Goal: Task Accomplishment & Management: Manage account settings

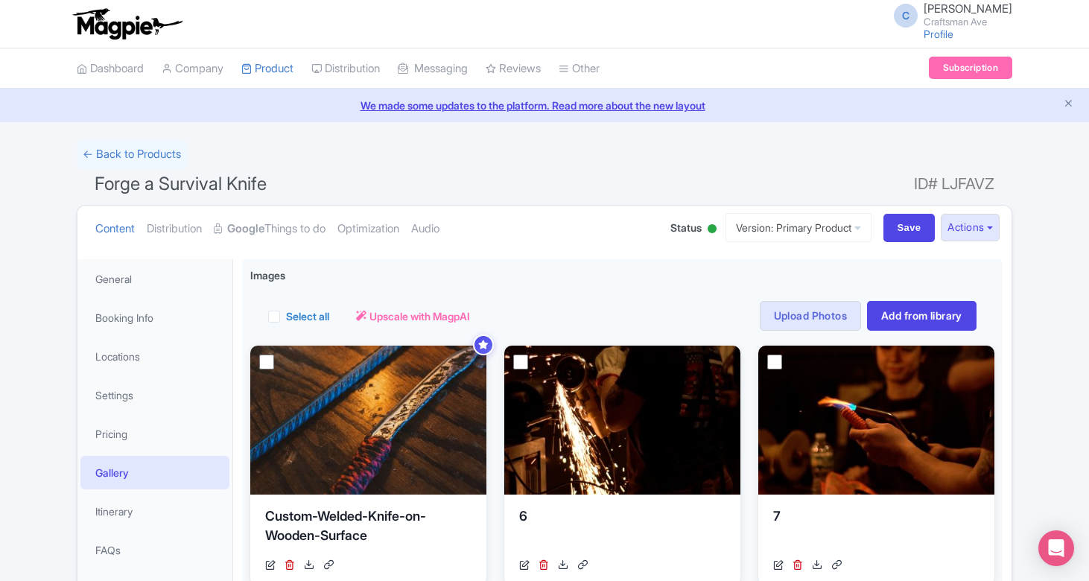
scroll to position [47, 0]
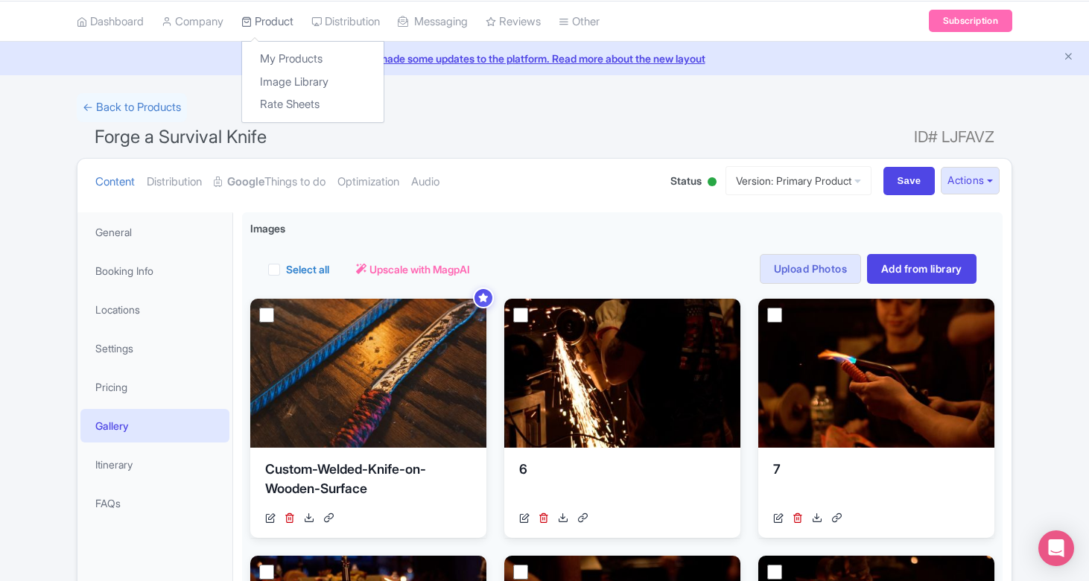
click at [277, 25] on link "Product" at bounding box center [267, 21] width 52 height 41
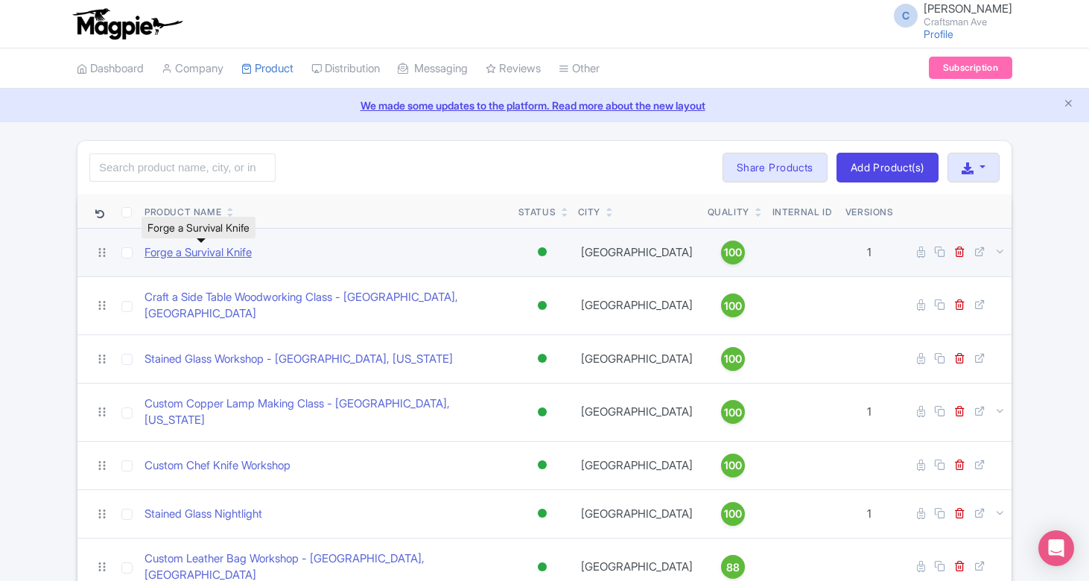
click at [197, 249] on link "Forge a Survival Knife" at bounding box center [197, 252] width 107 height 17
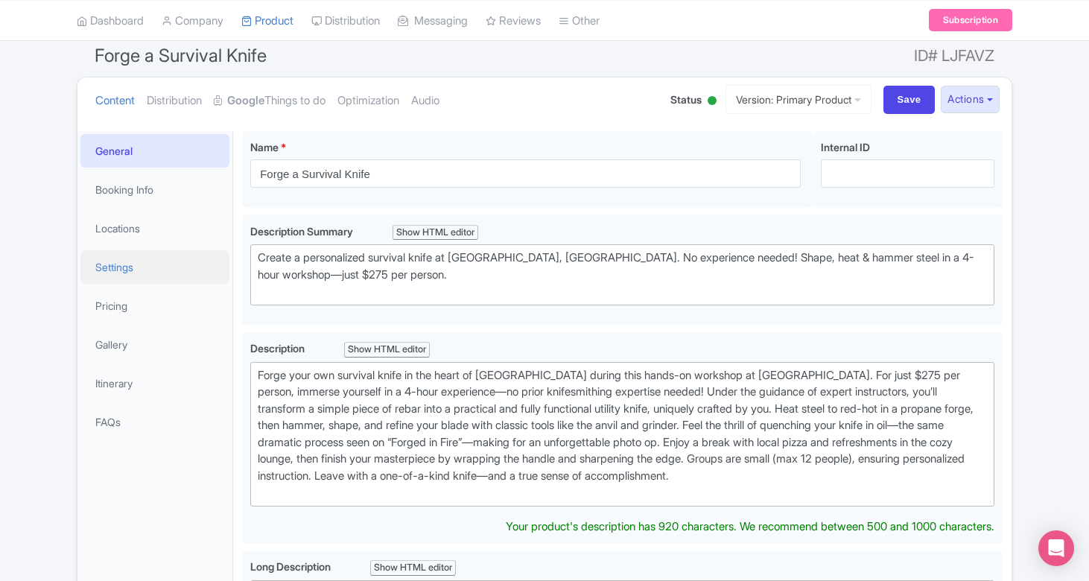
scroll to position [130, 0]
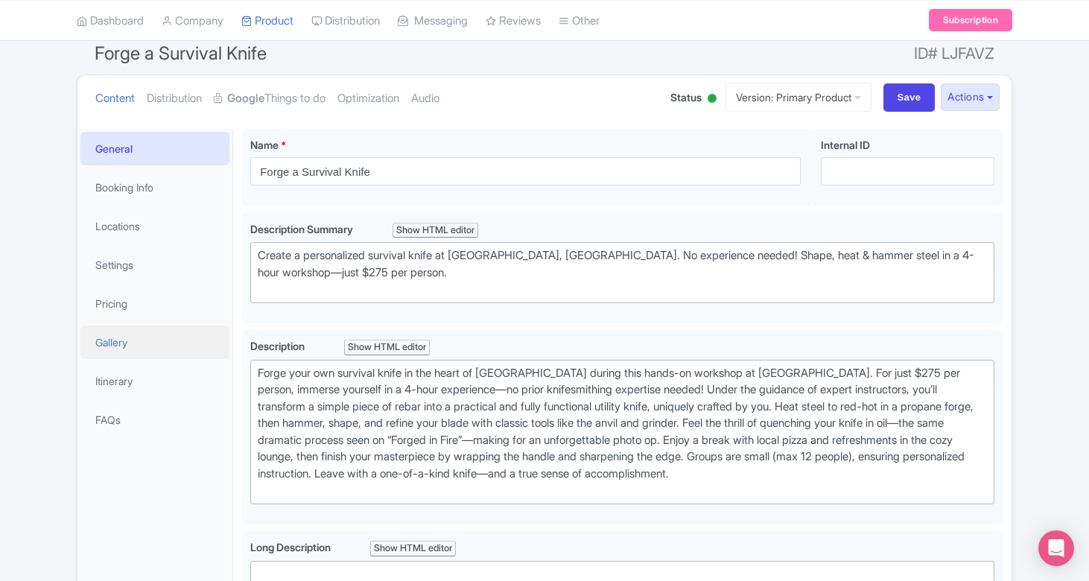
click at [112, 343] on link "Gallery" at bounding box center [154, 342] width 149 height 34
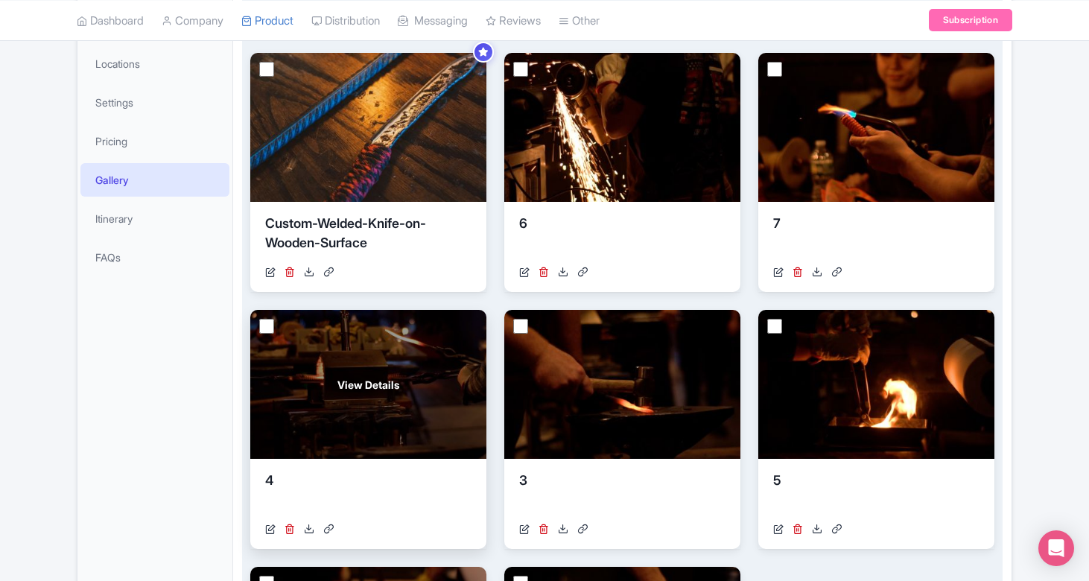
scroll to position [241, 0]
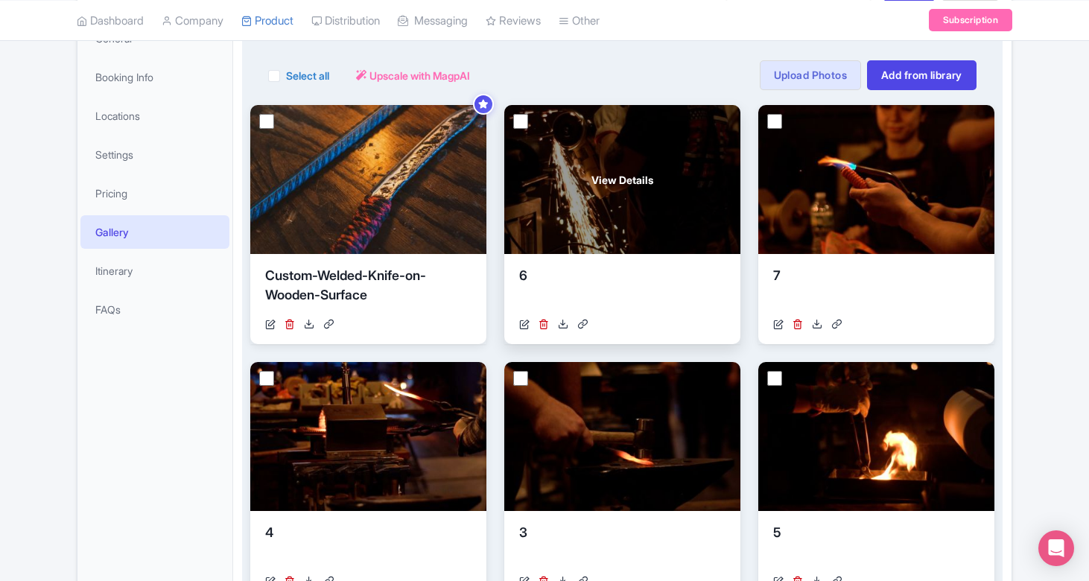
click at [518, 117] on input "checkbox" at bounding box center [520, 121] width 15 height 15
checkbox input "true"
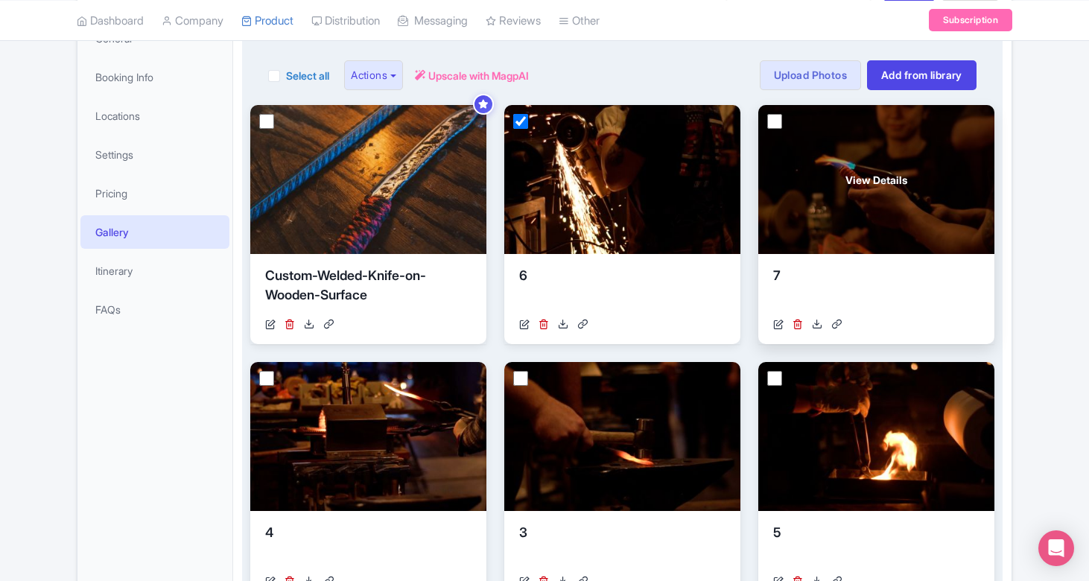
click at [775, 118] on input "checkbox" at bounding box center [774, 121] width 15 height 15
checkbox input "true"
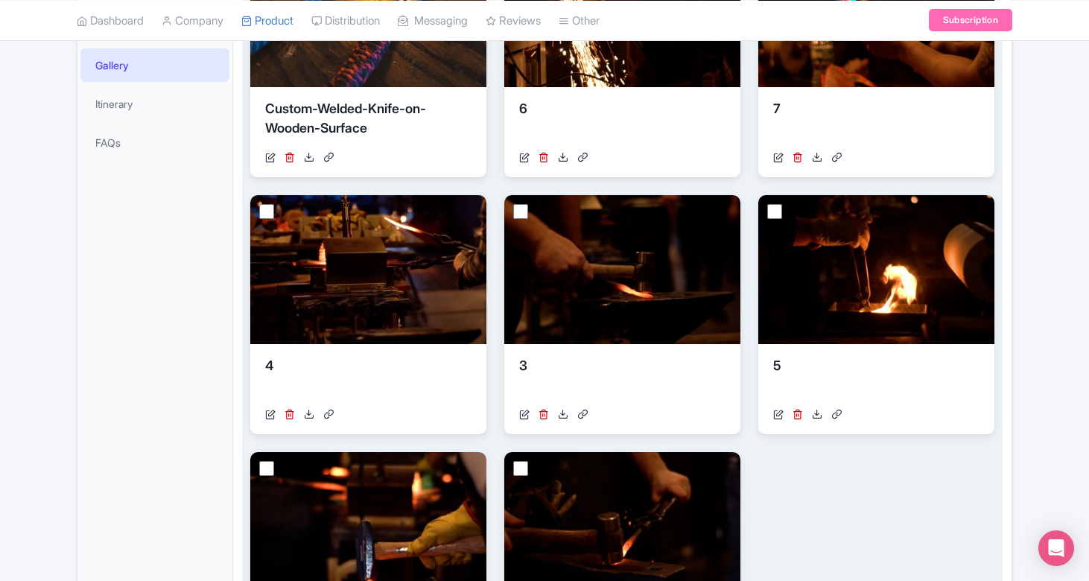
scroll to position [420, 0]
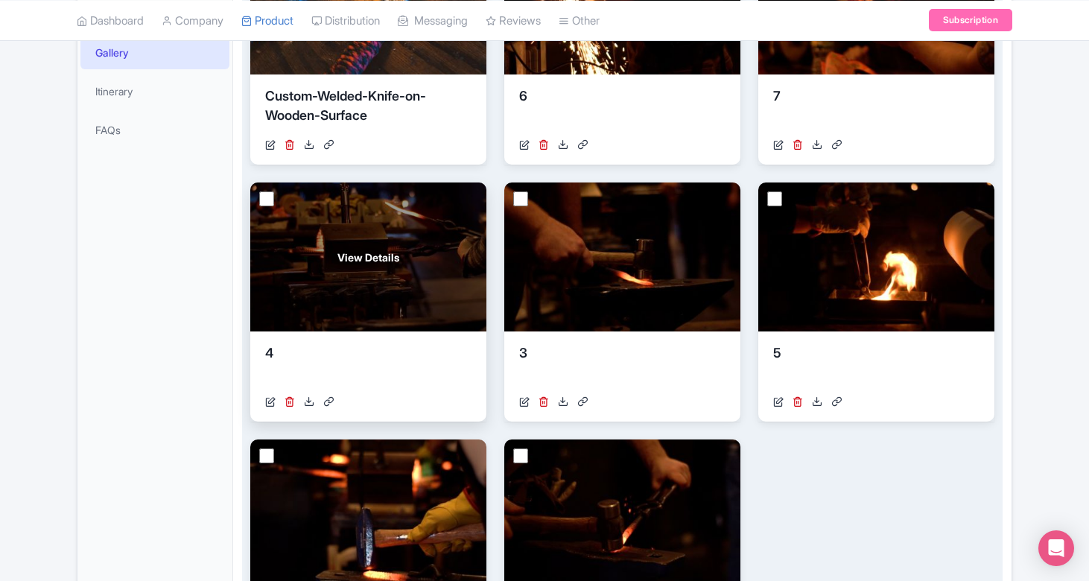
click at [263, 192] on input "checkbox" at bounding box center [266, 198] width 15 height 15
checkbox input "true"
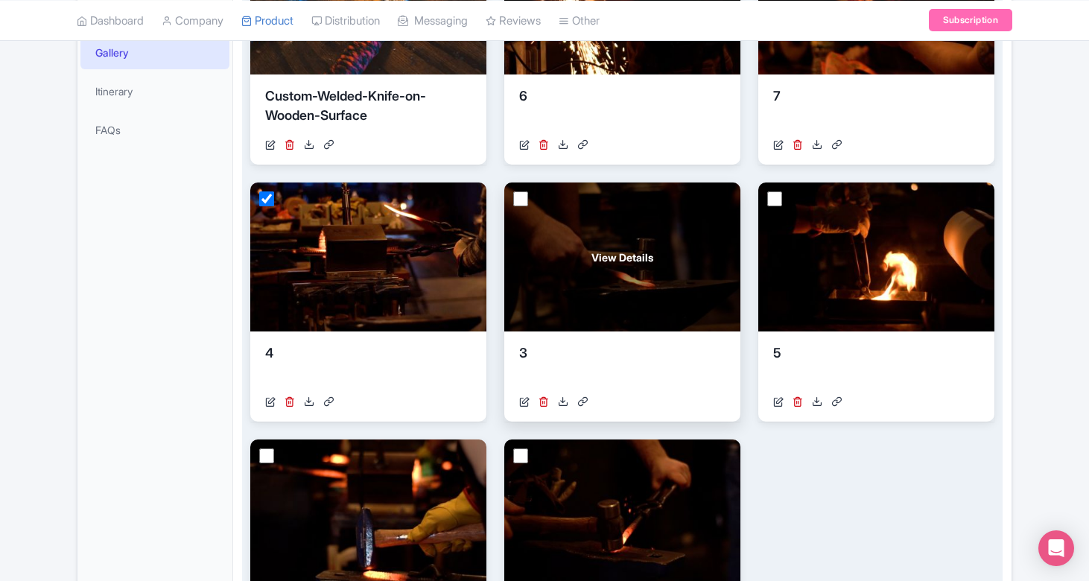
click at [526, 191] on input "checkbox" at bounding box center [520, 198] width 15 height 15
checkbox input "true"
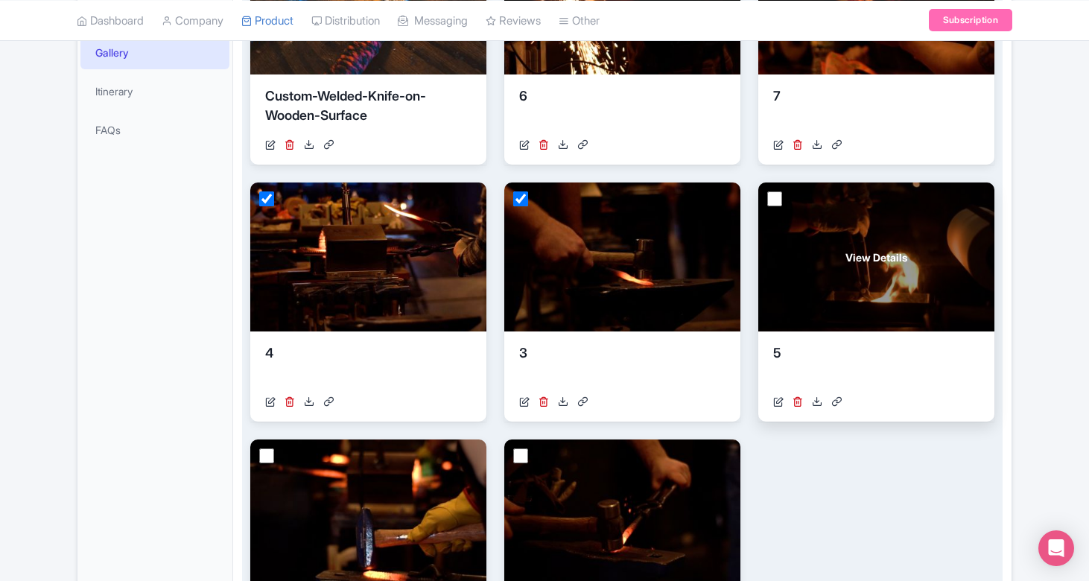
click at [775, 193] on input "checkbox" at bounding box center [774, 198] width 15 height 15
checkbox input "true"
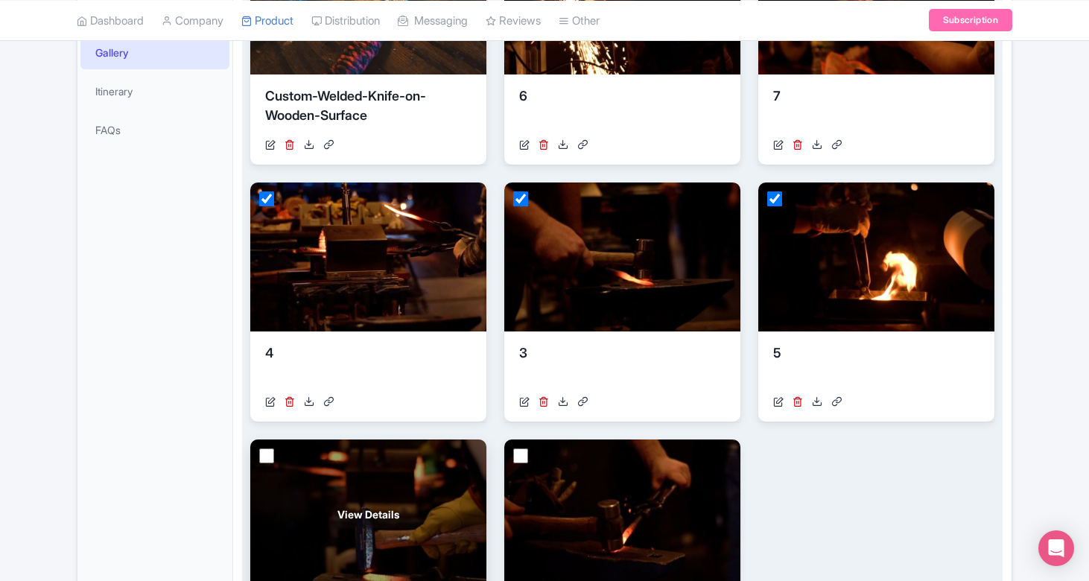
click at [260, 453] on input "checkbox" at bounding box center [266, 455] width 15 height 15
checkbox input "true"
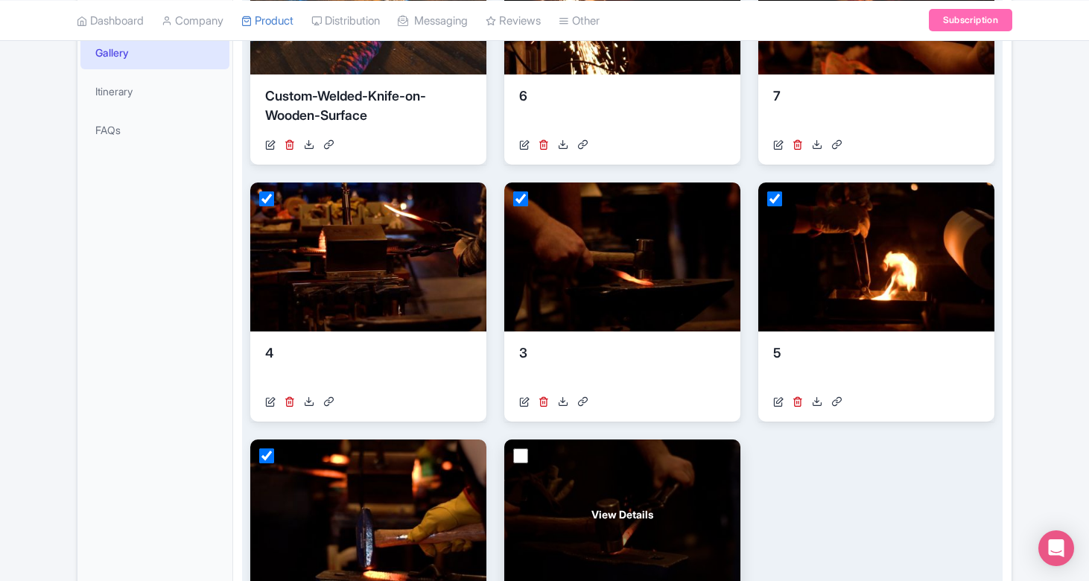
click at [518, 452] on input "checkbox" at bounding box center [520, 455] width 15 height 15
checkbox input "true"
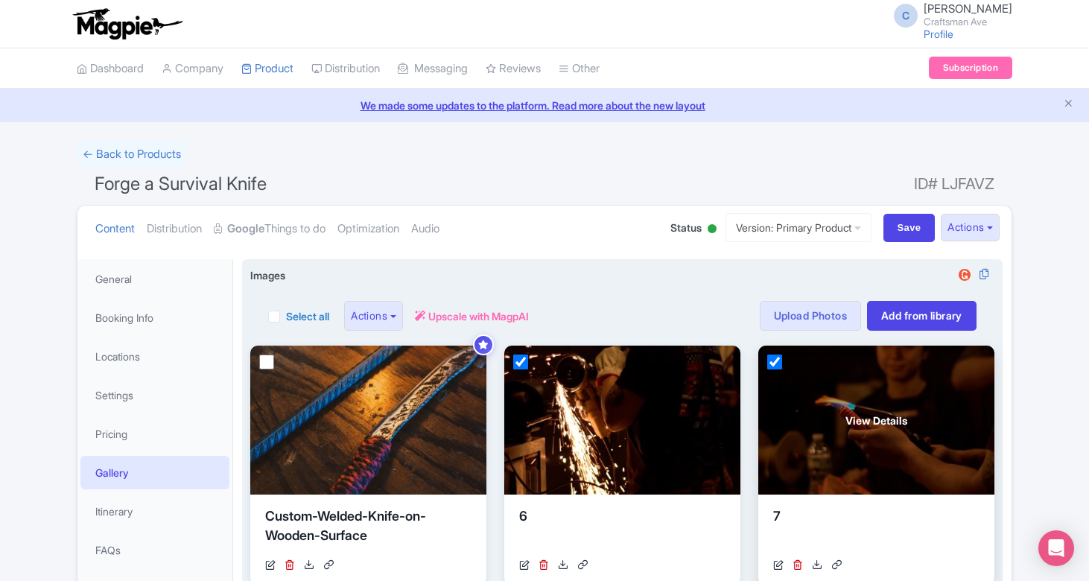
scroll to position [0, 0]
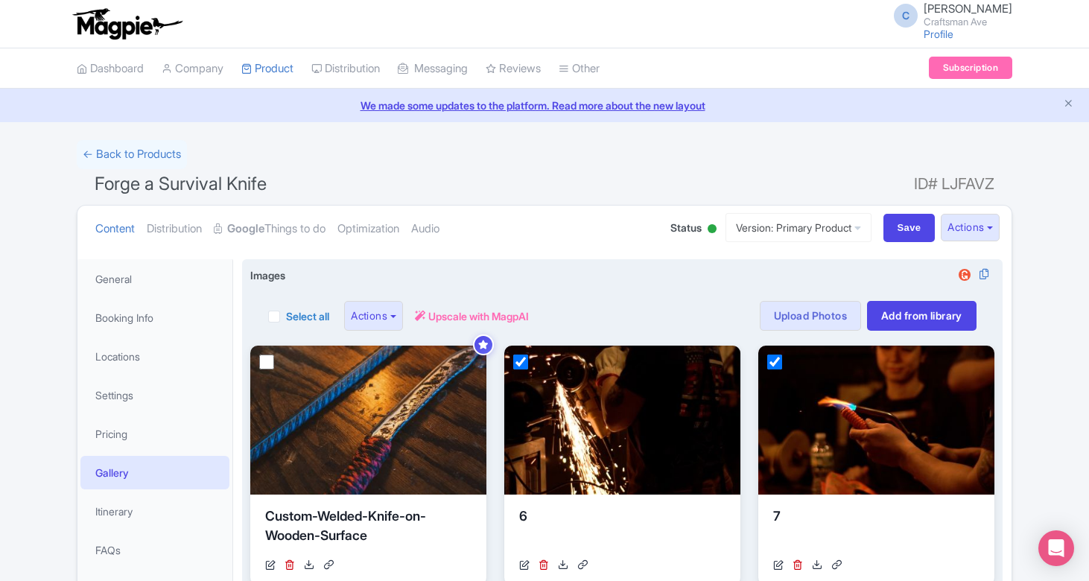
click at [286, 317] on label "Select all" at bounding box center [307, 316] width 43 height 16
click at [286, 317] on input "Select all" at bounding box center [291, 312] width 10 height 10
checkbox input "true"
click at [286, 317] on label "Select all" at bounding box center [307, 316] width 43 height 16
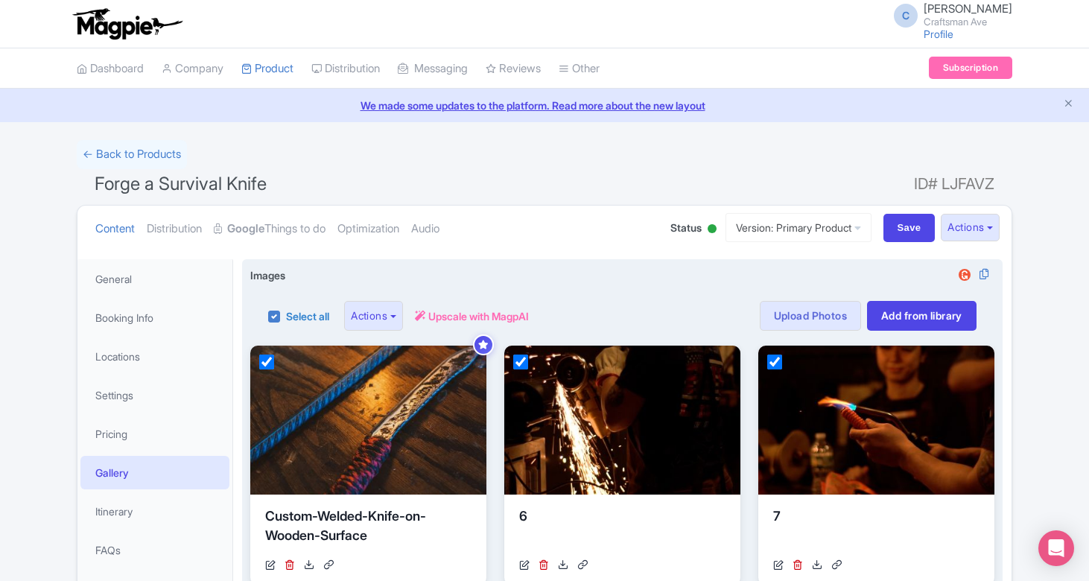
click at [286, 317] on input "Select all" at bounding box center [291, 312] width 10 height 10
checkbox input "false"
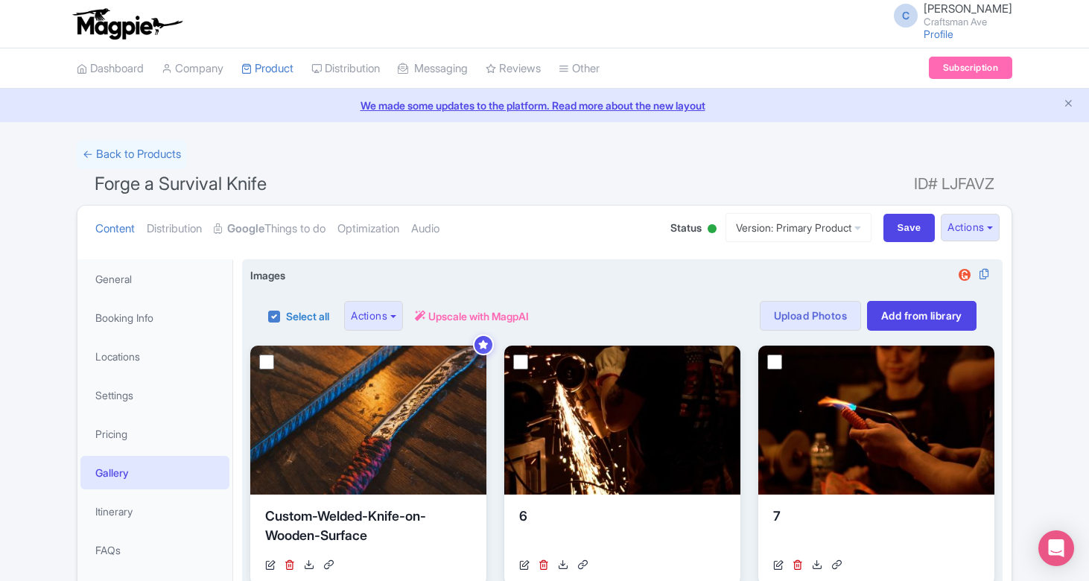
checkbox input "false"
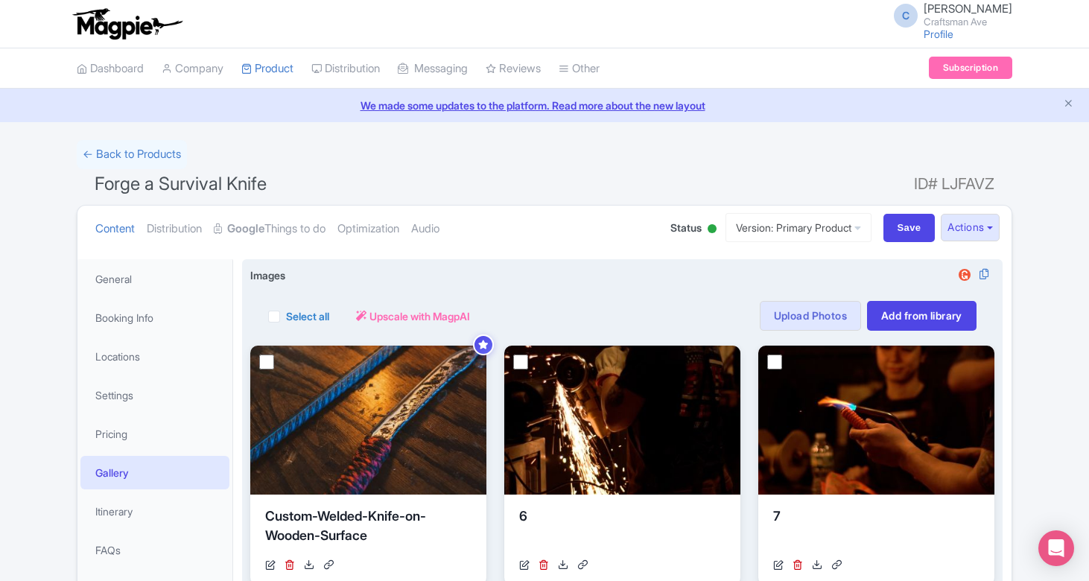
click at [551, 285] on div "Select all Actions Remove from product Delete Download Export Upscale with Magp…" at bounding box center [622, 307] width 744 height 48
click at [918, 308] on link "Add from library" at bounding box center [921, 316] width 109 height 30
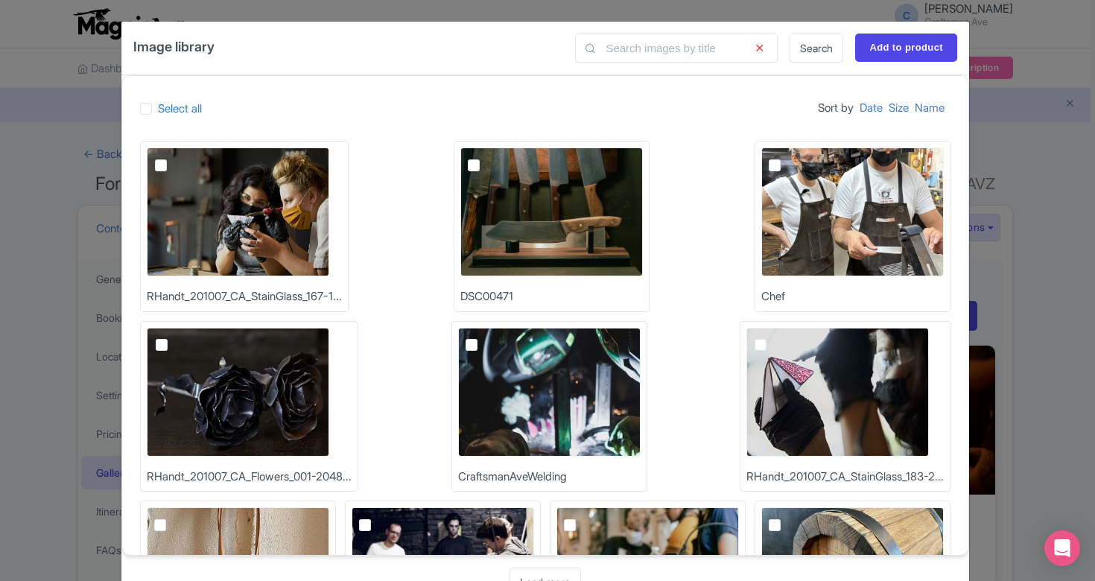
click at [1035, 156] on div "Image library Search Add to product Select all Sort by Date Size Name RHandt_20…" at bounding box center [547, 290] width 1095 height 581
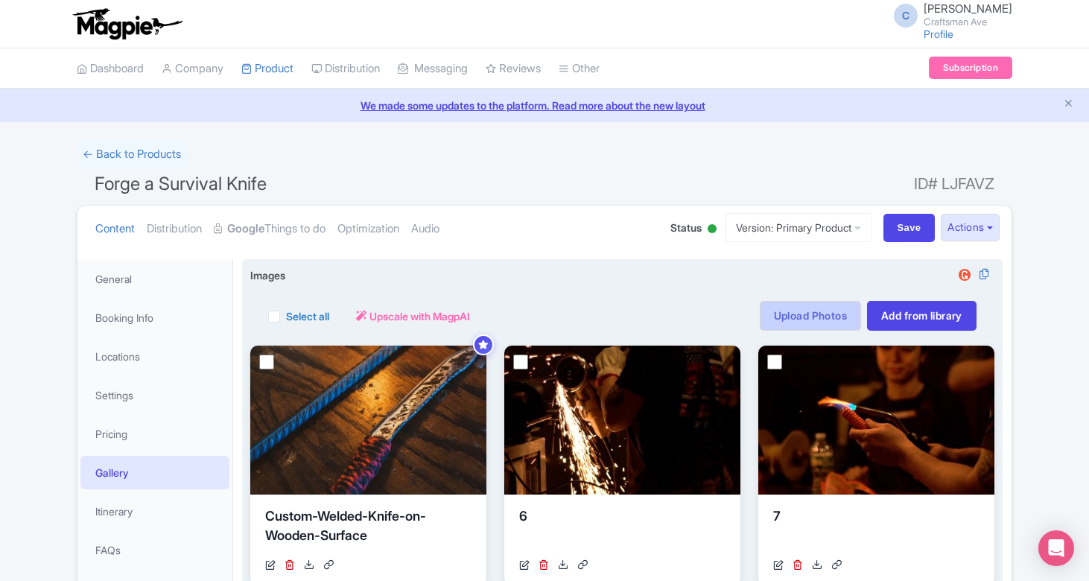
click at [799, 312] on link "Upload Photos" at bounding box center [810, 316] width 101 height 30
click at [897, 307] on link "Add from library" at bounding box center [921, 316] width 109 height 30
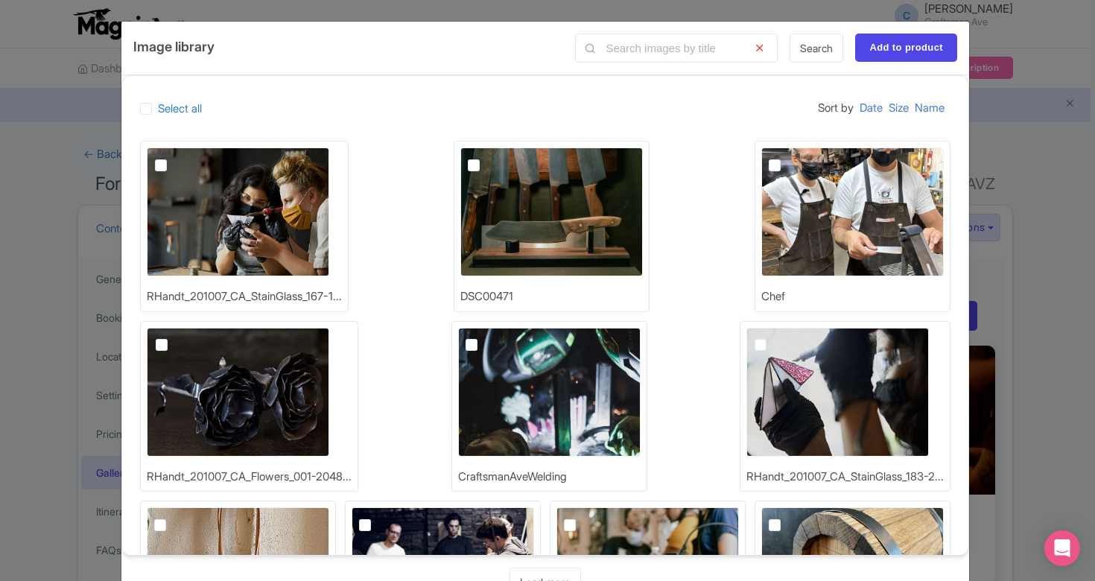
click at [1016, 144] on div "Image library Search Add to product Select all Sort by Date Size Name RHandt_20…" at bounding box center [547, 290] width 1095 height 581
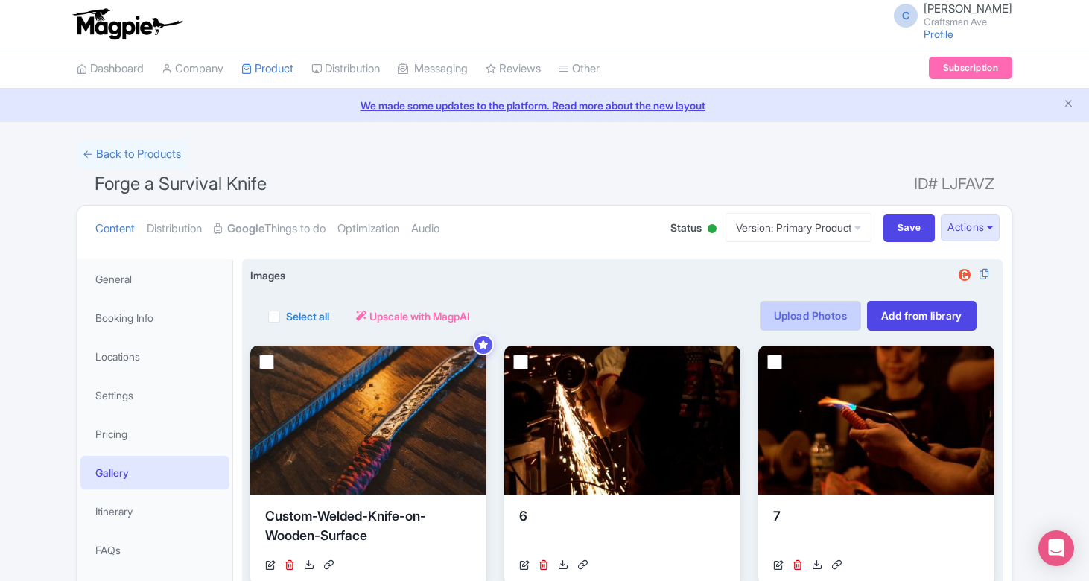
click at [798, 318] on link "Upload Photos" at bounding box center [810, 316] width 101 height 30
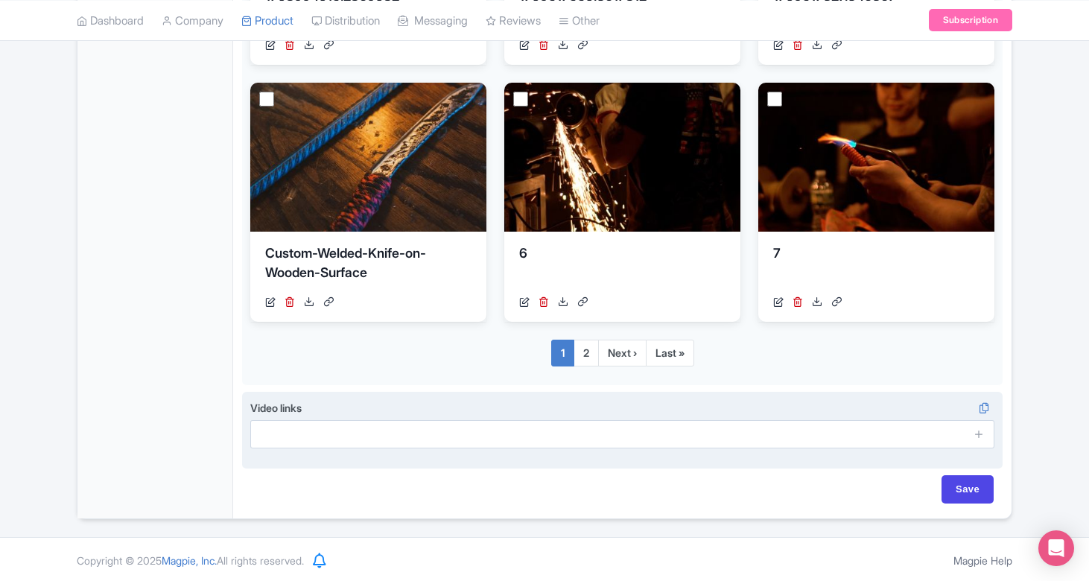
scroll to position [908, 0]
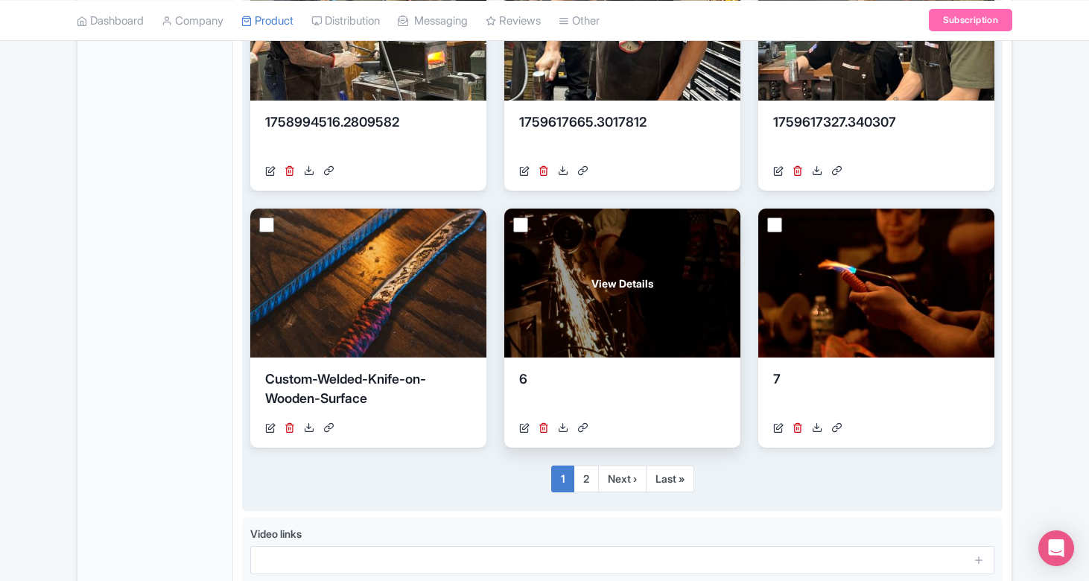
click at [523, 223] on input "checkbox" at bounding box center [520, 224] width 15 height 15
checkbox input "true"
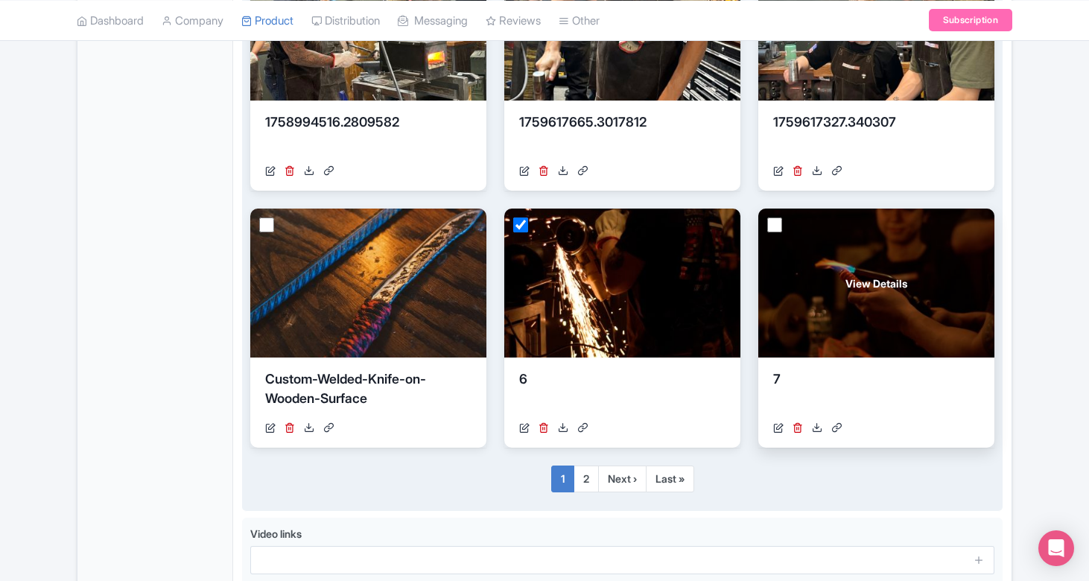
click at [771, 223] on input "checkbox" at bounding box center [774, 224] width 15 height 15
checkbox input "true"
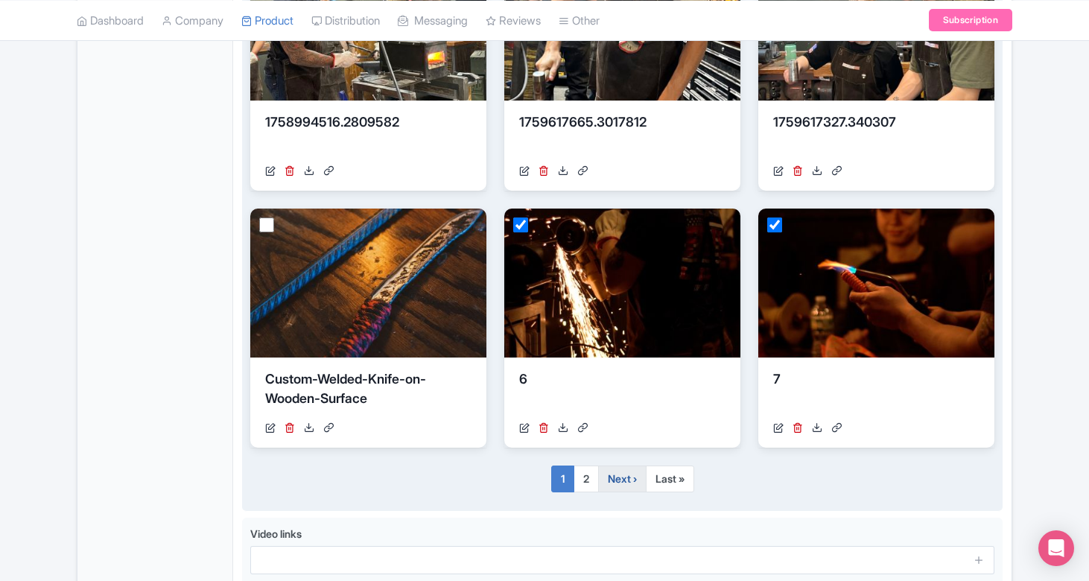
click at [624, 477] on link "Next ›" at bounding box center [622, 478] width 48 height 27
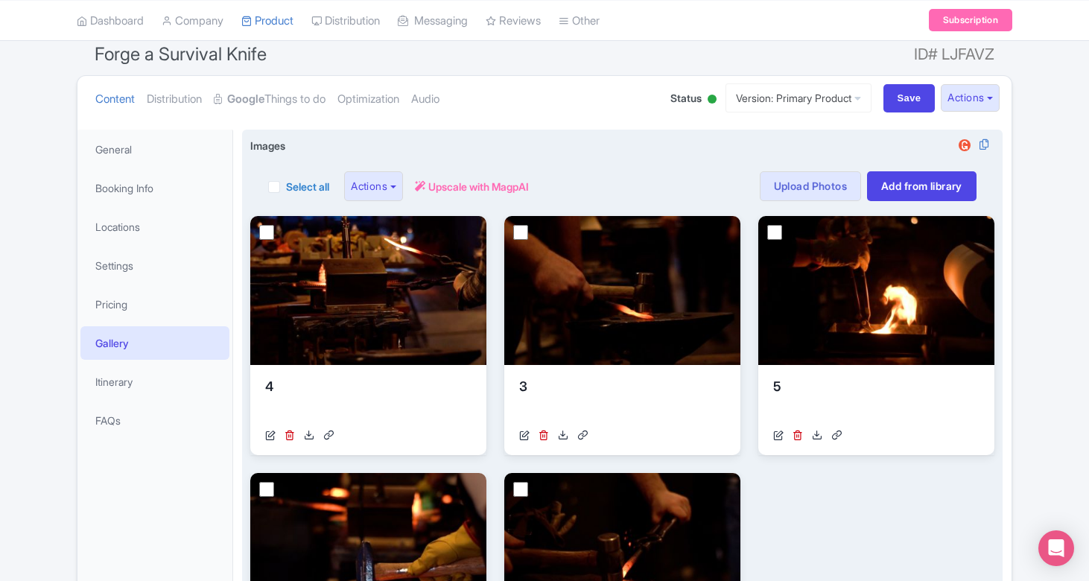
scroll to position [123, 0]
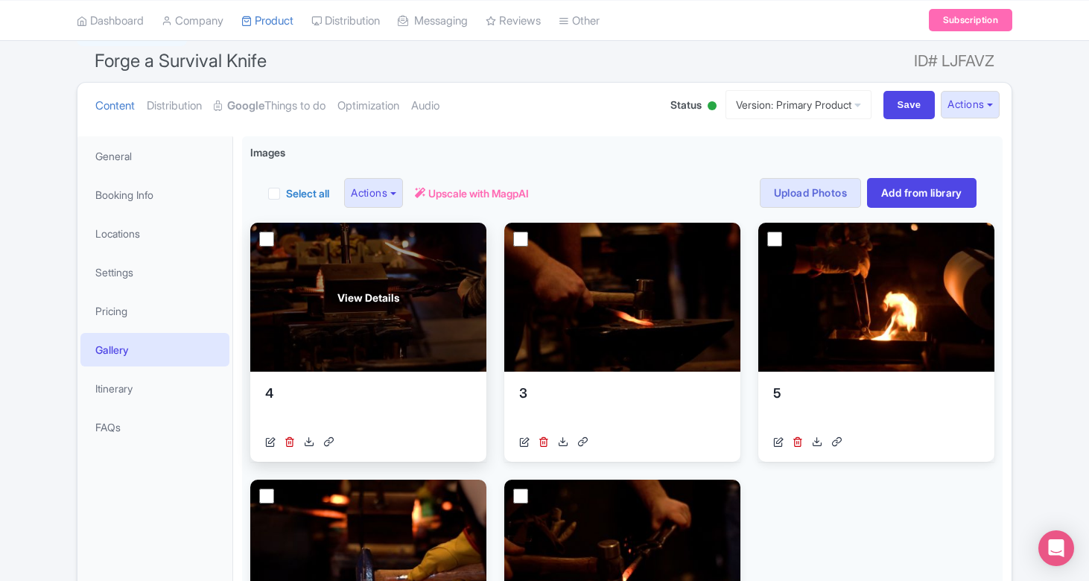
click at [271, 238] on input "checkbox" at bounding box center [266, 239] width 15 height 15
checkbox input "true"
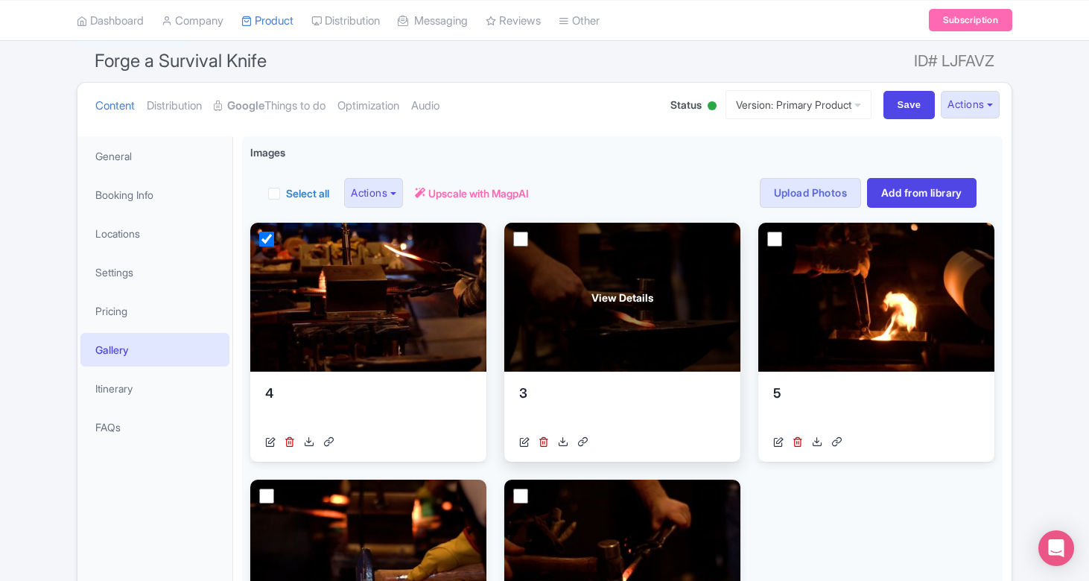
click at [506, 238] on div "View Details" at bounding box center [622, 297] width 236 height 149
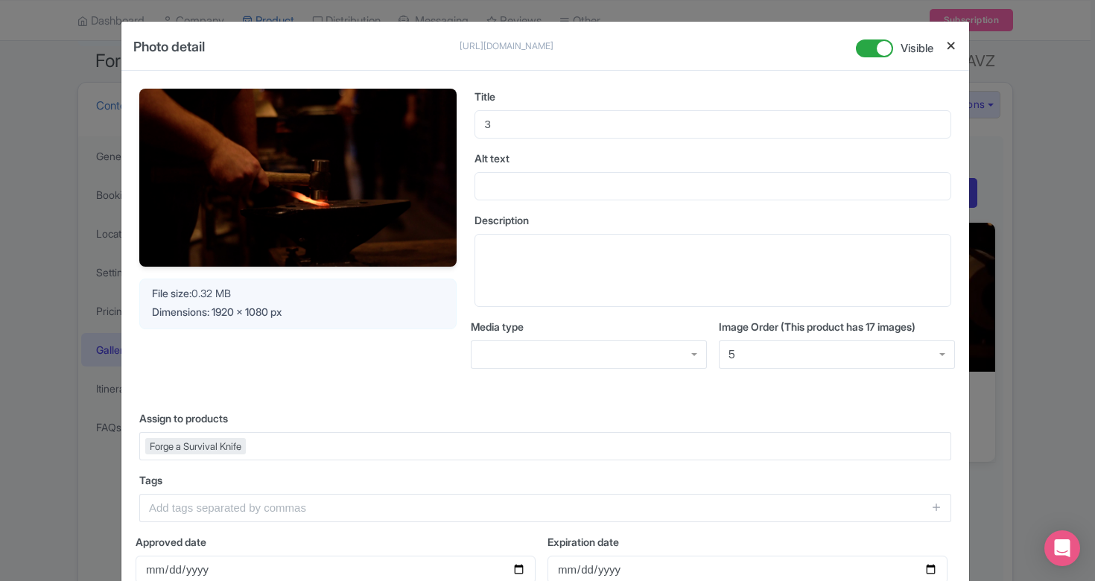
click at [950, 44] on button "Close" at bounding box center [951, 45] width 12 height 19
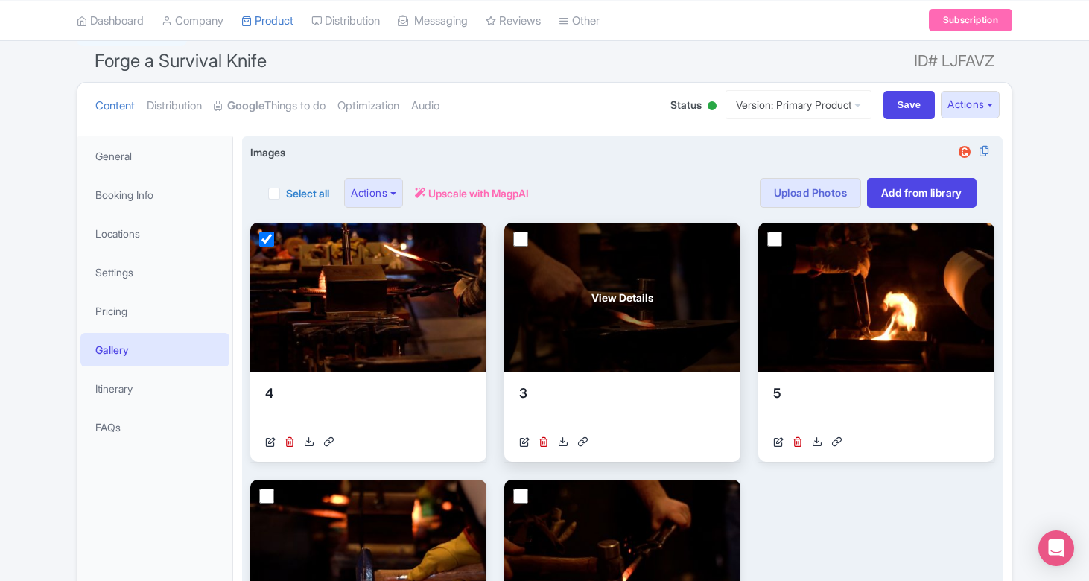
click at [518, 238] on input "checkbox" at bounding box center [520, 239] width 15 height 15
checkbox input "true"
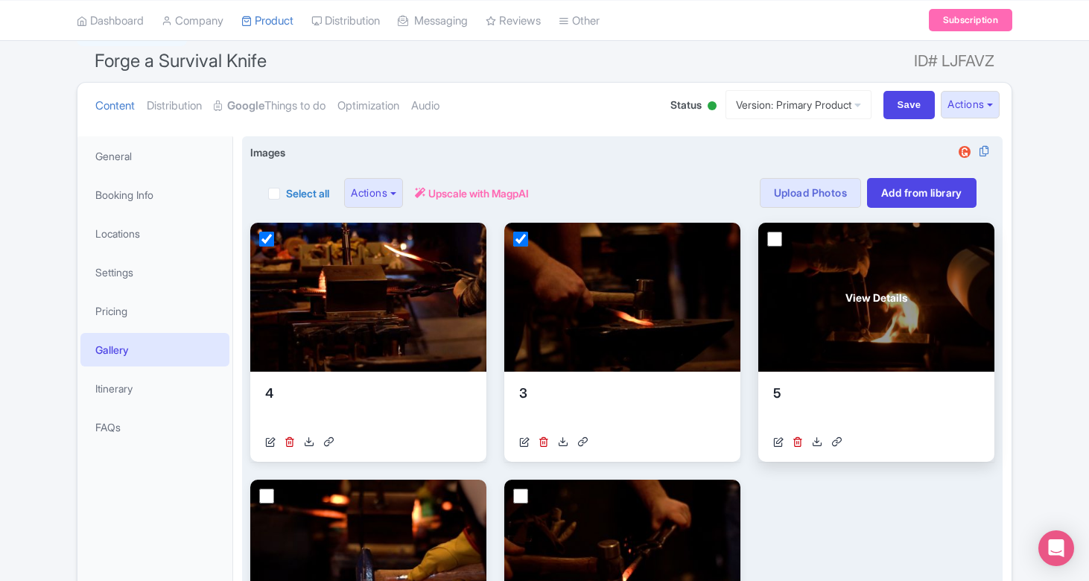
click at [770, 232] on input "checkbox" at bounding box center [774, 239] width 15 height 15
checkbox input "true"
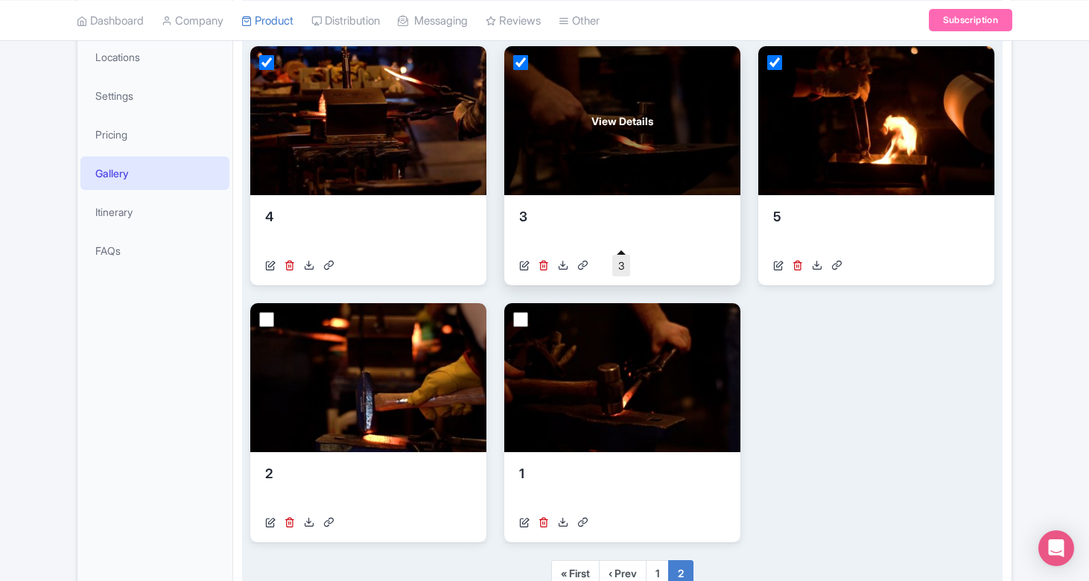
scroll to position [322, 0]
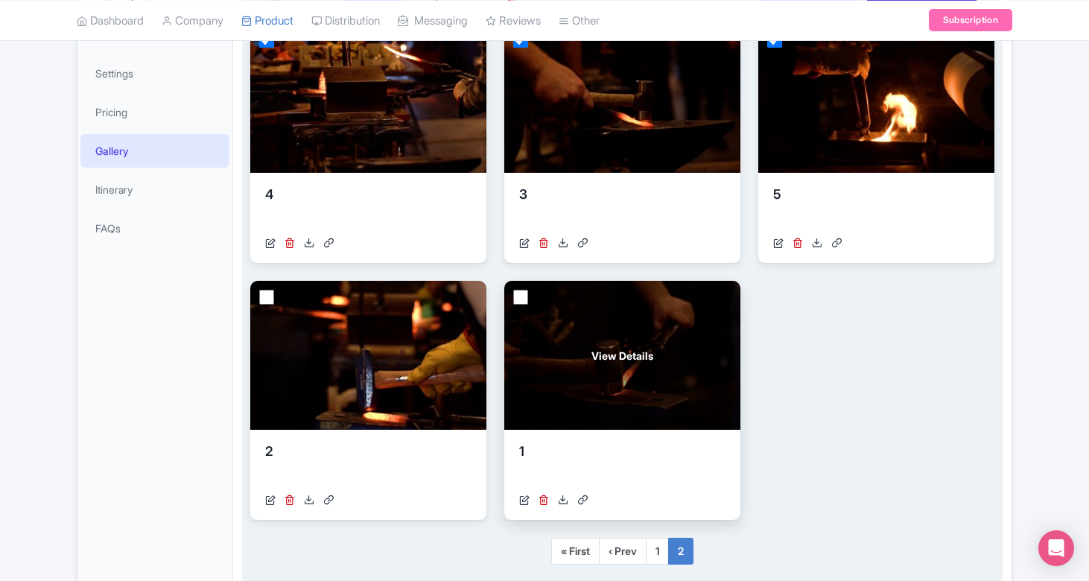
click at [518, 292] on input "checkbox" at bounding box center [520, 297] width 15 height 15
checkbox input "true"
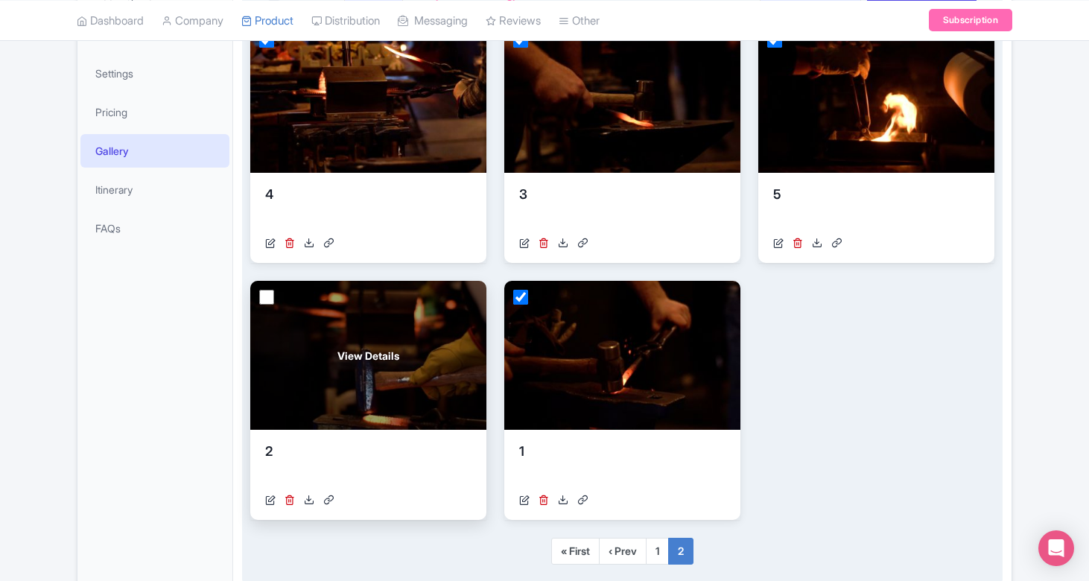
click at [264, 291] on input "checkbox" at bounding box center [266, 297] width 15 height 15
checkbox input "true"
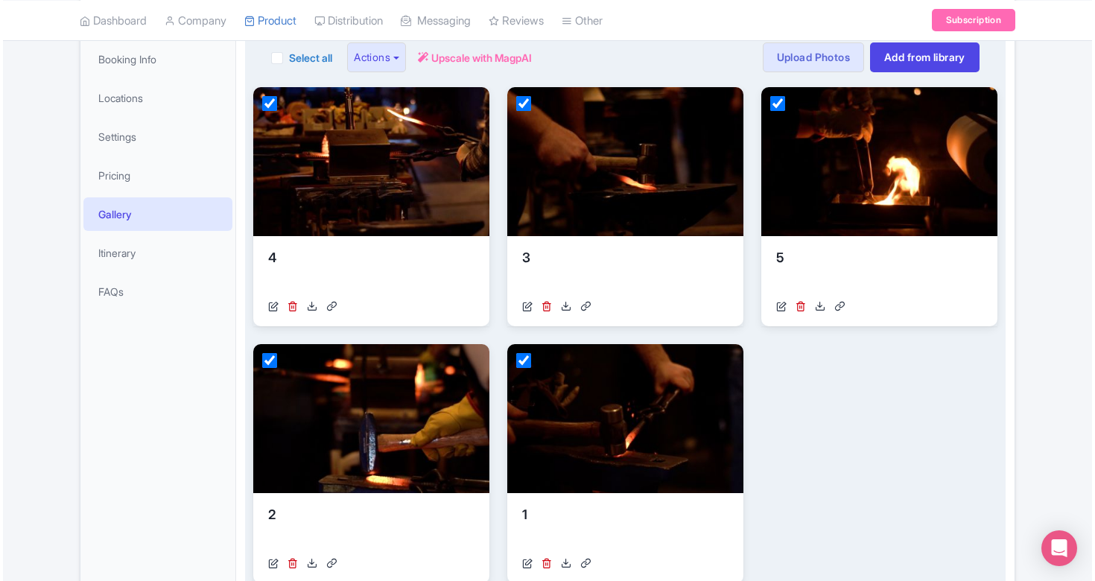
scroll to position [121, 0]
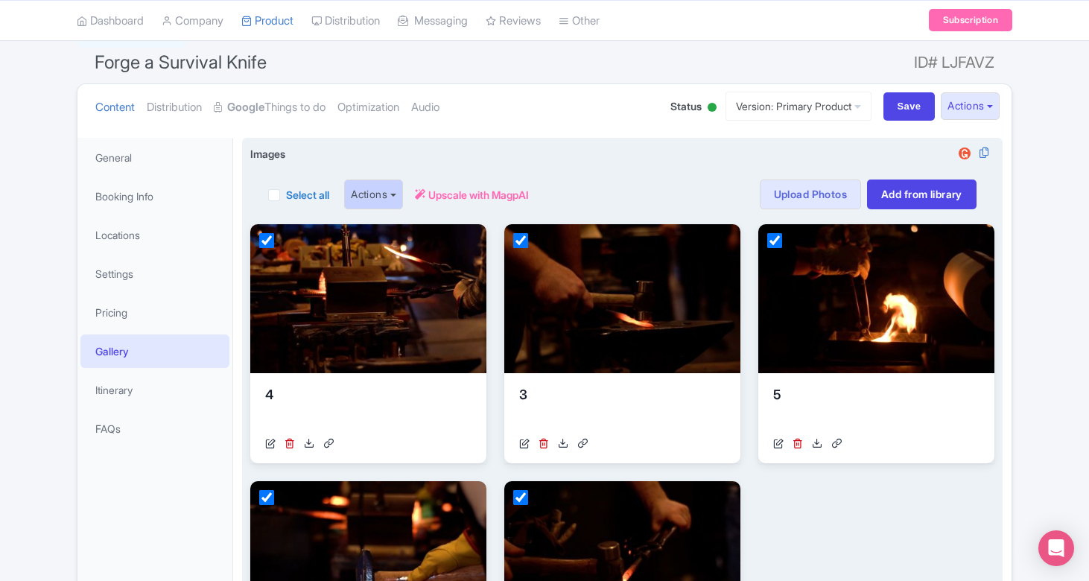
click at [398, 194] on button "Actions" at bounding box center [373, 194] width 59 height 30
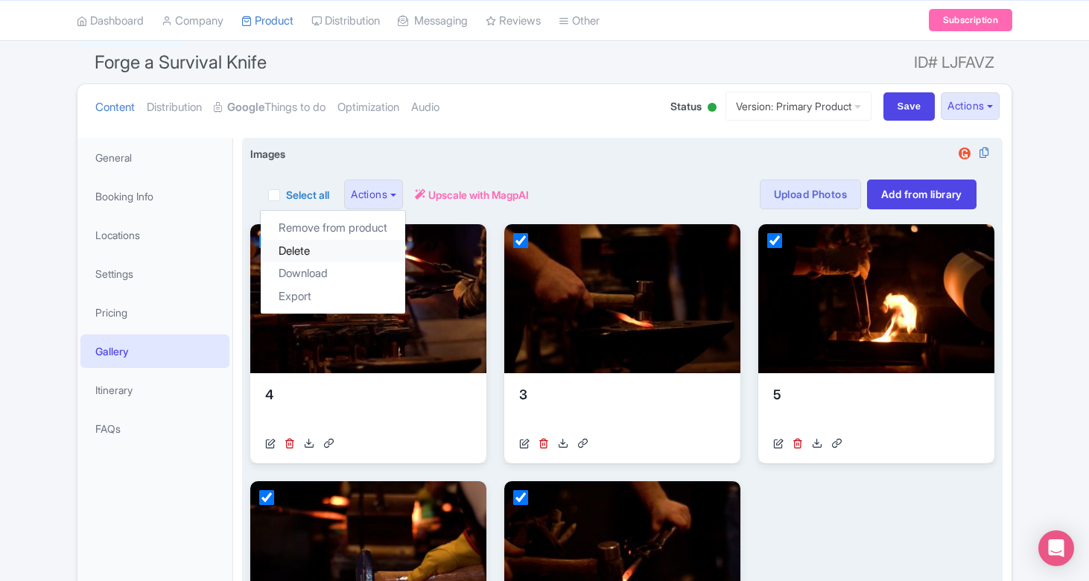
click at [363, 252] on link "Delete" at bounding box center [333, 251] width 144 height 23
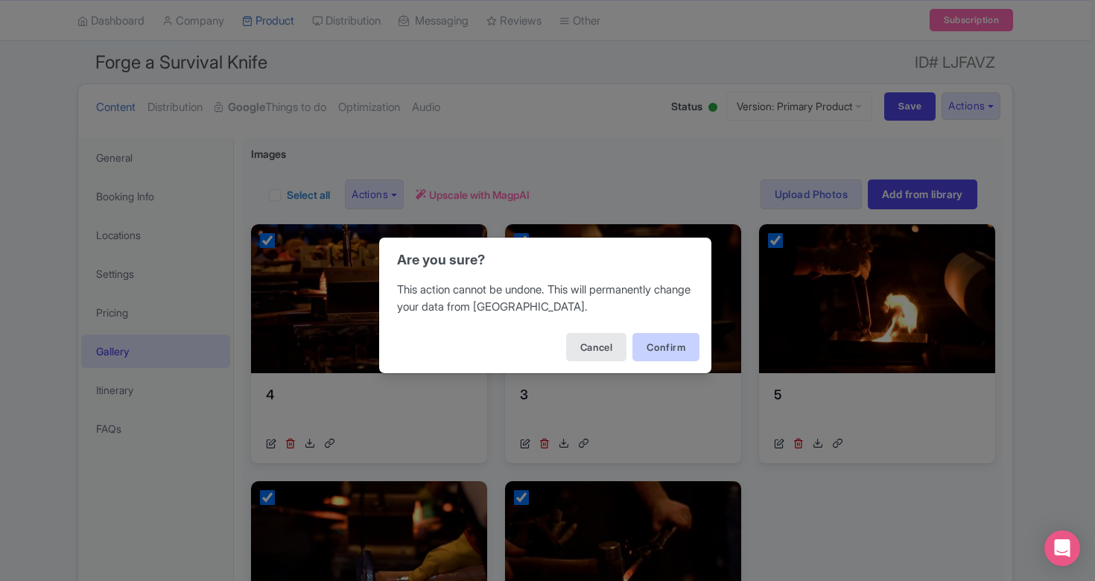
click at [660, 339] on button "Confirm" at bounding box center [665, 347] width 67 height 28
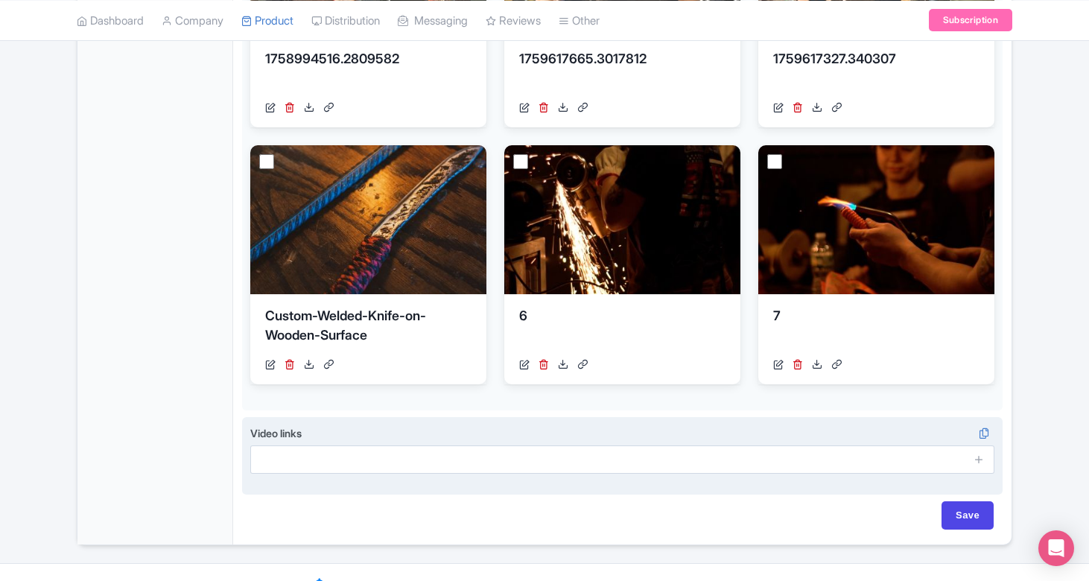
scroll to position [816, 0]
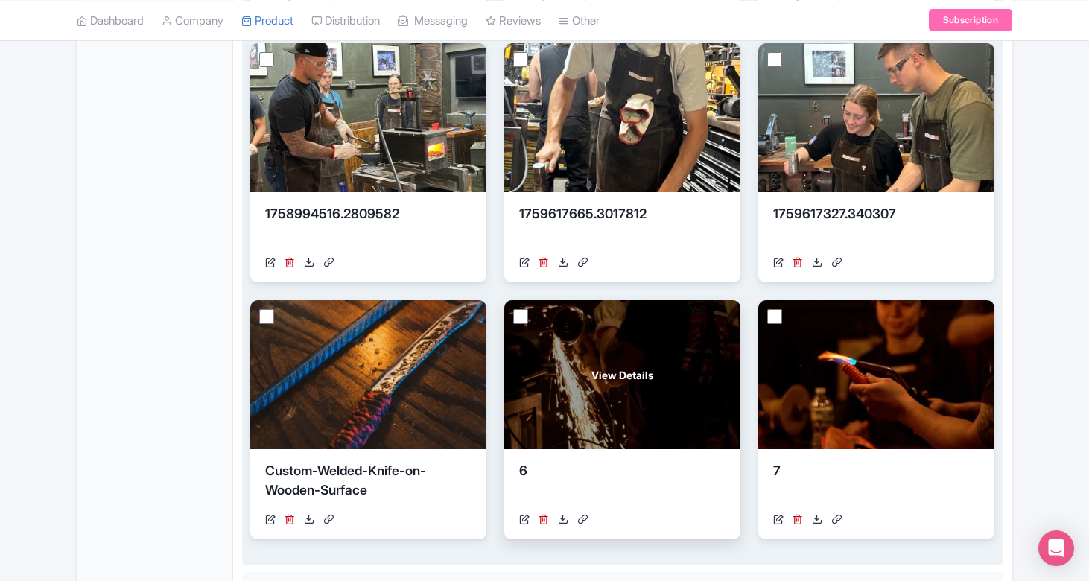
click at [515, 319] on input "checkbox" at bounding box center [520, 316] width 15 height 15
checkbox input "true"
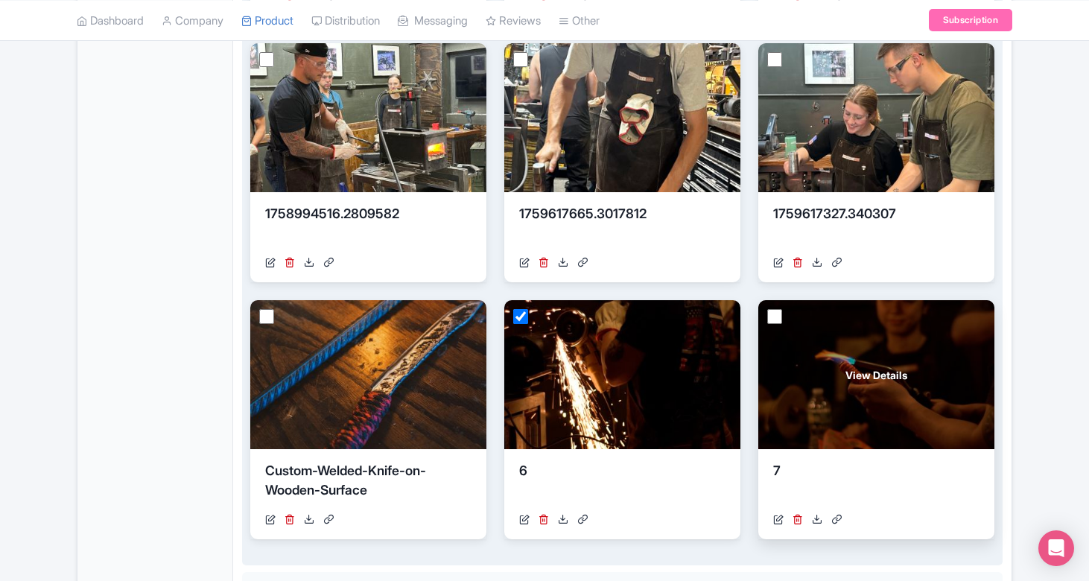
click at [776, 311] on input "checkbox" at bounding box center [774, 316] width 15 height 15
checkbox input "true"
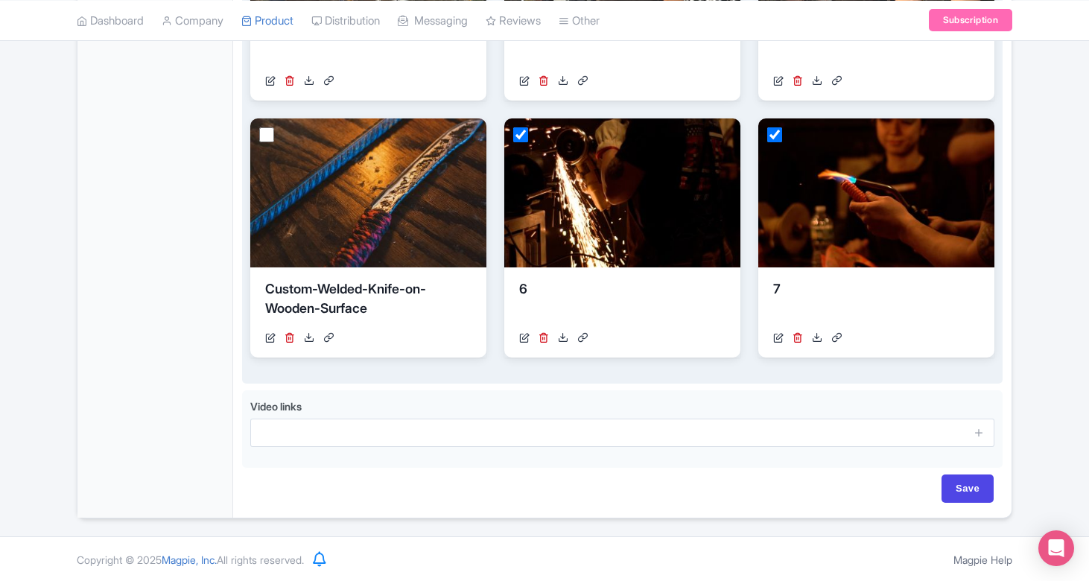
scroll to position [997, 0]
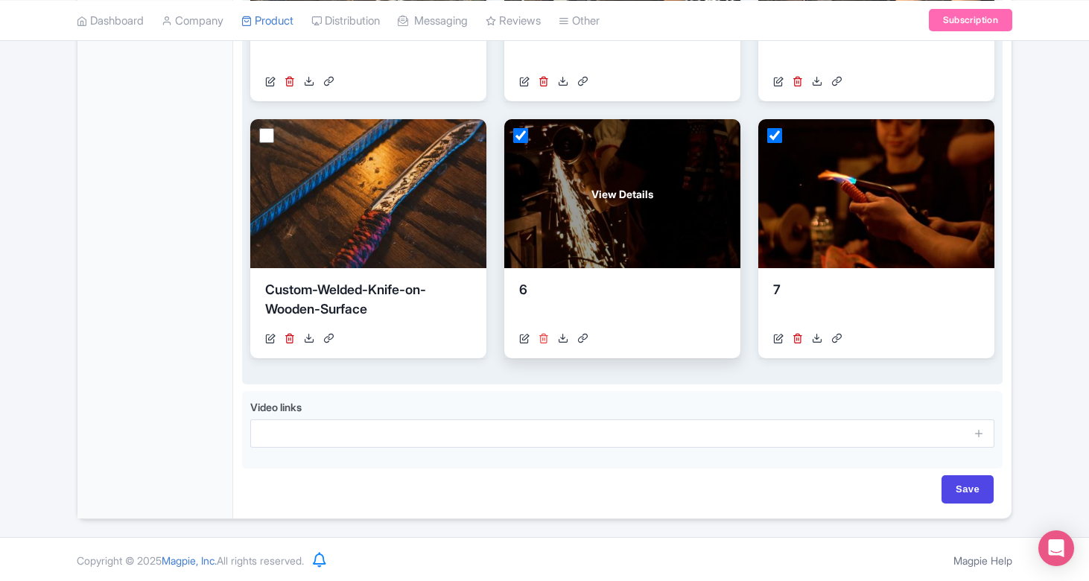
click at [545, 337] on icon at bounding box center [543, 338] width 10 height 10
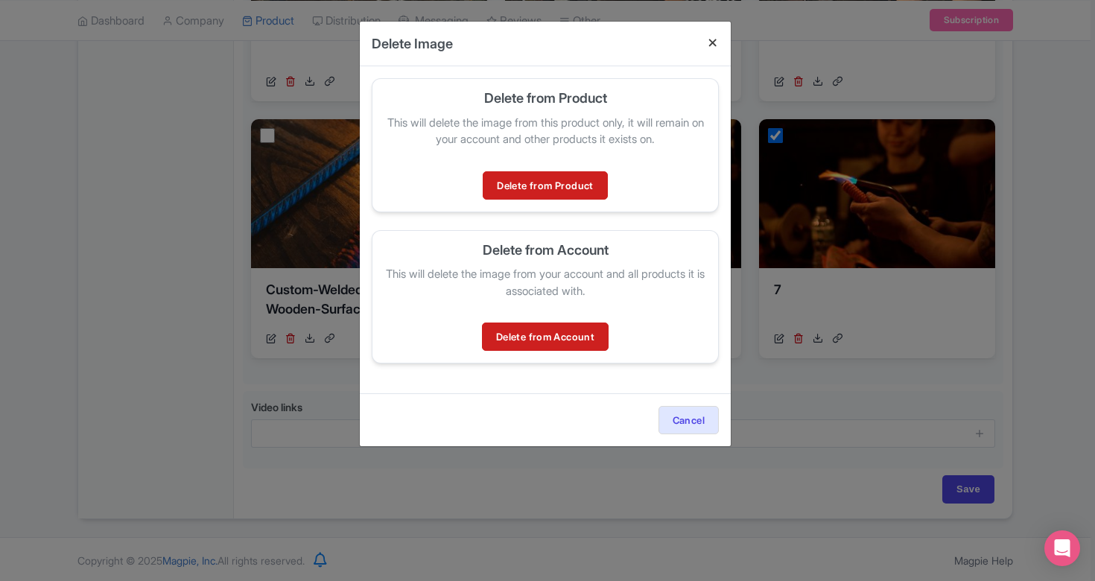
click at [713, 40] on button "Close" at bounding box center [713, 43] width 36 height 42
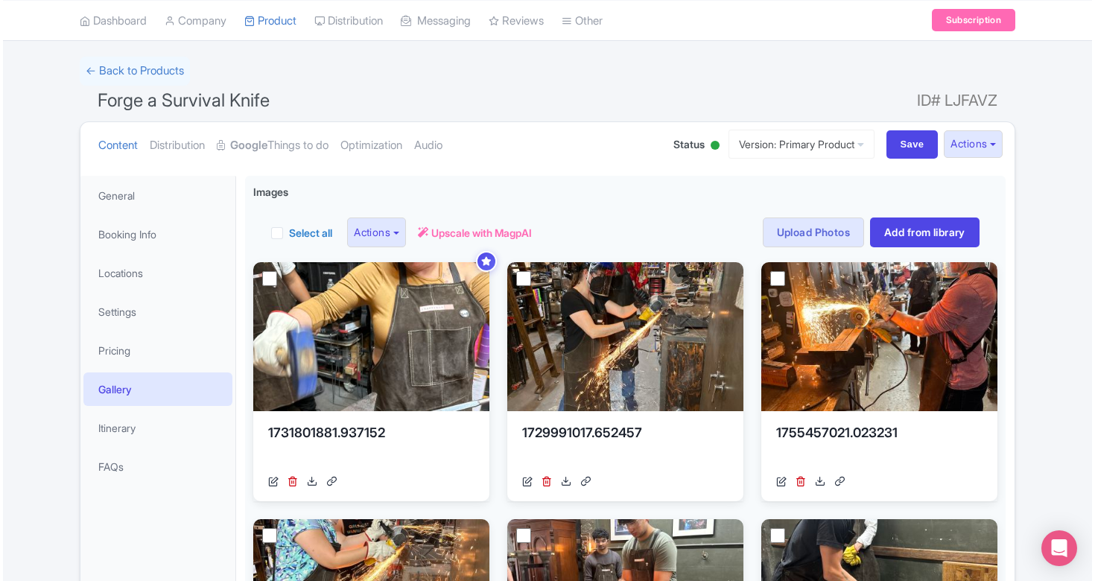
scroll to position [61, 0]
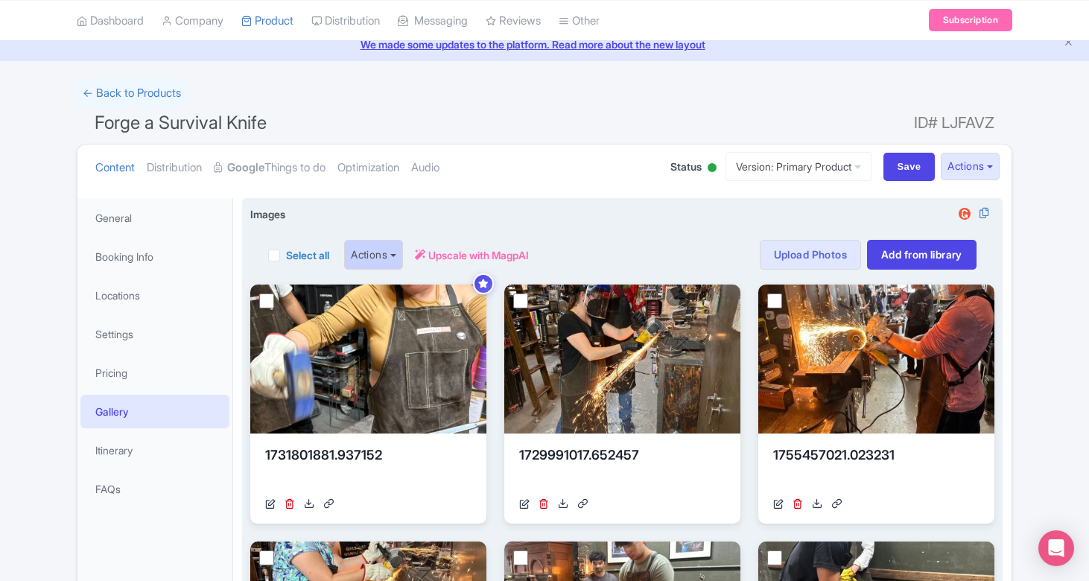
click at [395, 252] on button "Actions" at bounding box center [373, 255] width 59 height 30
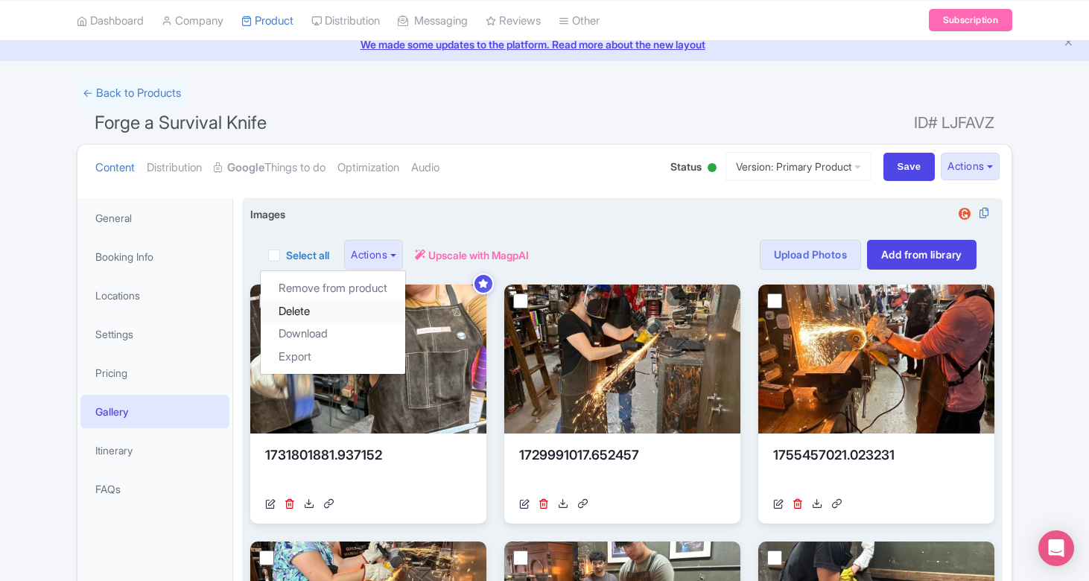
click at [366, 314] on link "Delete" at bounding box center [333, 311] width 144 height 23
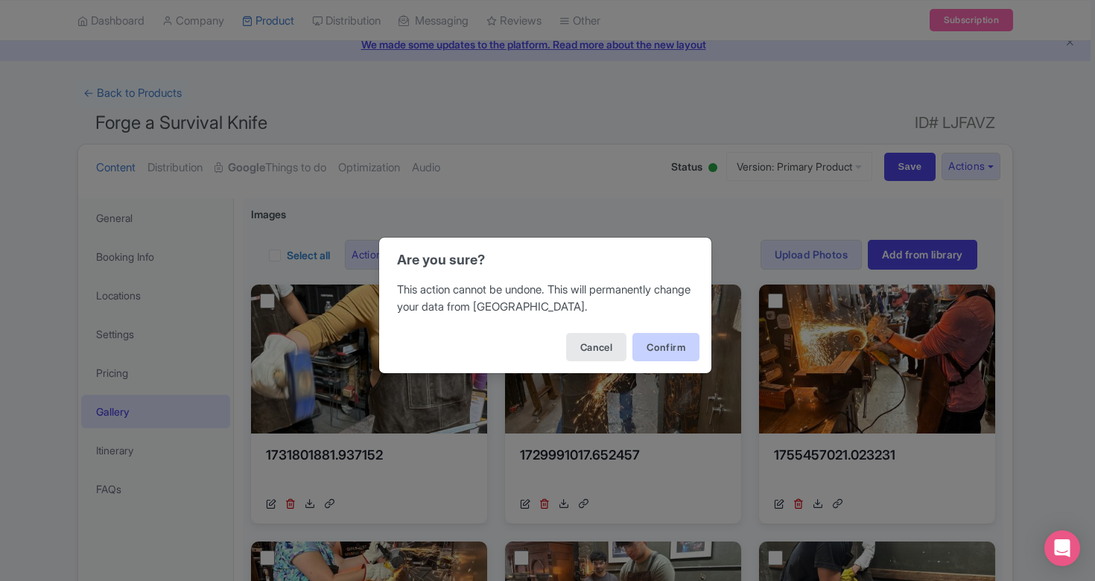
click at [679, 347] on button "Confirm" at bounding box center [665, 347] width 67 height 28
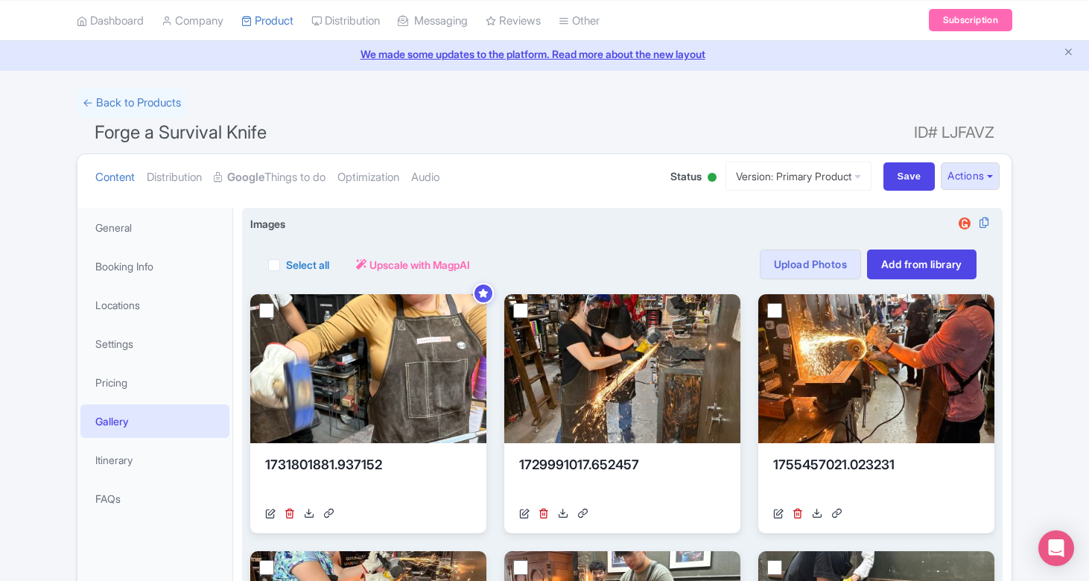
scroll to position [13, 0]
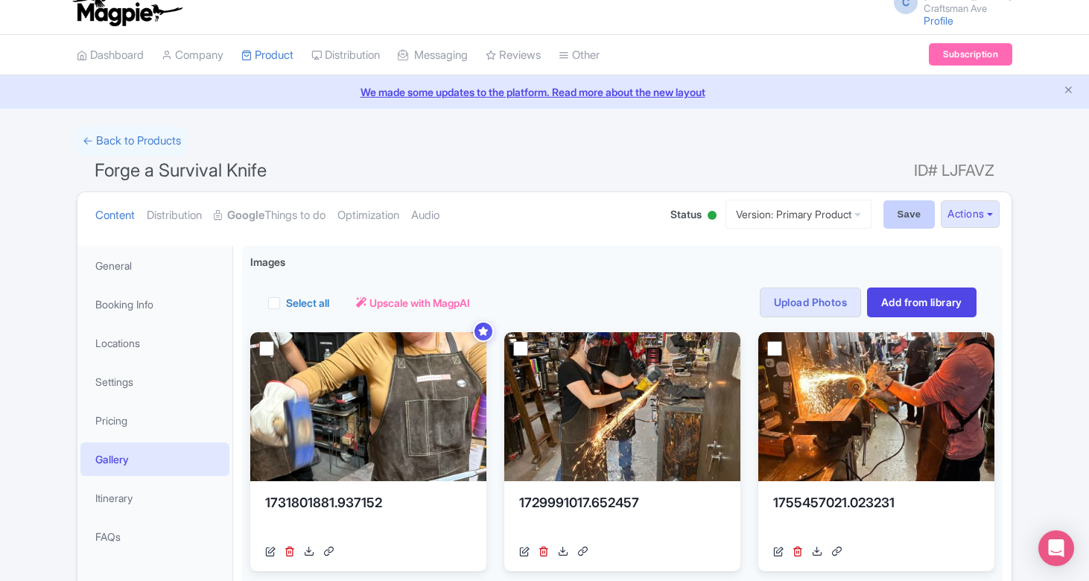
click at [888, 216] on input "Save" at bounding box center [909, 214] width 52 height 28
type input "Saving..."
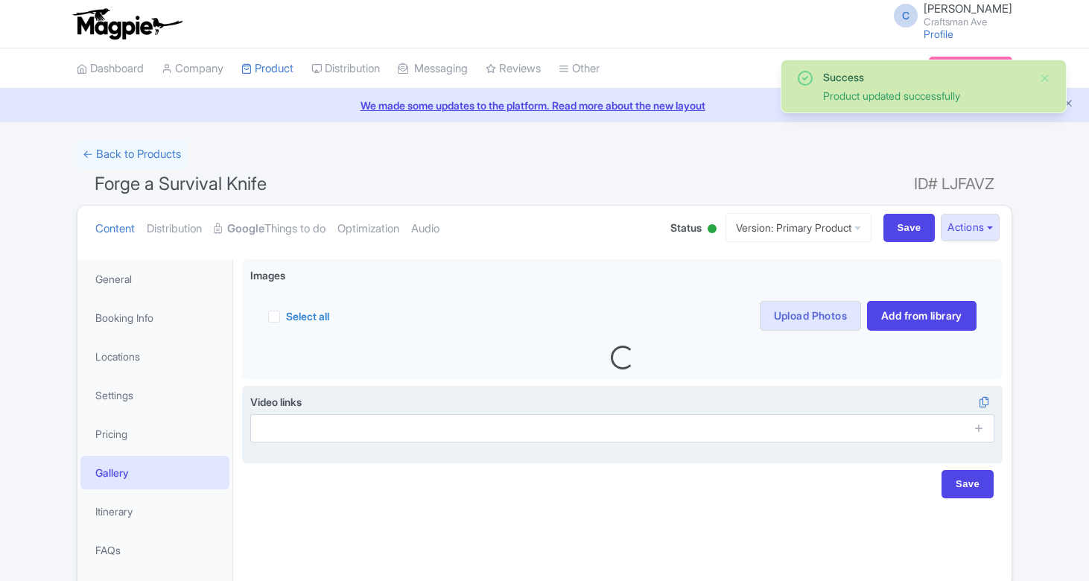
scroll to position [70, 0]
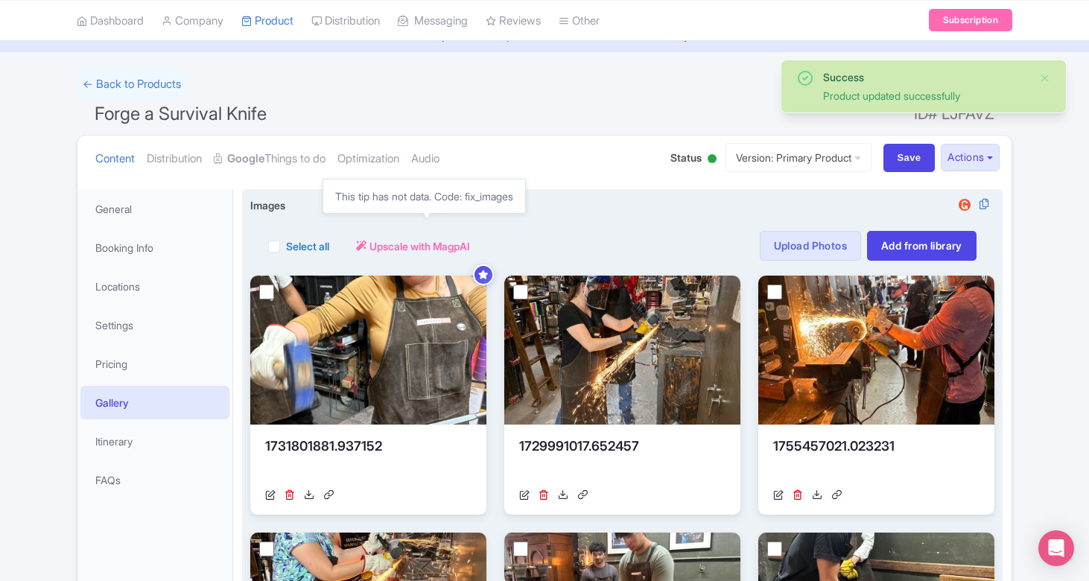
click at [393, 249] on span "Upscale with MagpAI" at bounding box center [419, 246] width 101 height 16
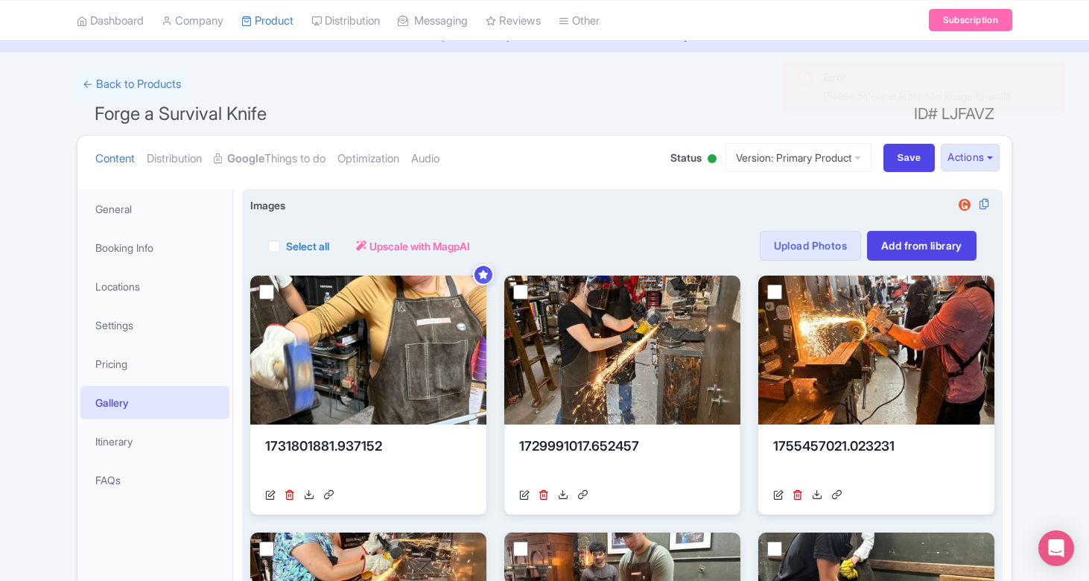
click at [286, 247] on label "Select all" at bounding box center [307, 246] width 43 height 16
click at [286, 247] on input "Select all" at bounding box center [291, 242] width 10 height 10
checkbox input "true"
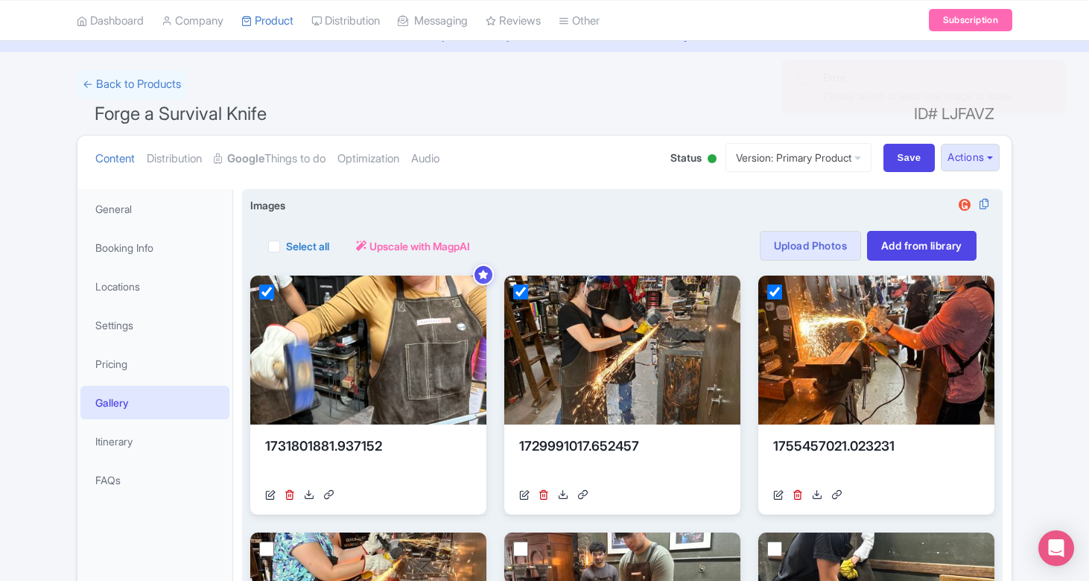
checkbox input "true"
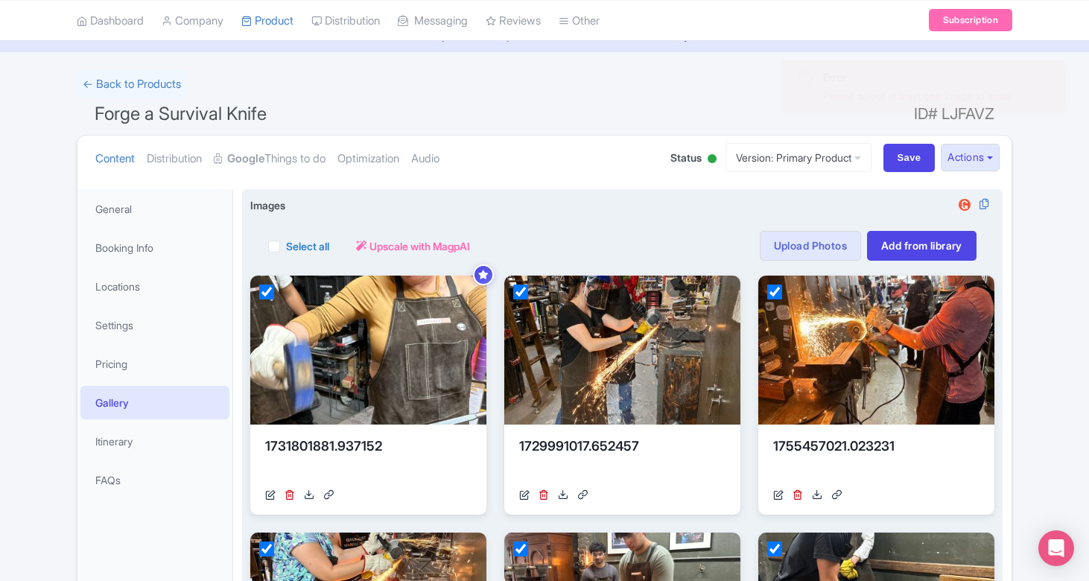
checkbox input "true"
click at [474, 247] on span "Upscale with MagpAI" at bounding box center [478, 246] width 101 height 16
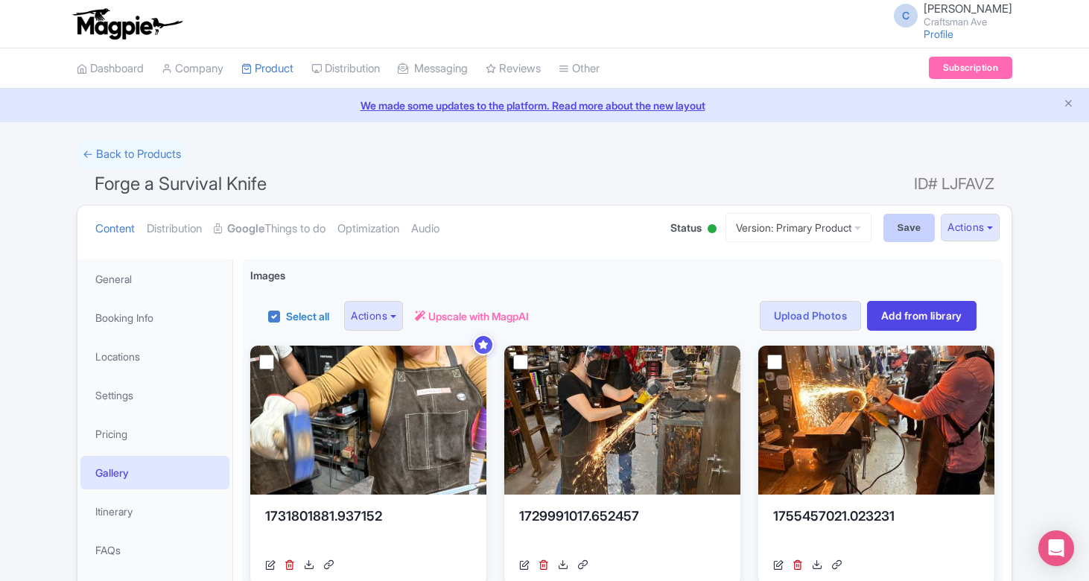
scroll to position [0, 0]
click at [918, 215] on input "Save" at bounding box center [909, 228] width 52 height 28
type input "Saving..."
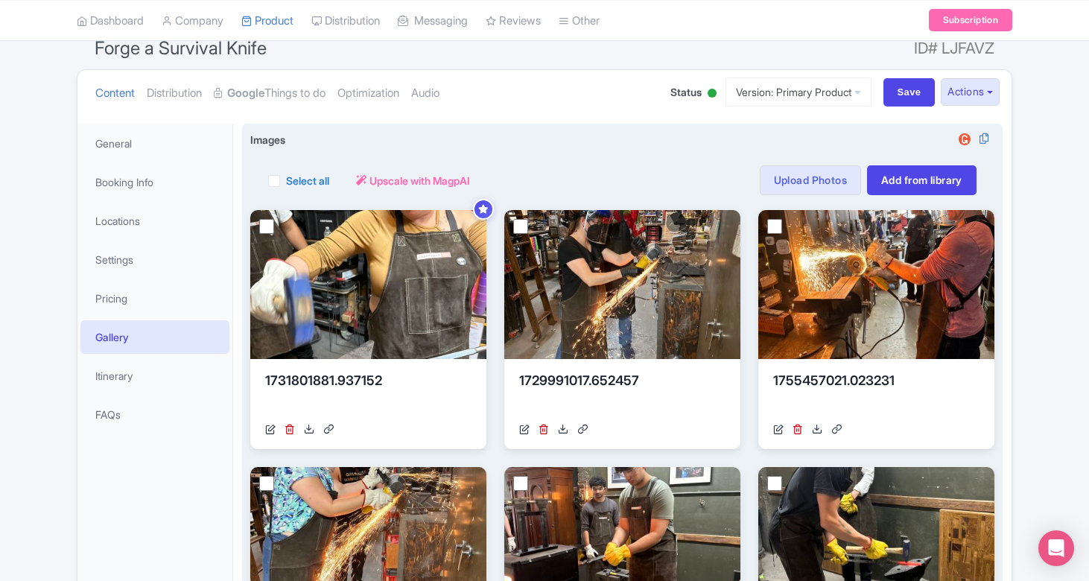
scroll to position [63, 0]
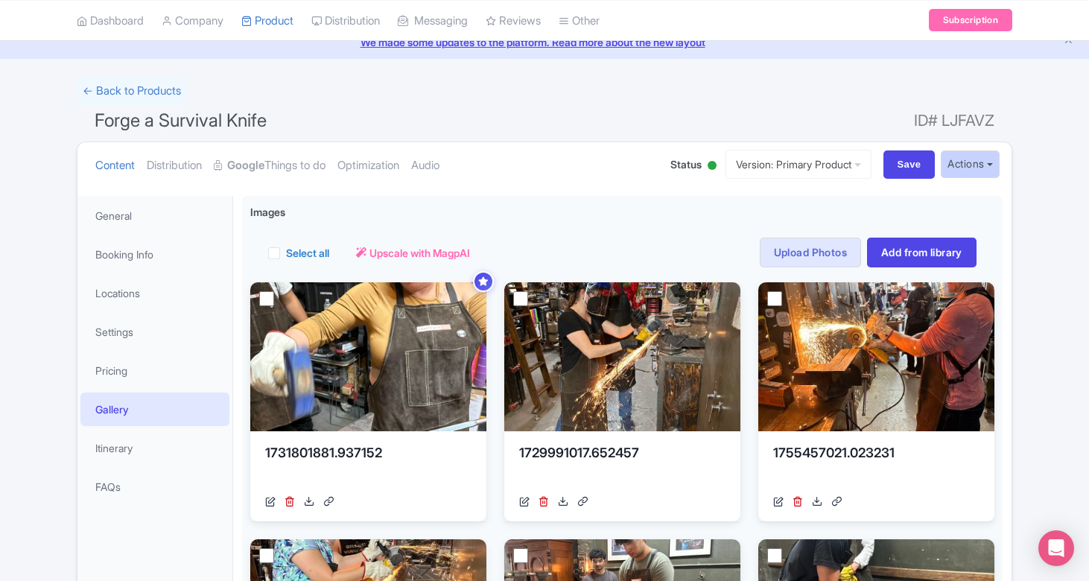
click at [986, 162] on button "Actions" at bounding box center [970, 164] width 59 height 28
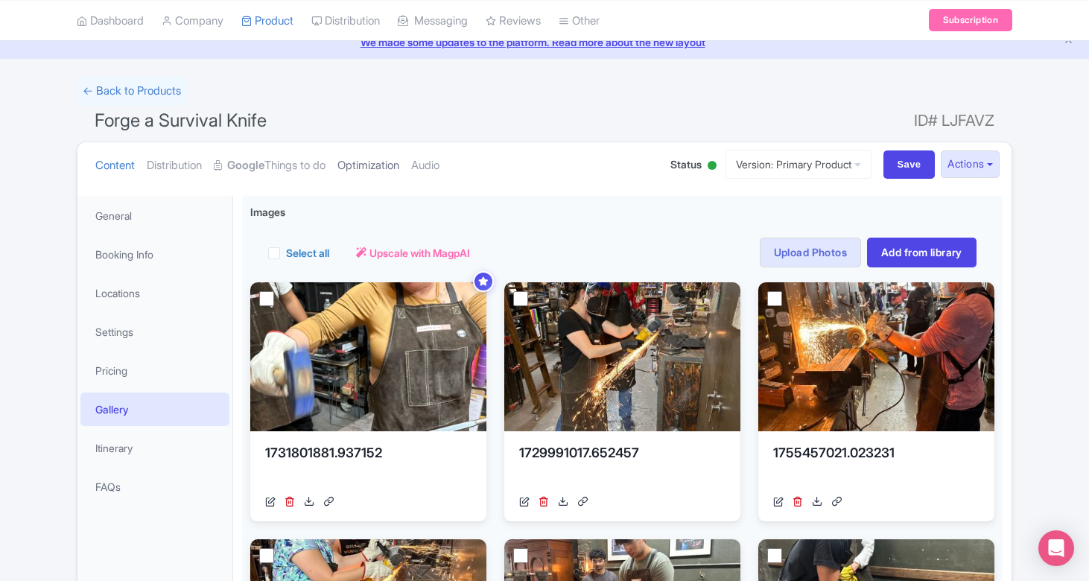
click at [381, 165] on link "Optimization" at bounding box center [368, 165] width 62 height 47
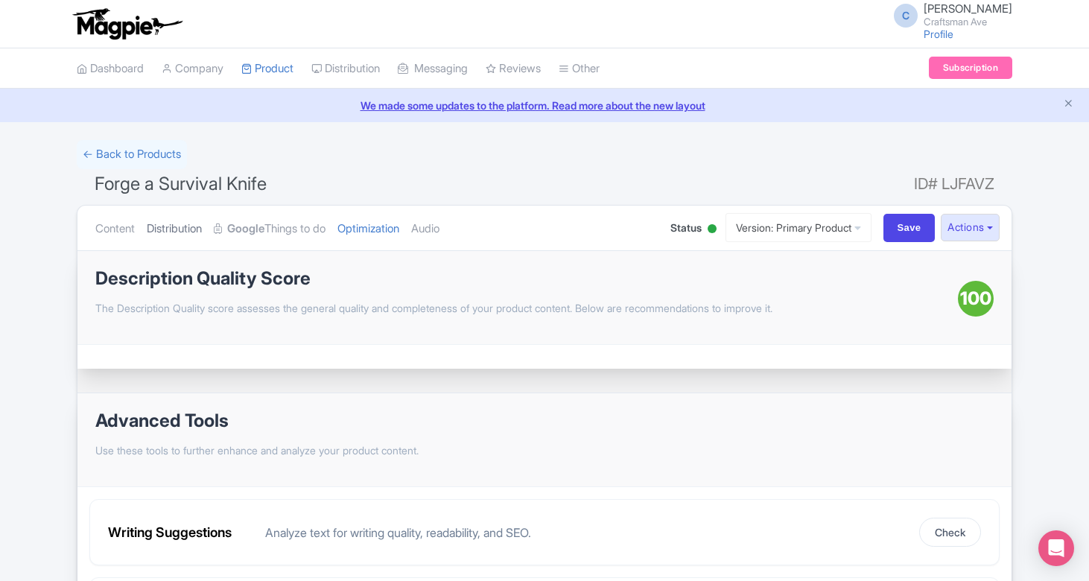
click at [184, 223] on link "Distribution" at bounding box center [174, 229] width 55 height 47
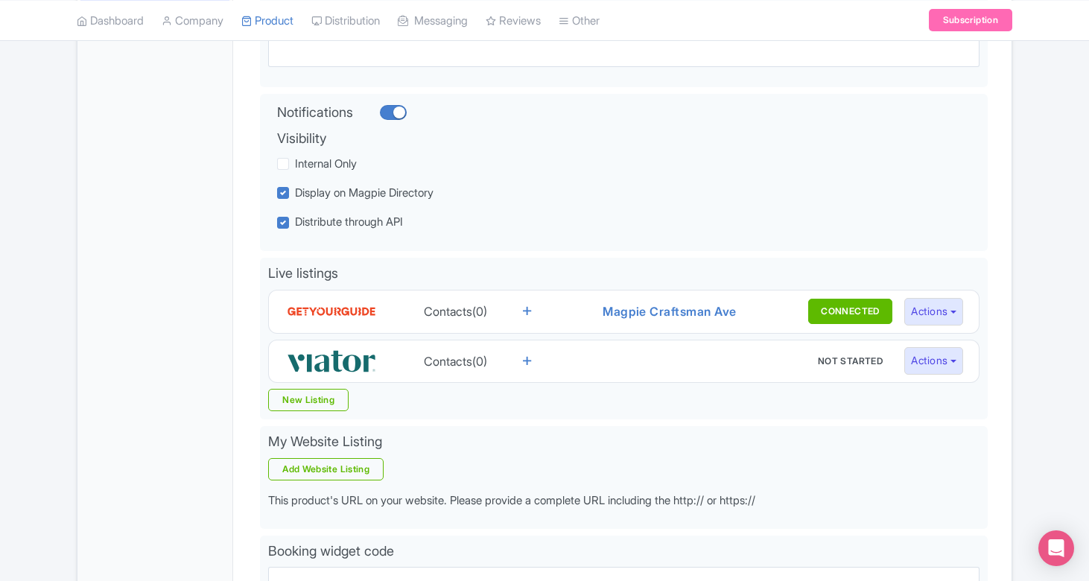
scroll to position [291, 0]
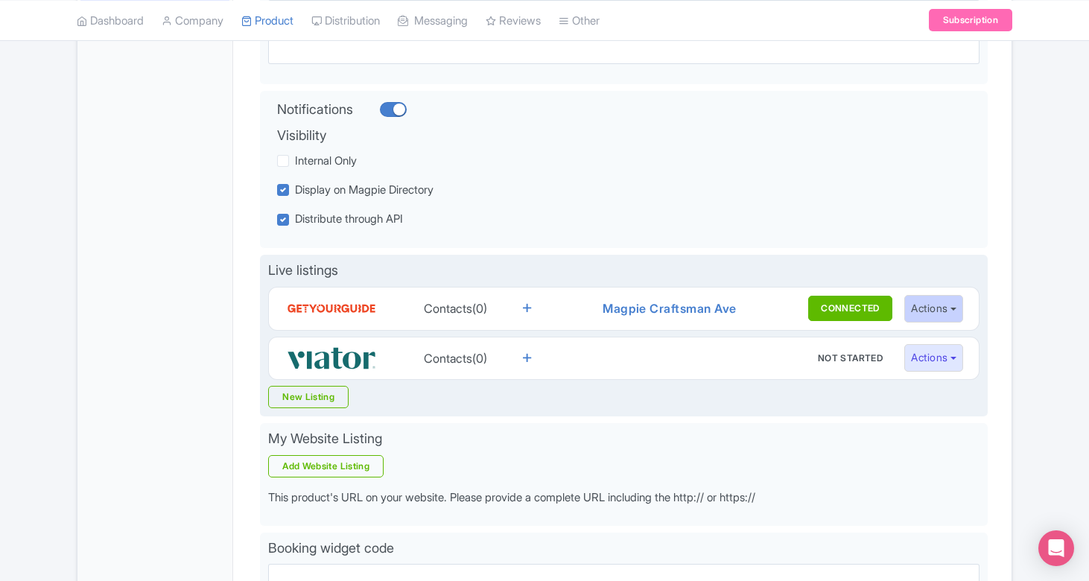
click at [920, 307] on button "Actions" at bounding box center [933, 309] width 59 height 28
click at [796, 388] on div "Live listings Contacts(0) Magpie Craftsman Ave CONNECTED Not started Sharing In…" at bounding box center [624, 336] width 728 height 162
click at [938, 349] on button "Actions" at bounding box center [933, 358] width 59 height 28
click at [858, 355] on button "NOT STARTED" at bounding box center [850, 358] width 85 height 25
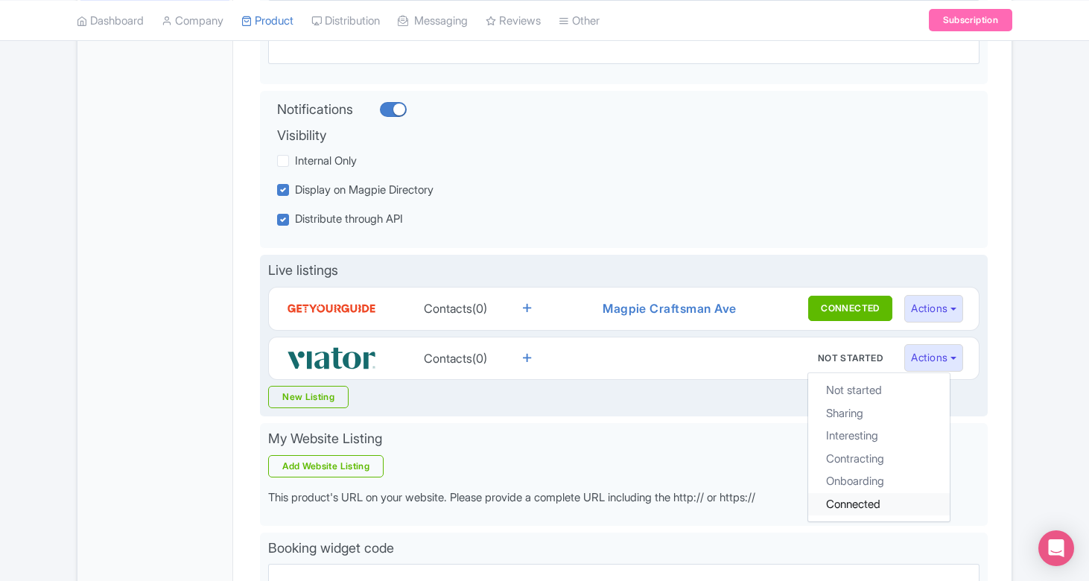
click at [839, 496] on link "Connected" at bounding box center [879, 503] width 142 height 23
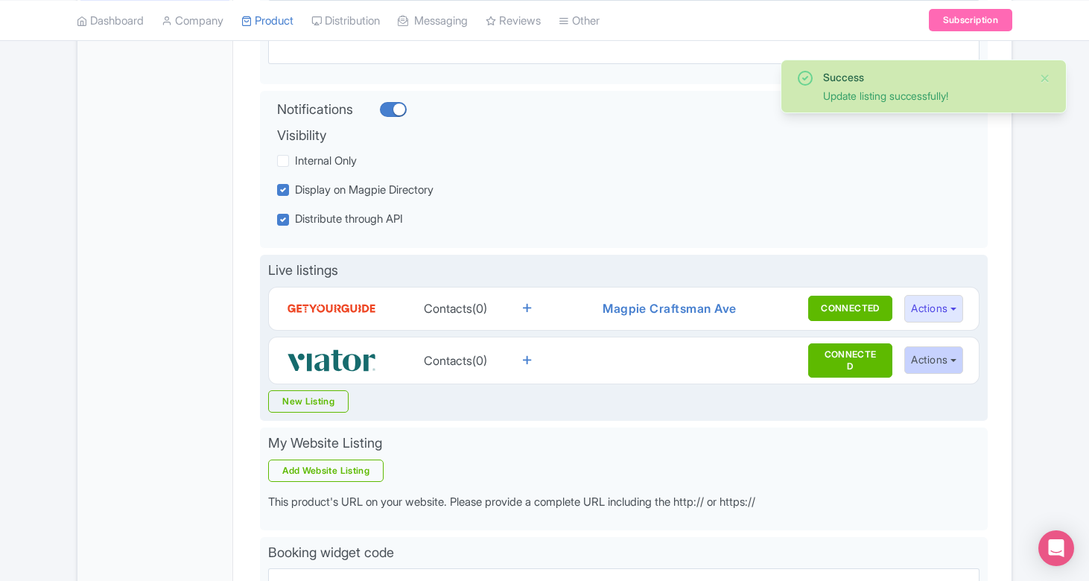
click at [943, 360] on button "Actions" at bounding box center [933, 360] width 59 height 28
click at [943, 381] on link "Edit Listing" at bounding box center [976, 392] width 142 height 23
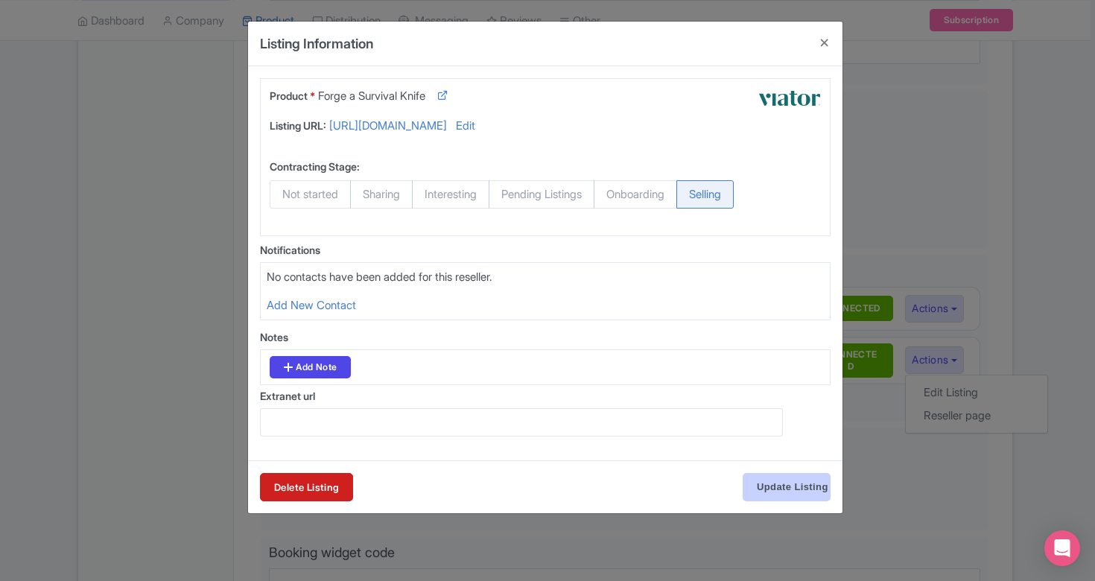
click at [769, 481] on input "Update Listing" at bounding box center [787, 487] width 88 height 28
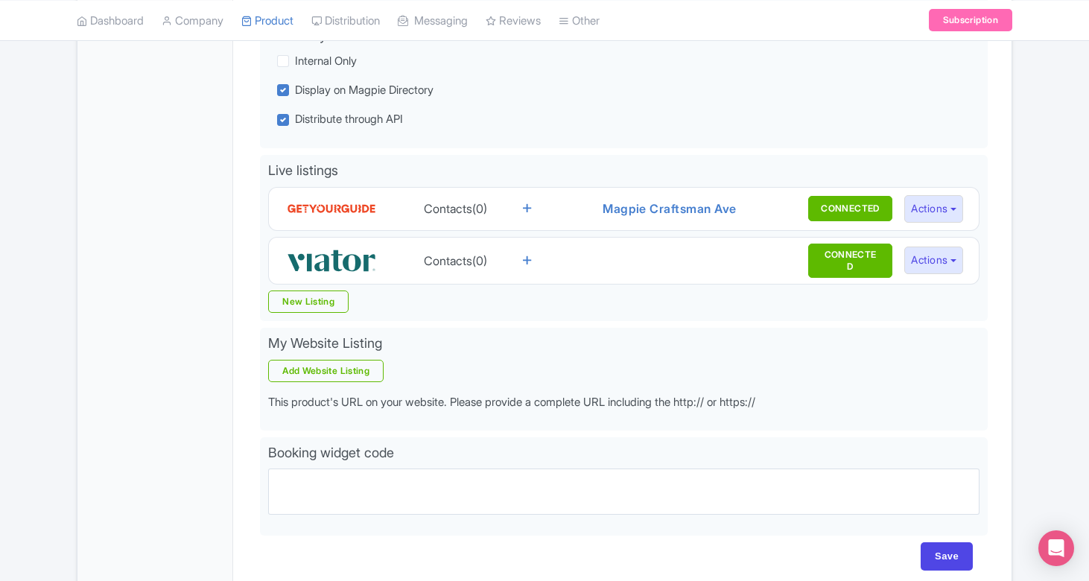
scroll to position [278, 0]
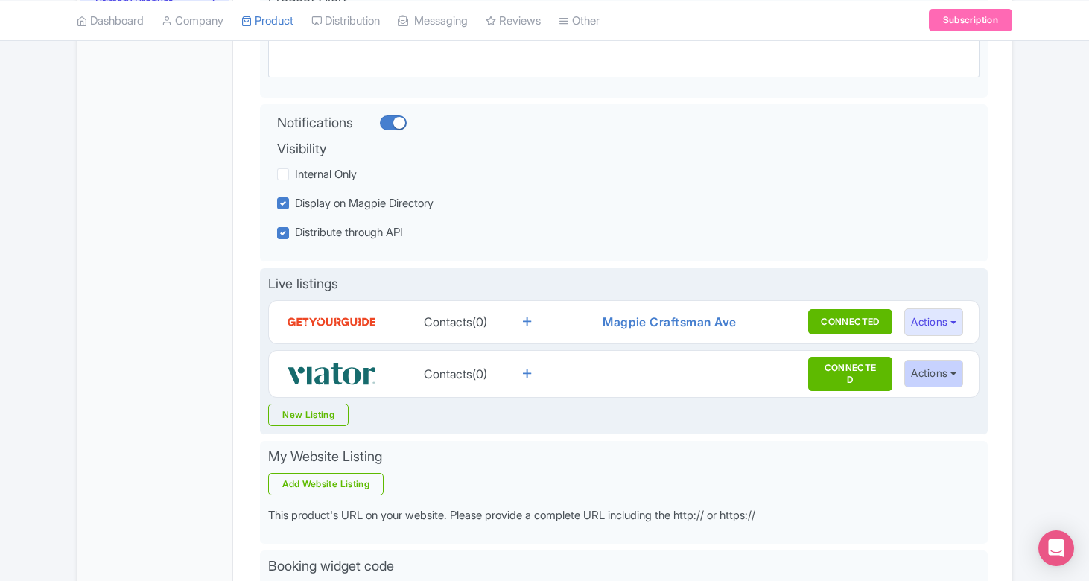
click at [963, 367] on button "Actions" at bounding box center [933, 374] width 59 height 28
click at [342, 380] on img at bounding box center [331, 374] width 89 height 30
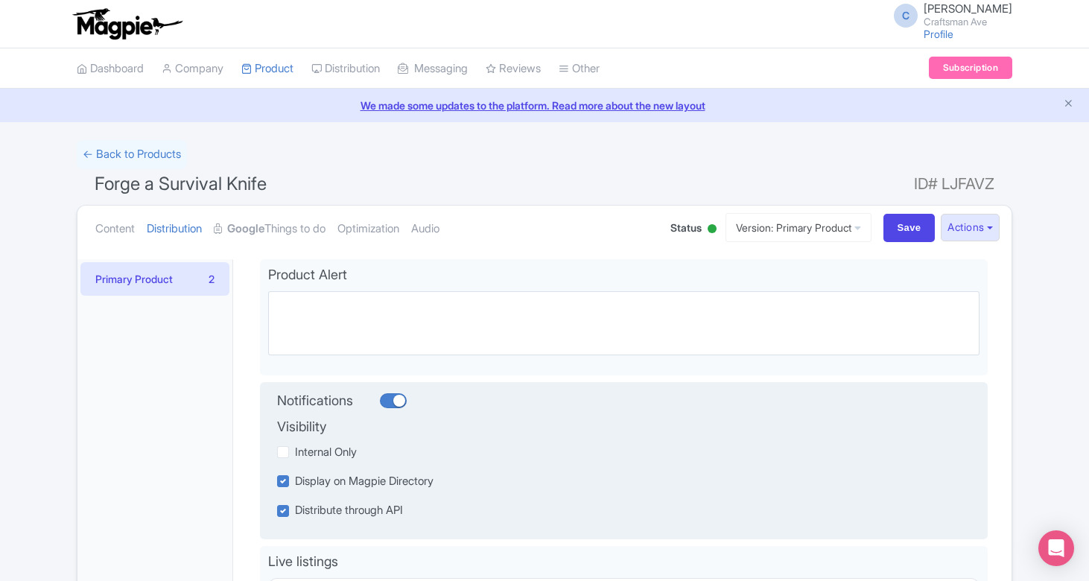
scroll to position [0, 0]
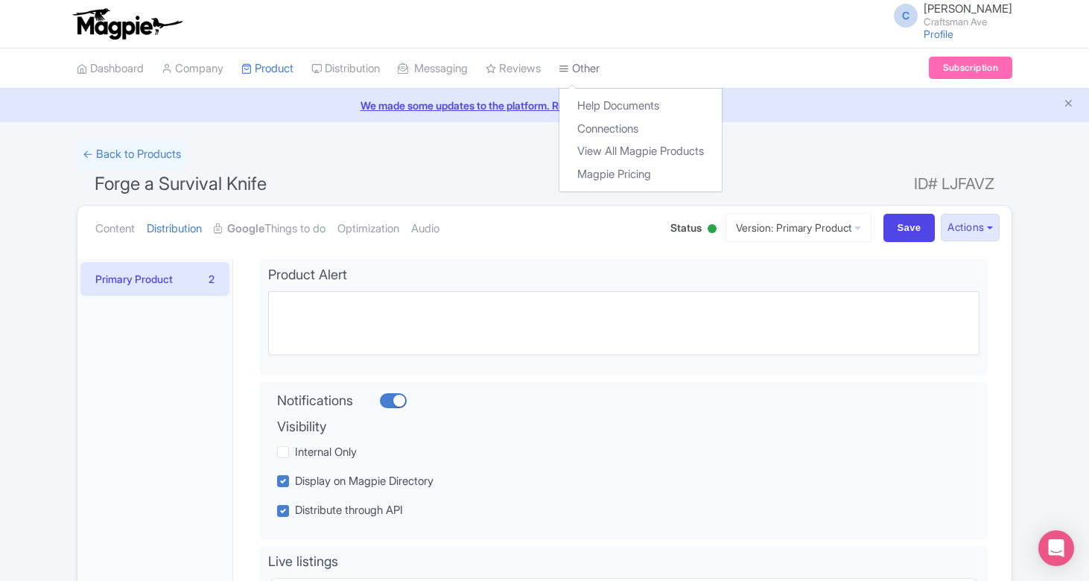
click at [600, 60] on link "Other" at bounding box center [579, 68] width 41 height 41
click at [607, 98] on link "Help Documents" at bounding box center [640, 106] width 162 height 23
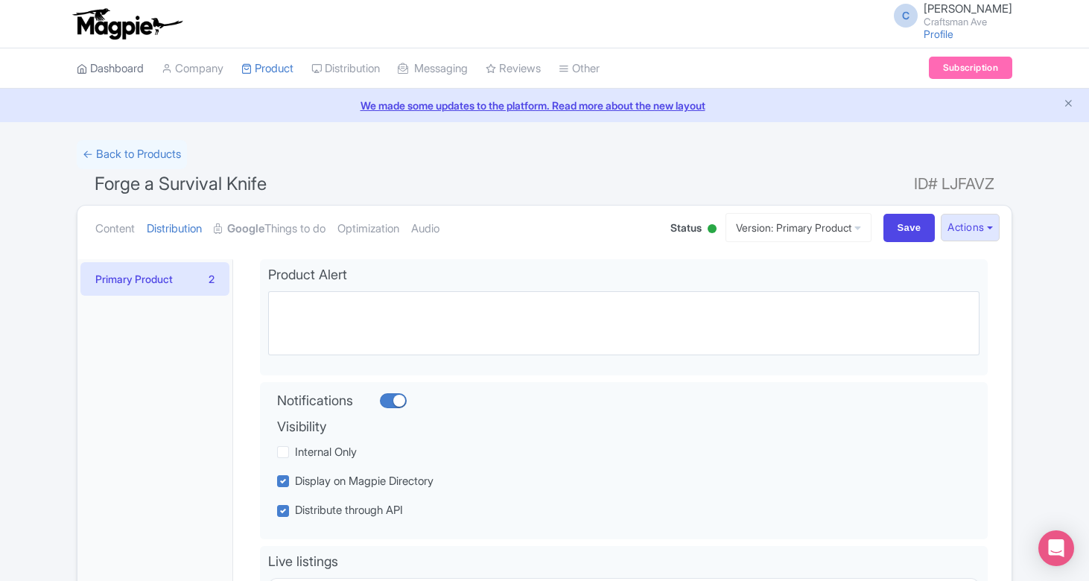
click at [118, 64] on link "Dashboard" at bounding box center [110, 68] width 67 height 41
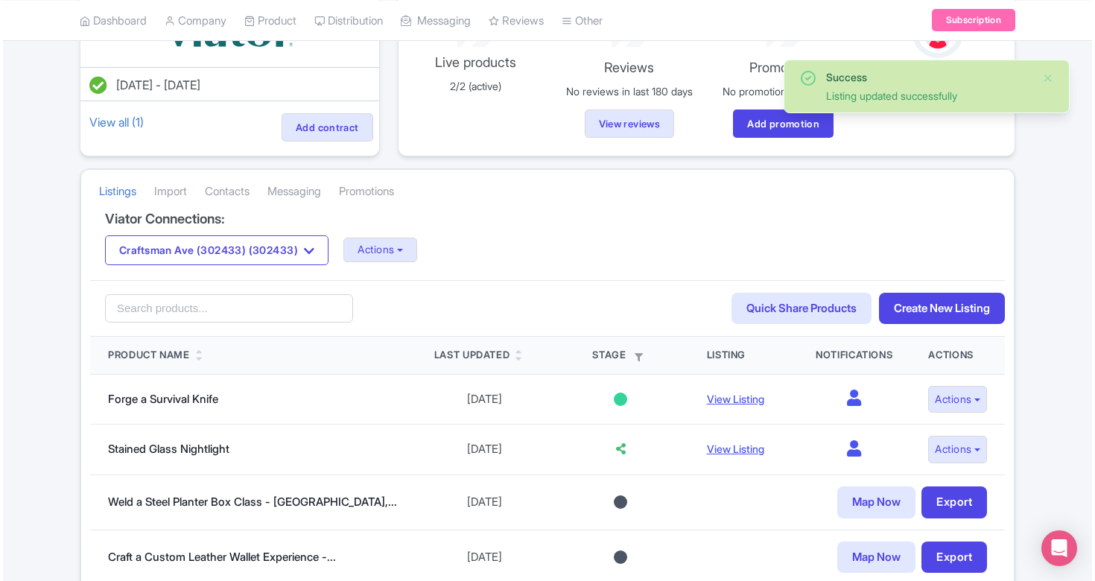
scroll to position [154, 0]
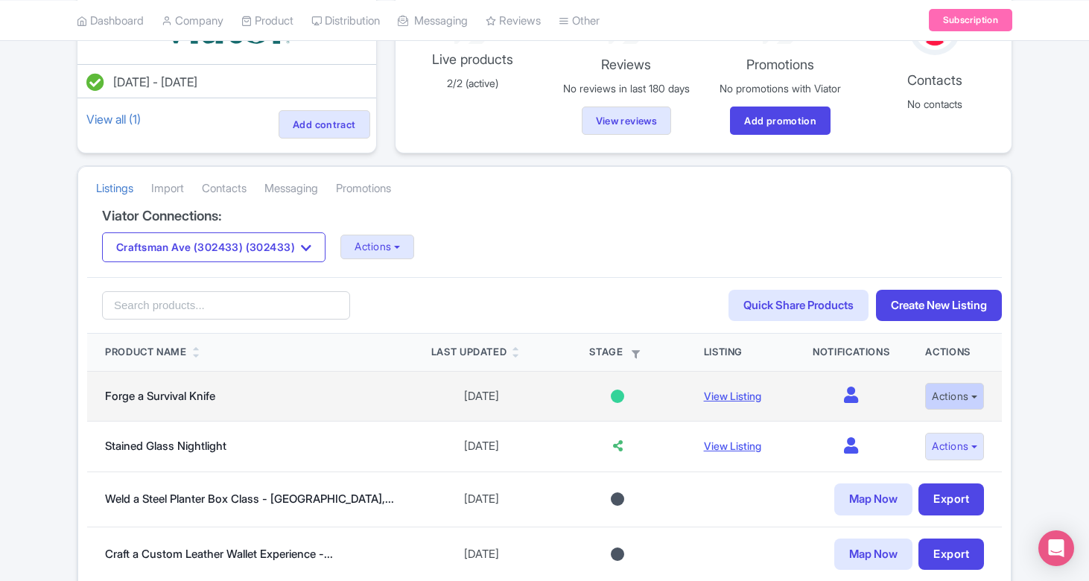
click at [946, 394] on button "Actions" at bounding box center [954, 397] width 59 height 28
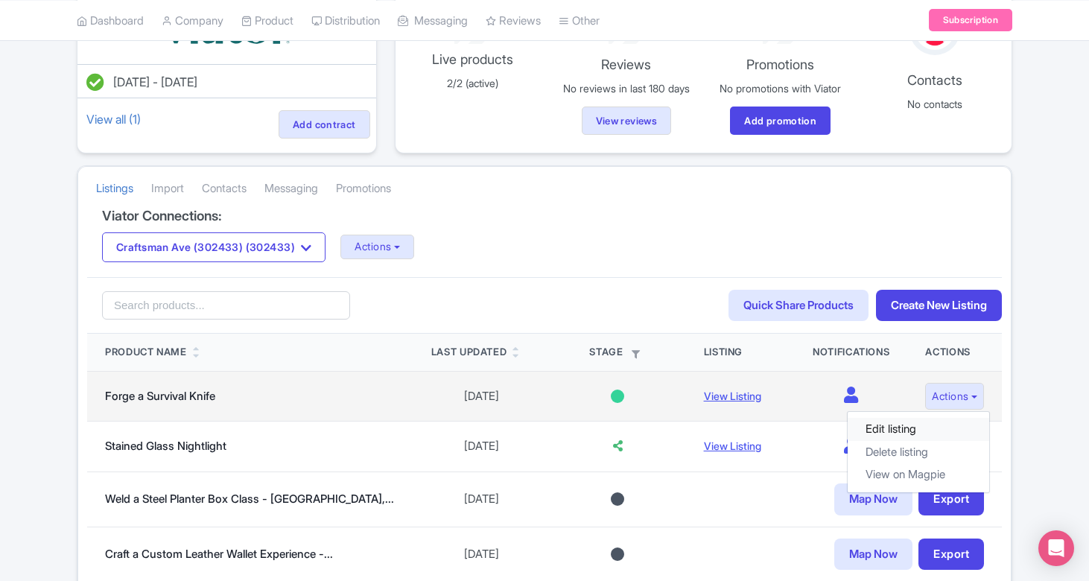
click at [894, 423] on link "Edit listing" at bounding box center [919, 429] width 142 height 23
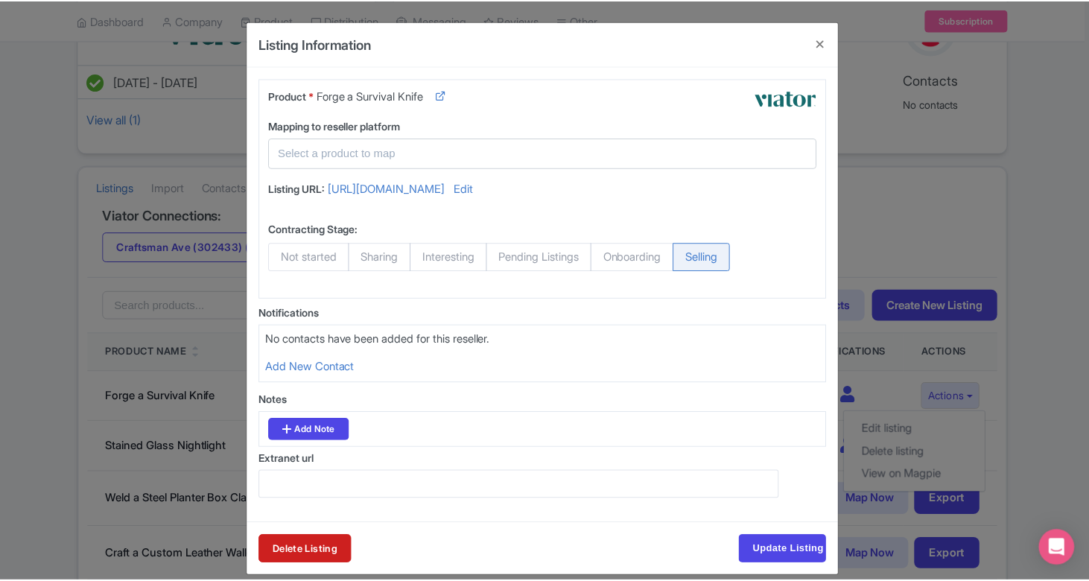
scroll to position [0, 0]
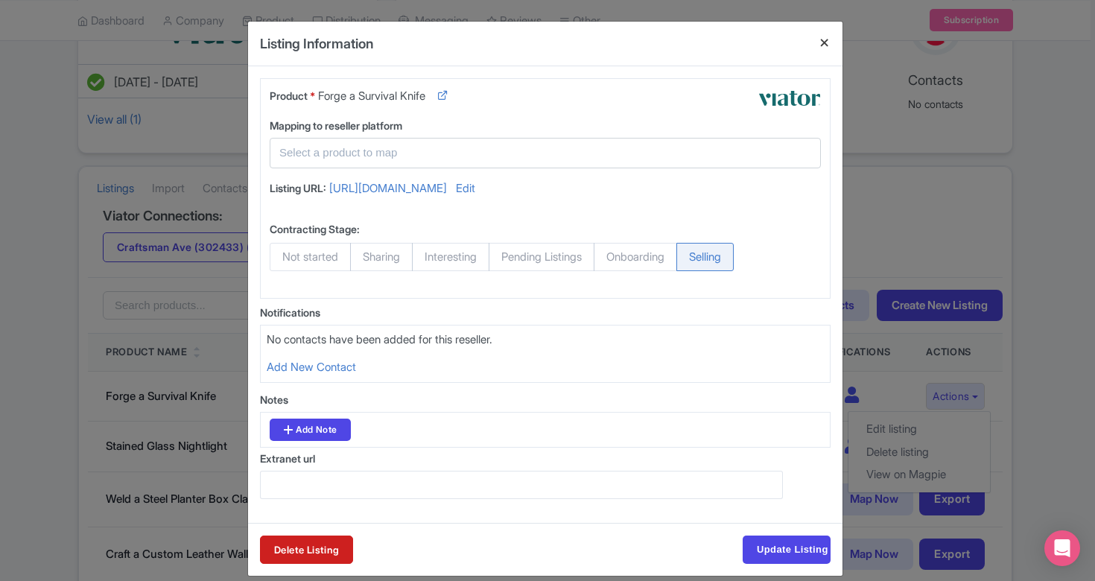
click at [815, 45] on button "Close" at bounding box center [825, 43] width 36 height 42
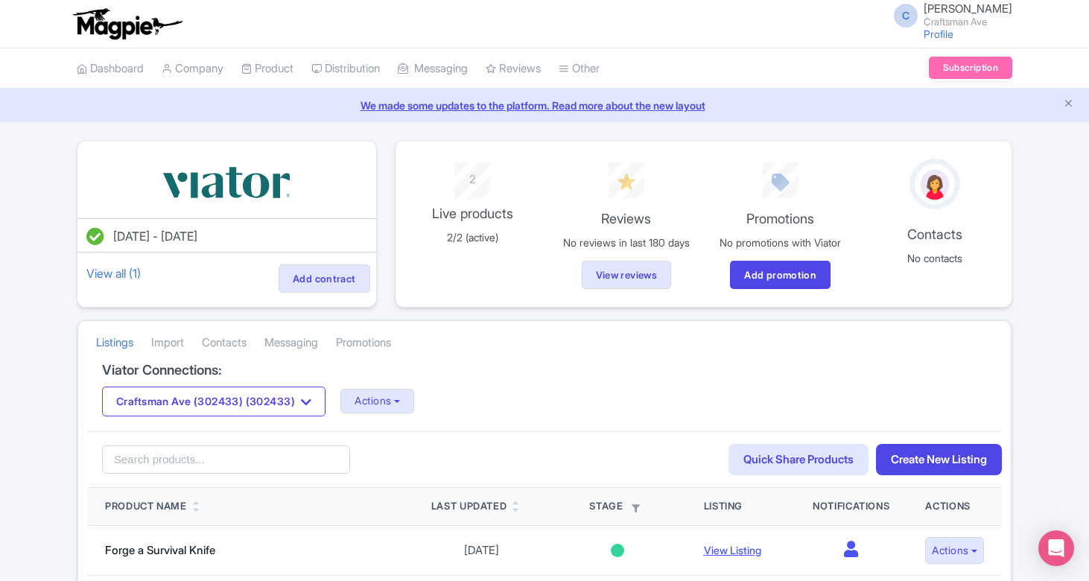
click at [918, 10] on span "C" at bounding box center [906, 16] width 24 height 24
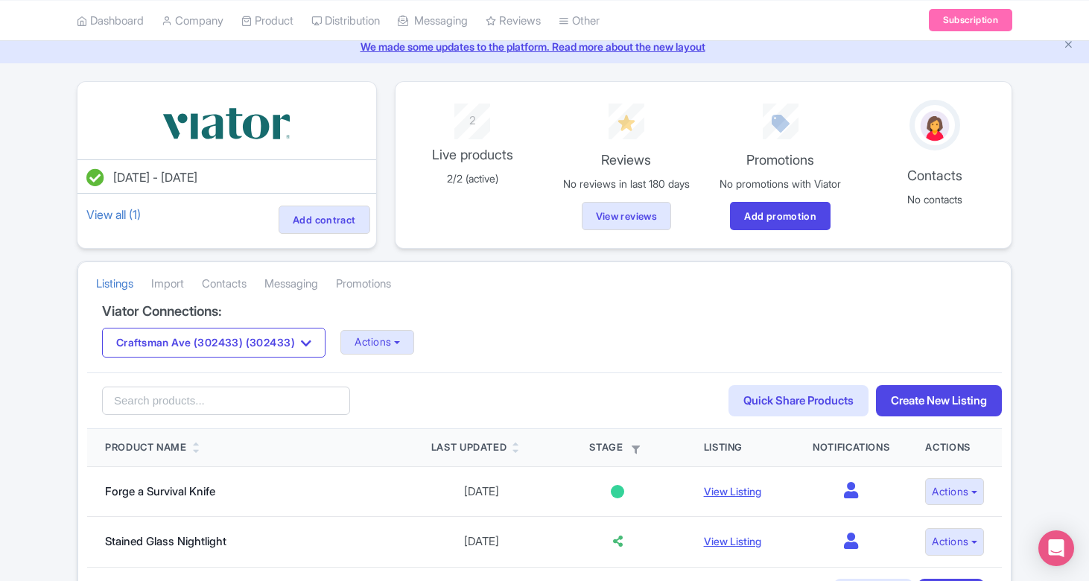
scroll to position [285, 0]
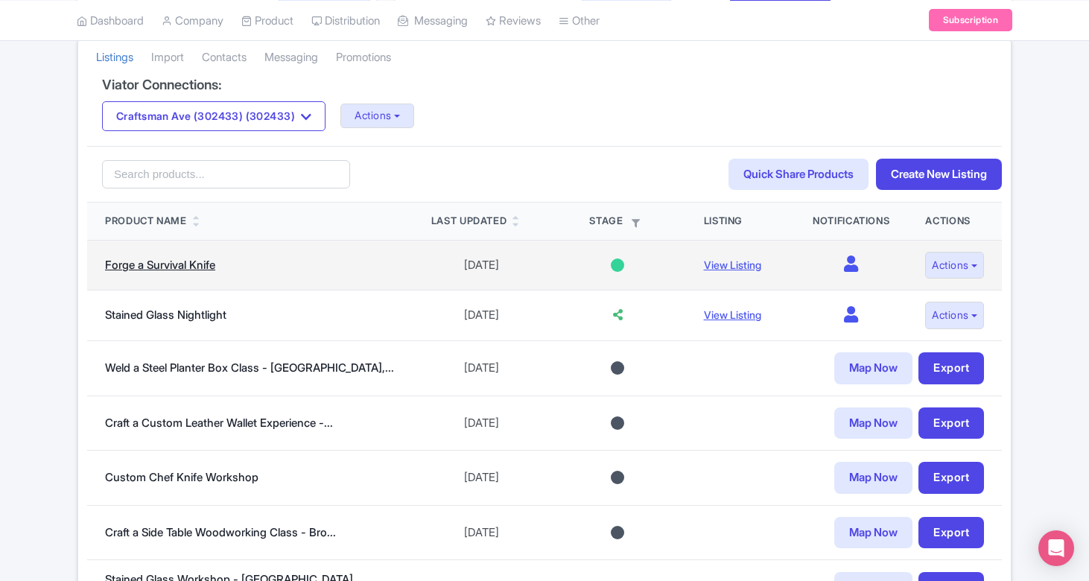
click at [180, 264] on link "Forge a Survival Knife" at bounding box center [160, 265] width 110 height 14
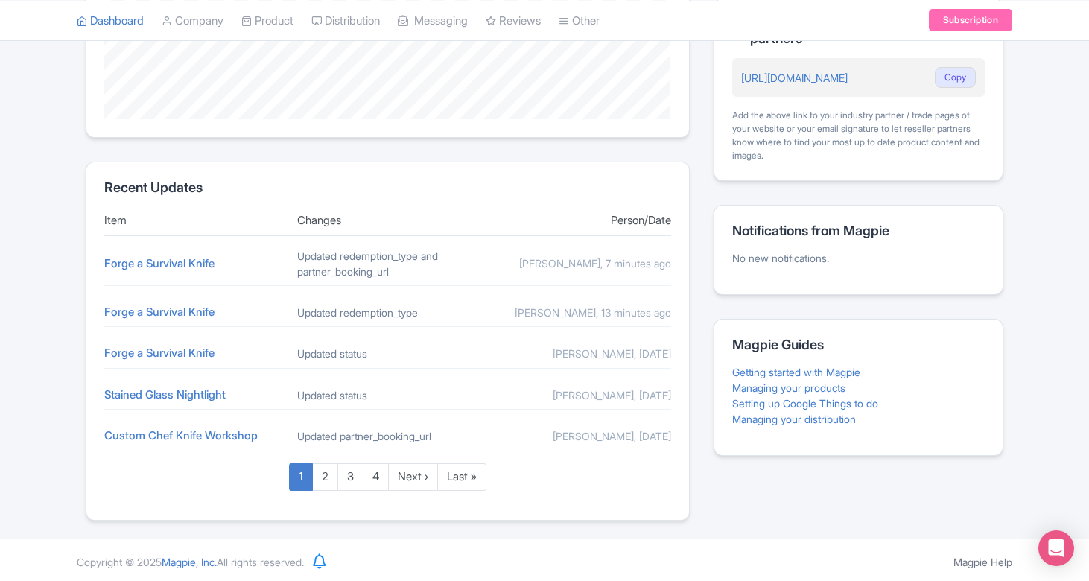
scroll to position [494, 0]
click at [819, 386] on link "Managing your products" at bounding box center [788, 388] width 113 height 13
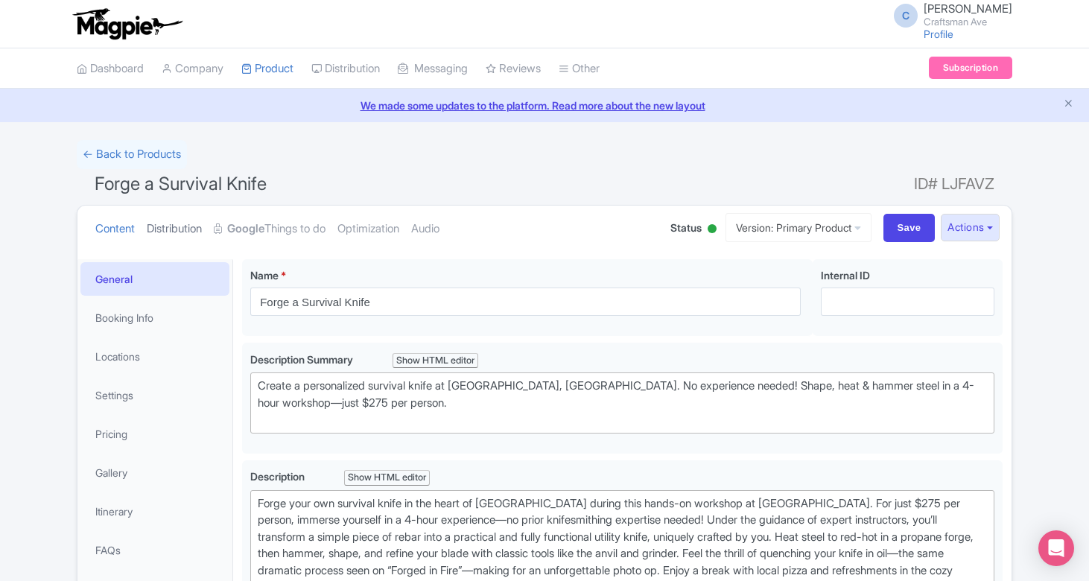
click at [178, 228] on link "Distribution" at bounding box center [174, 229] width 55 height 47
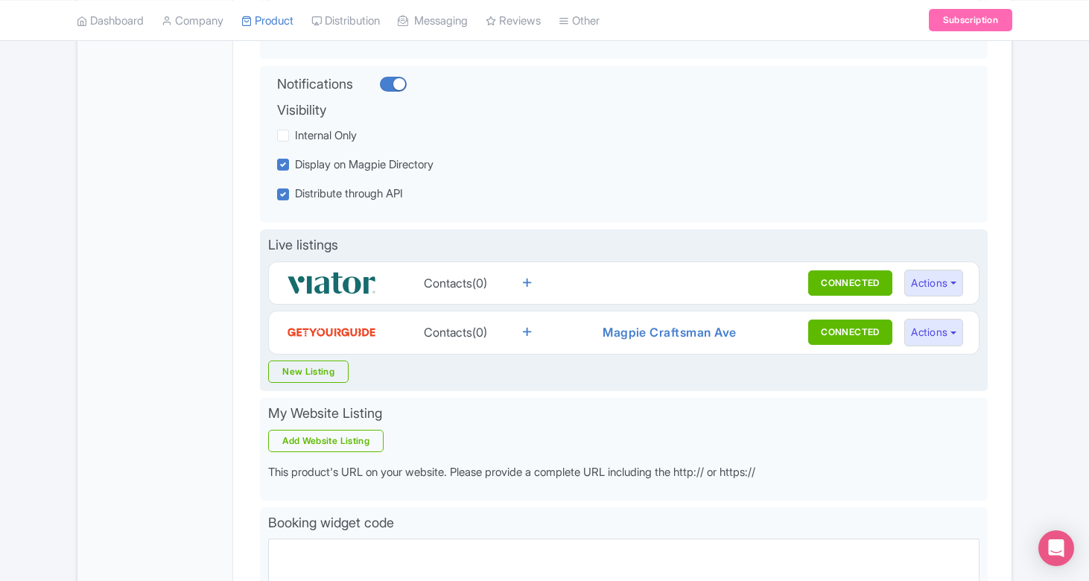
scroll to position [375, 0]
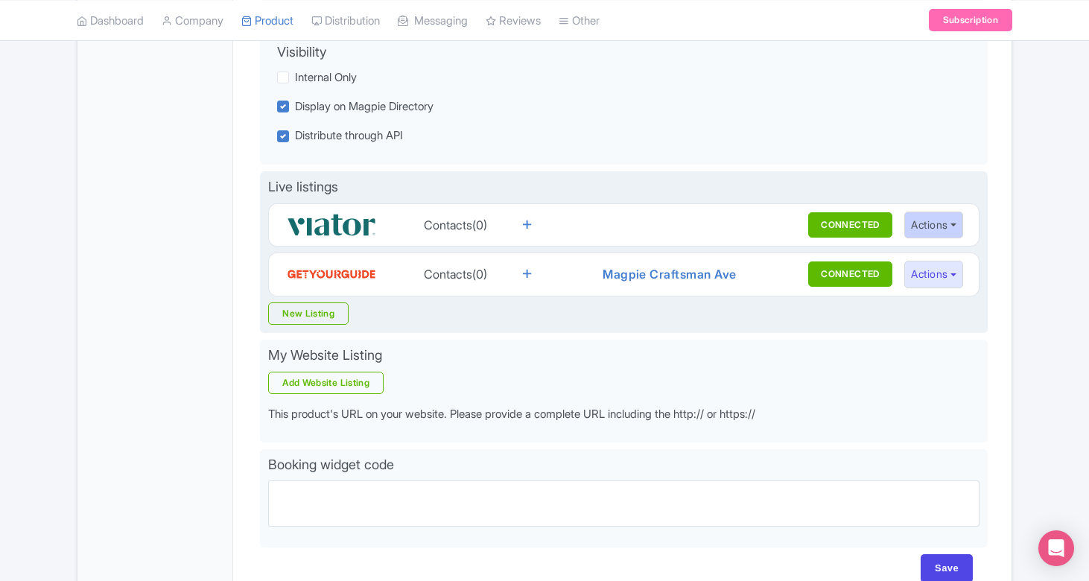
click at [941, 222] on button "Actions" at bounding box center [933, 226] width 59 height 28
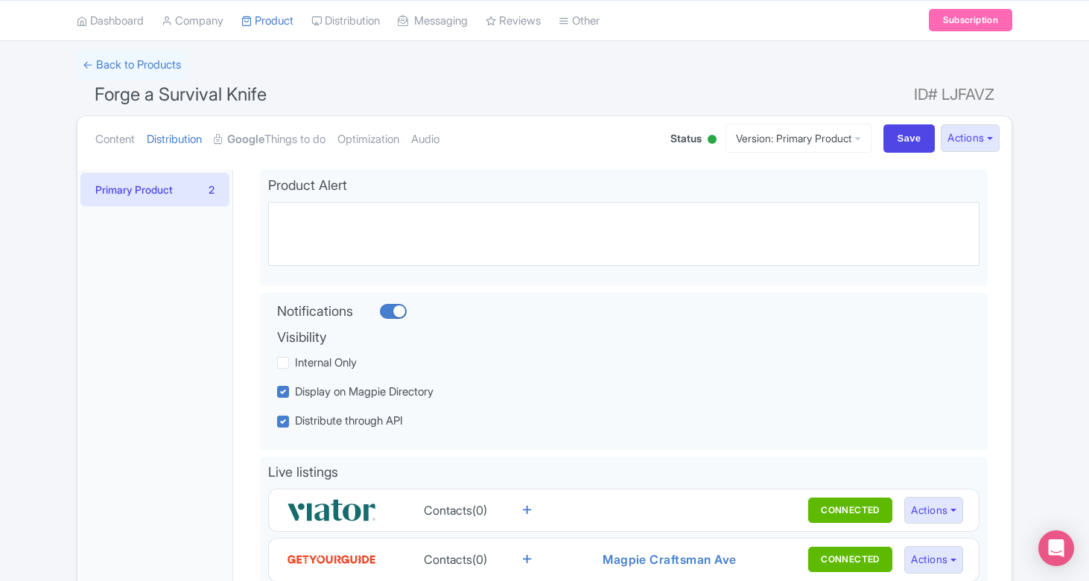
scroll to position [69, 0]
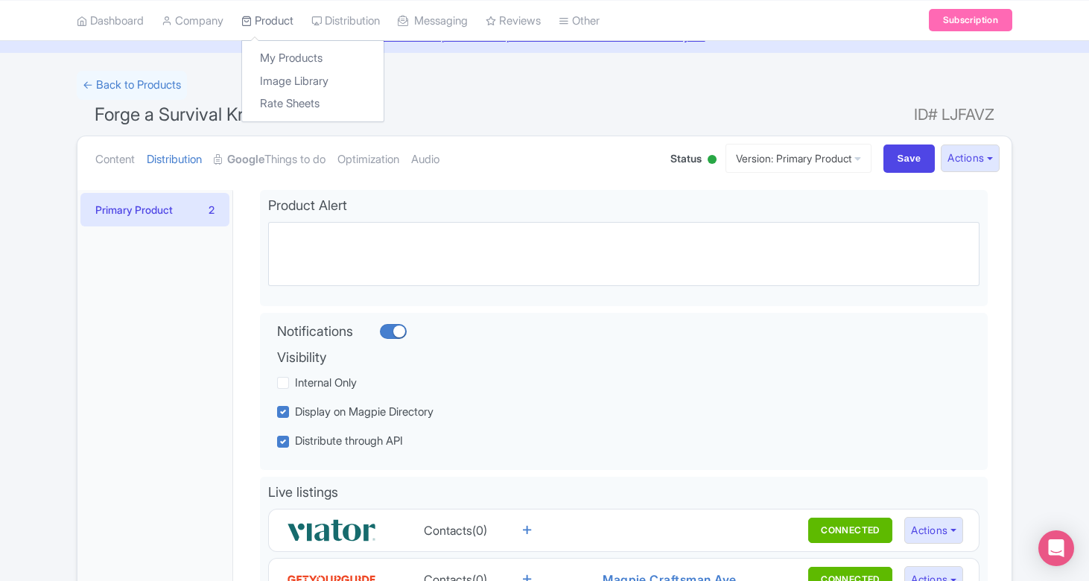
click at [278, 25] on link "Product" at bounding box center [267, 20] width 52 height 41
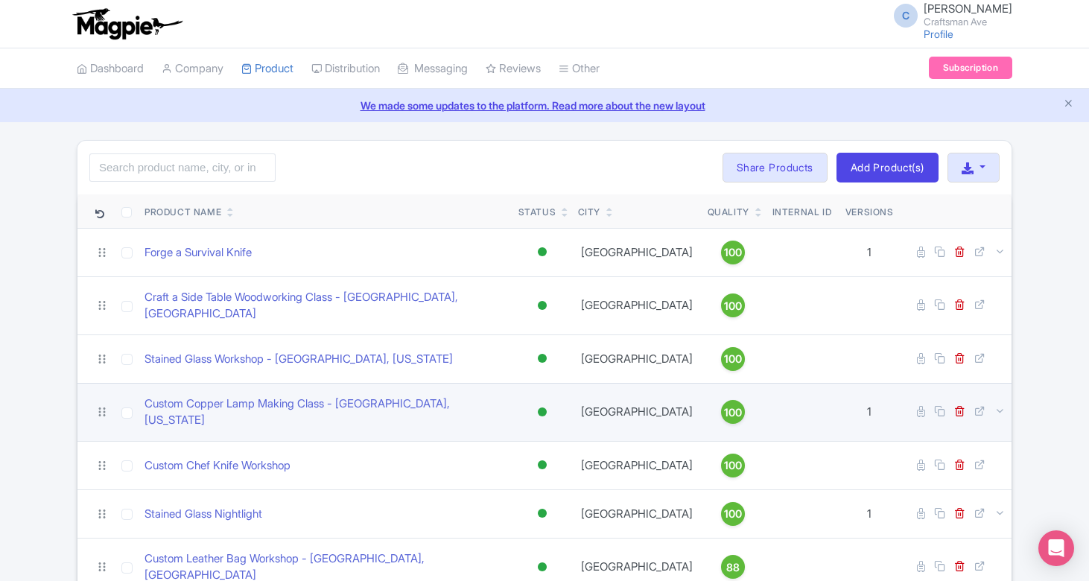
click at [275, 407] on td "Custom Copper Lamp Making Class - [GEOGRAPHIC_DATA], [US_STATE]" at bounding box center [326, 412] width 374 height 58
click at [275, 406] on td "Custom Copper Lamp Making Class - [GEOGRAPHIC_DATA], [US_STATE]" at bounding box center [326, 412] width 374 height 58
click at [283, 397] on link "Custom Copper Lamp Making Class - [GEOGRAPHIC_DATA], [US_STATE]" at bounding box center [325, 412] width 362 height 34
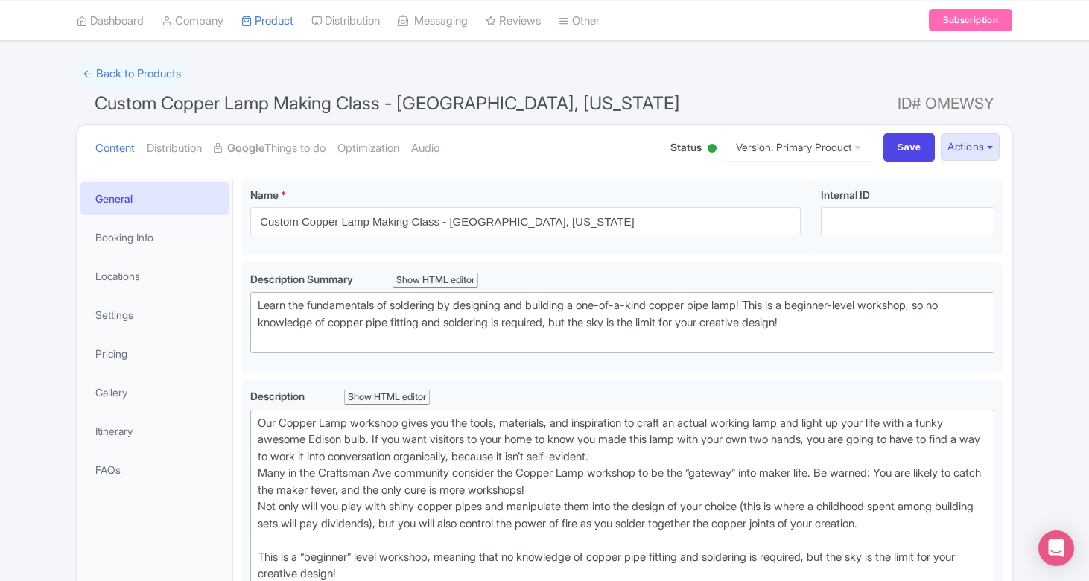
scroll to position [92, 0]
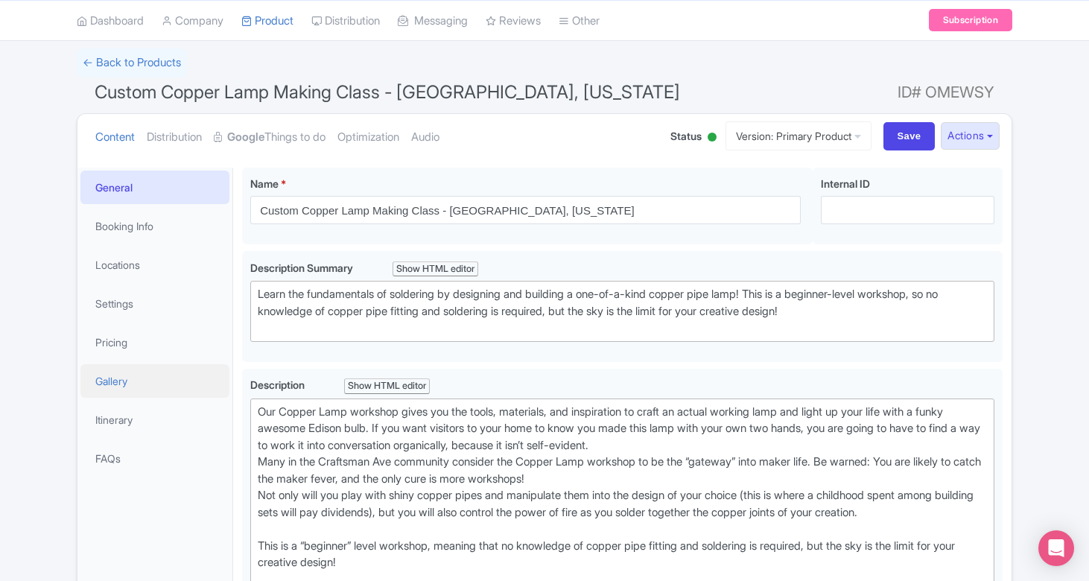
click at [147, 375] on link "Gallery" at bounding box center [154, 381] width 149 height 34
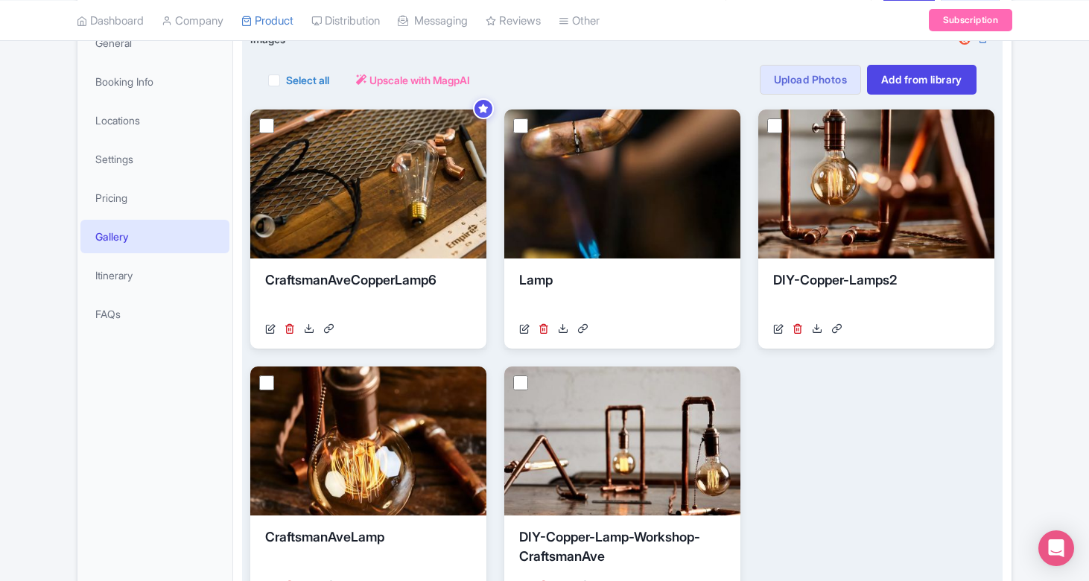
scroll to position [235, 0]
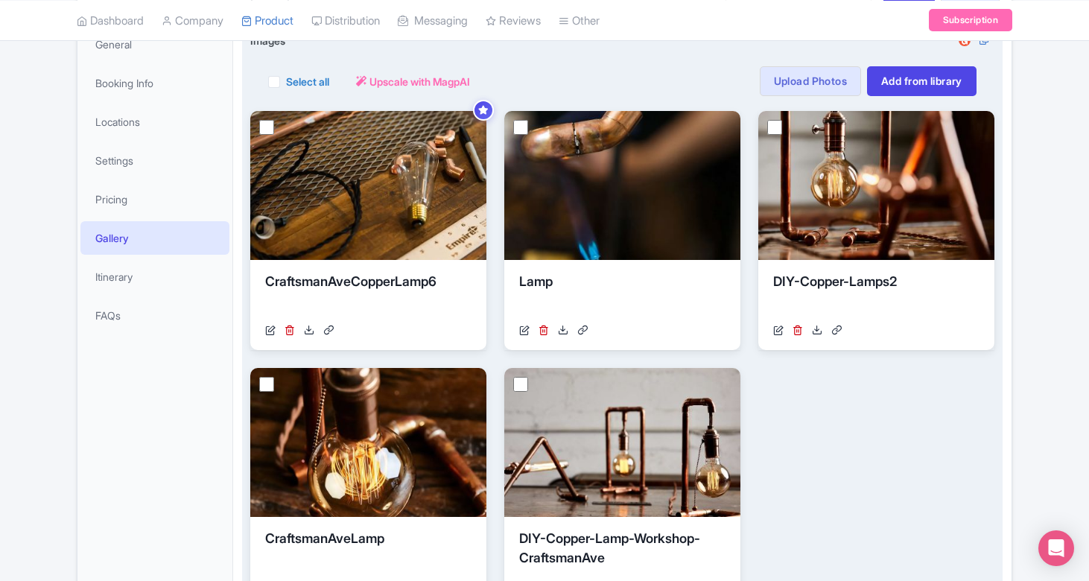
click at [833, 58] on div "Select all Actions Remove from product Delete Download Export Upscale with Magp…" at bounding box center [622, 72] width 744 height 48
click at [787, 85] on link "Upload Photos" at bounding box center [810, 81] width 101 height 30
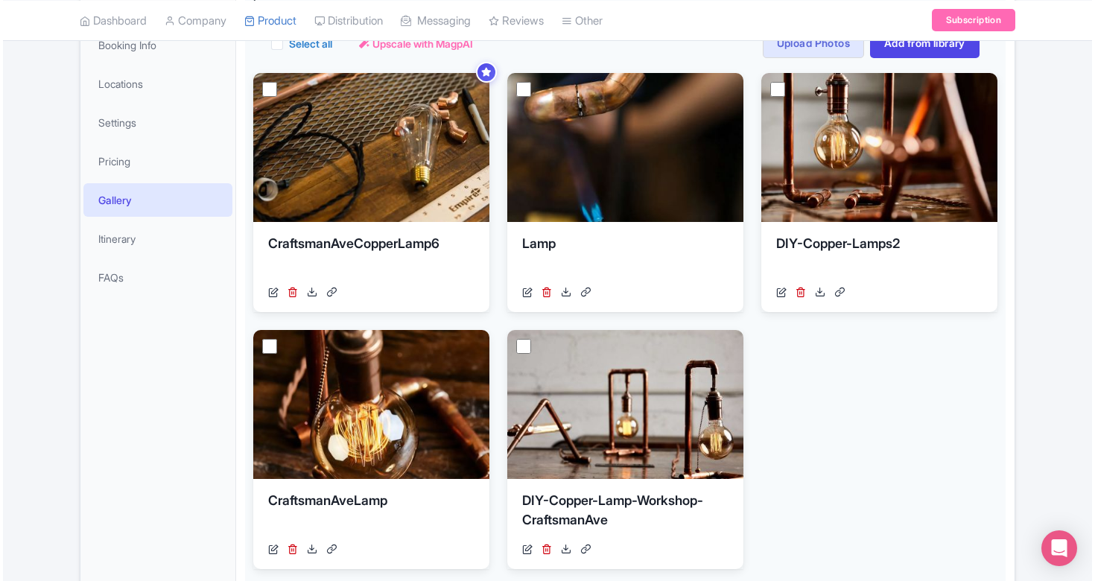
scroll to position [255, 0]
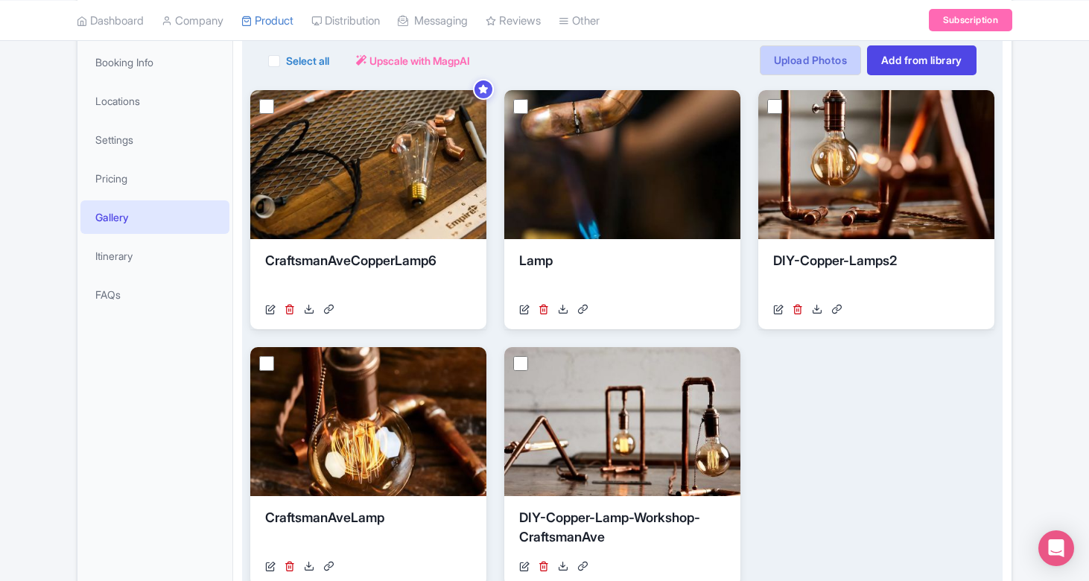
click at [798, 60] on link "Upload Photos" at bounding box center [810, 60] width 101 height 30
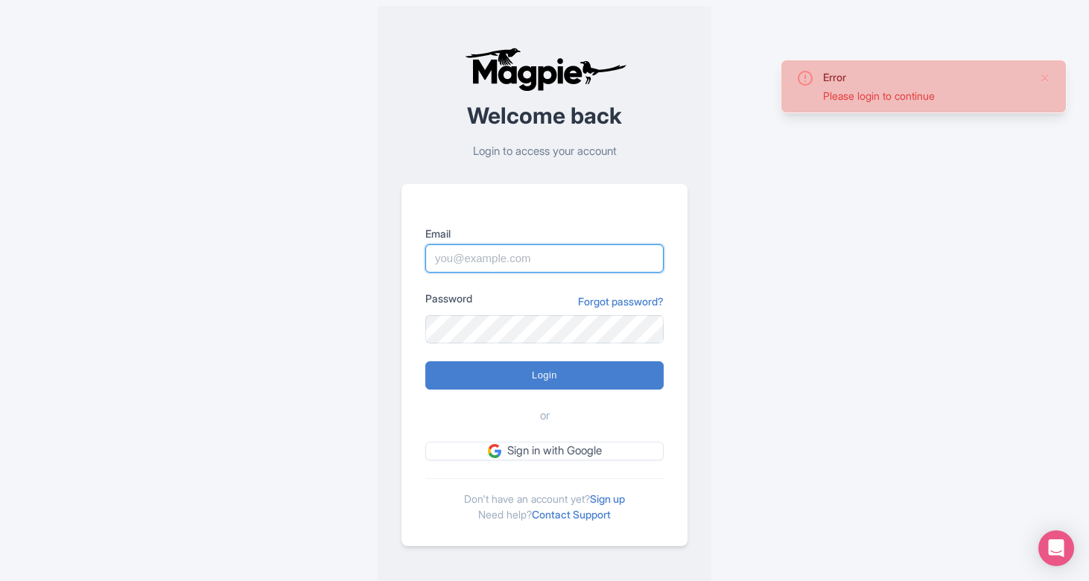
type input "[EMAIL_ADDRESS][DOMAIN_NAME]"
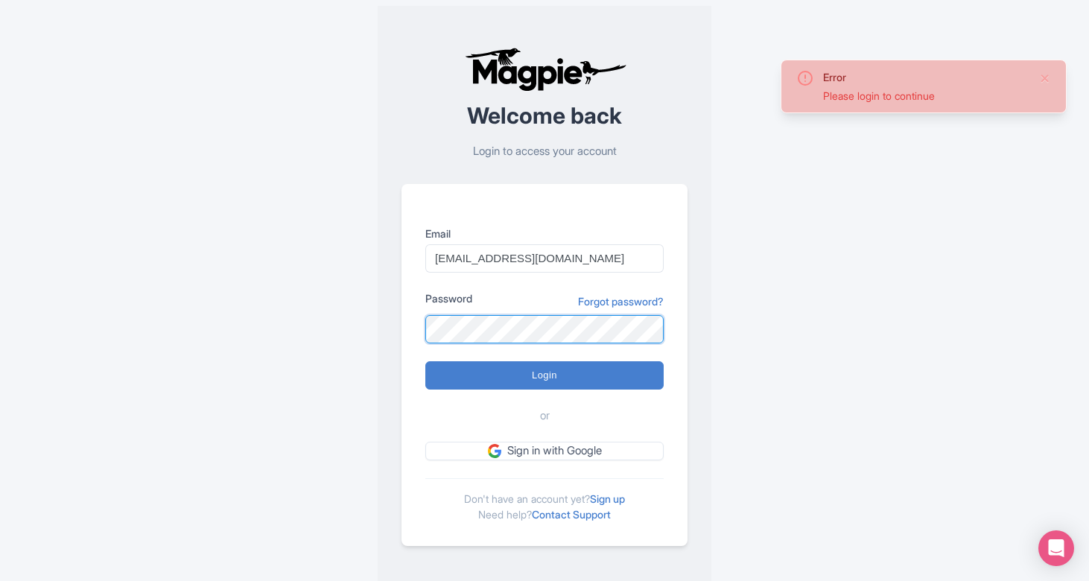
click at [544, 375] on input "Login" at bounding box center [544, 375] width 238 height 28
type input "Logging in..."
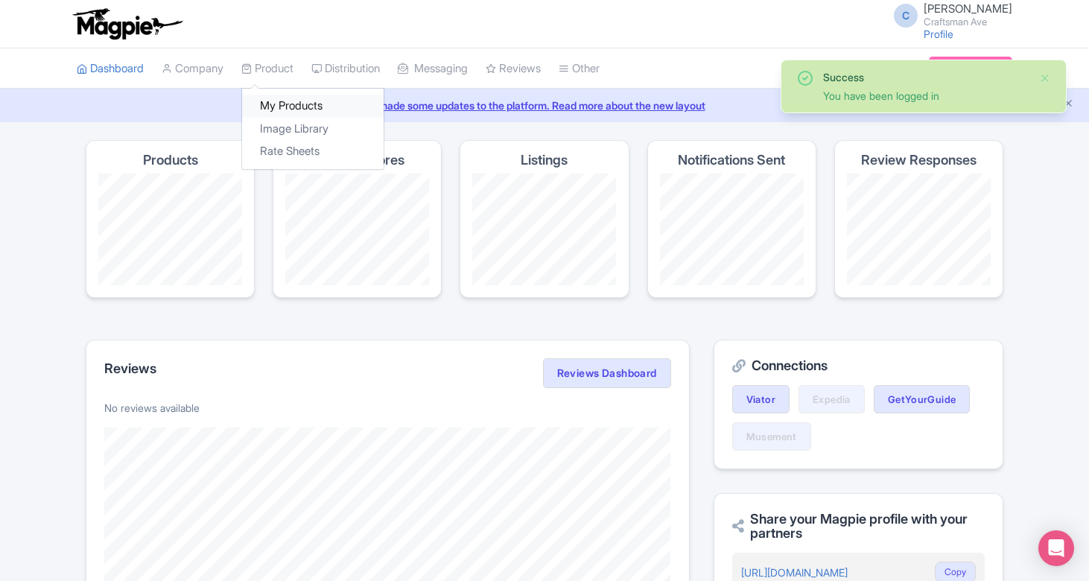
click at [278, 100] on link "My Products" at bounding box center [313, 106] width 142 height 23
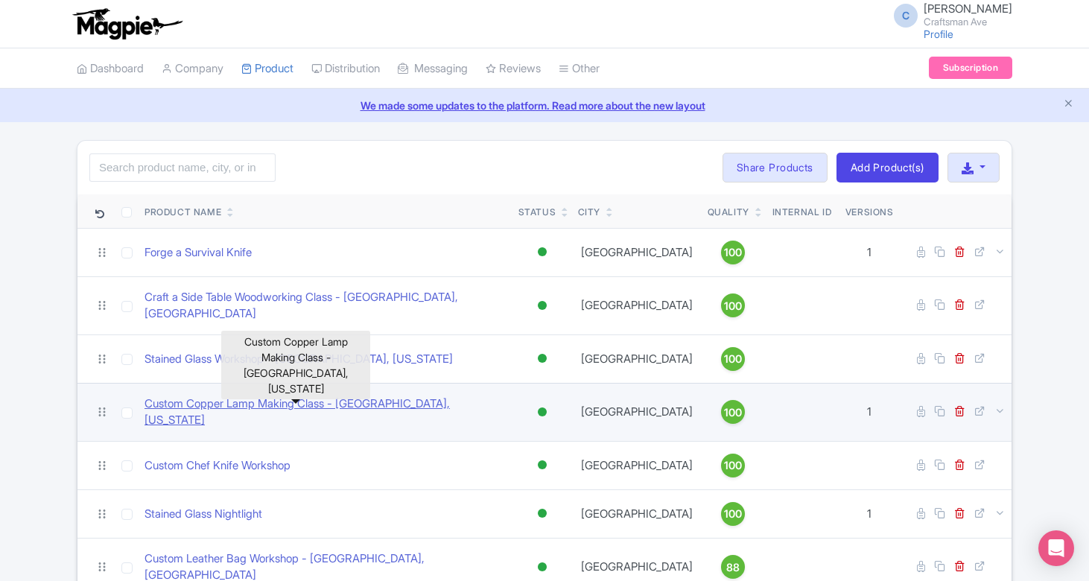
click at [263, 397] on link "Custom Copper Lamp Making Class - [GEOGRAPHIC_DATA], [US_STATE]" at bounding box center [325, 412] width 362 height 34
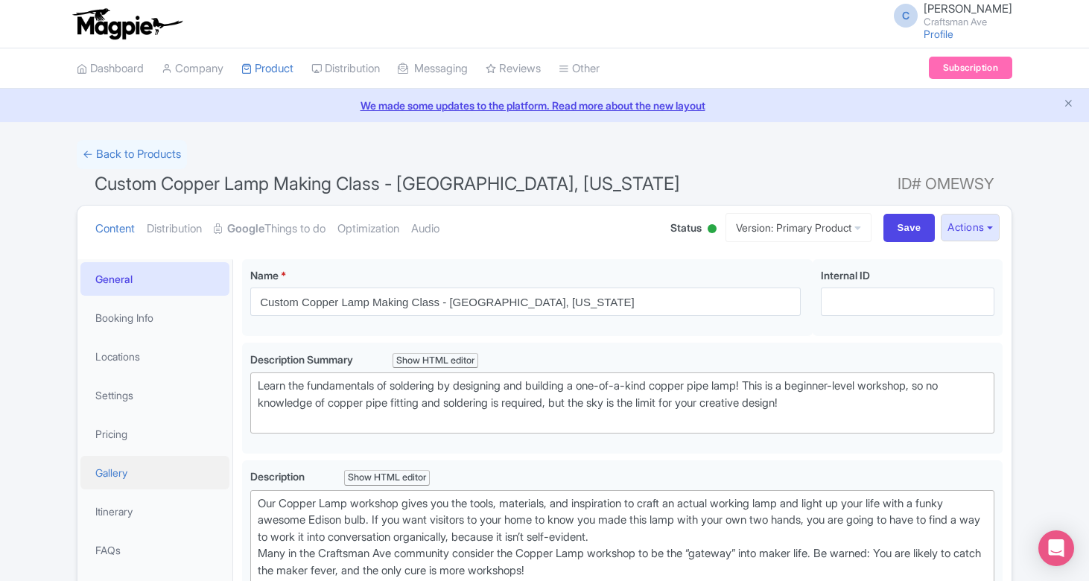
click at [127, 475] on link "Gallery" at bounding box center [154, 473] width 149 height 34
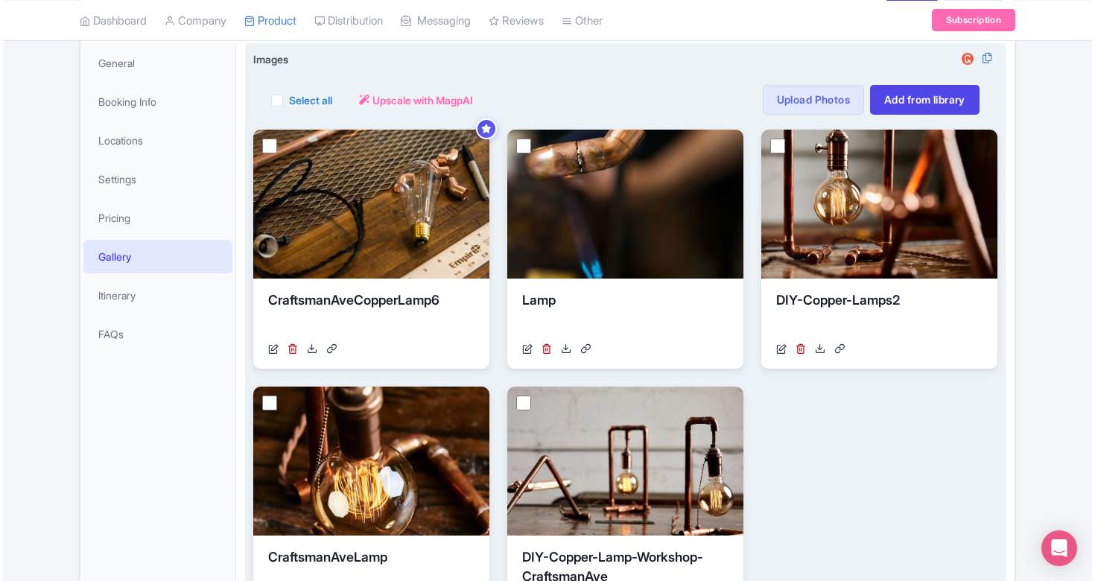
scroll to position [142, 0]
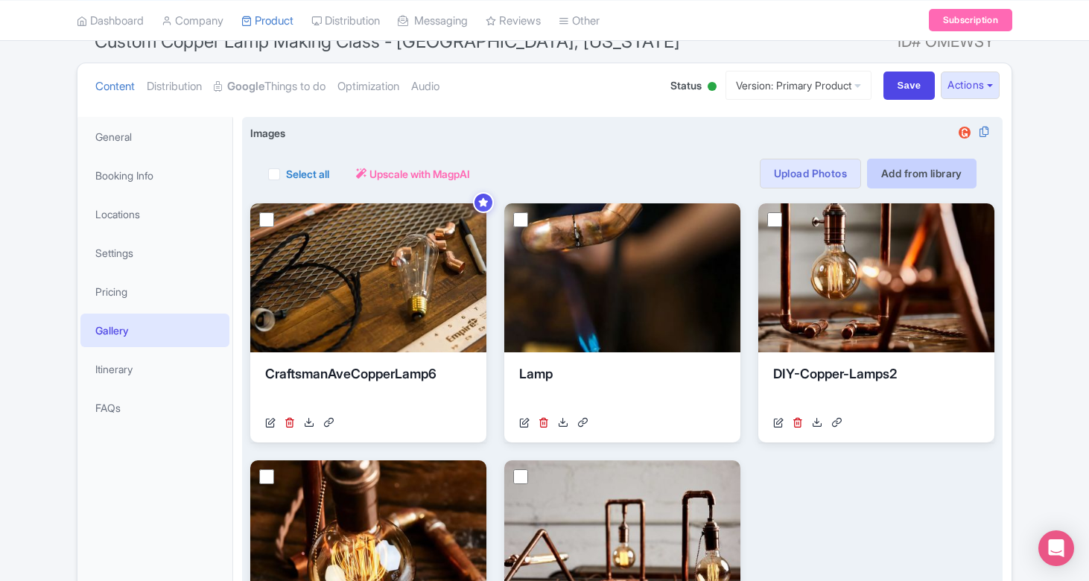
click at [922, 163] on link "Add from library" at bounding box center [921, 174] width 109 height 30
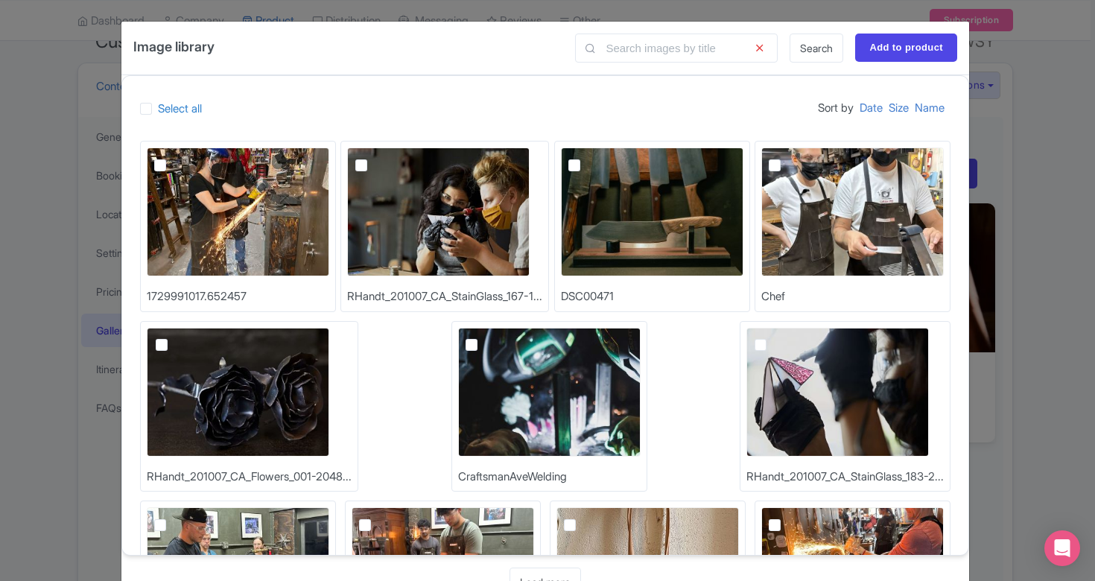
click at [1054, 93] on div "Image library Search Add to product Select all Sort by Date Size Name 172999101…" at bounding box center [547, 290] width 1095 height 581
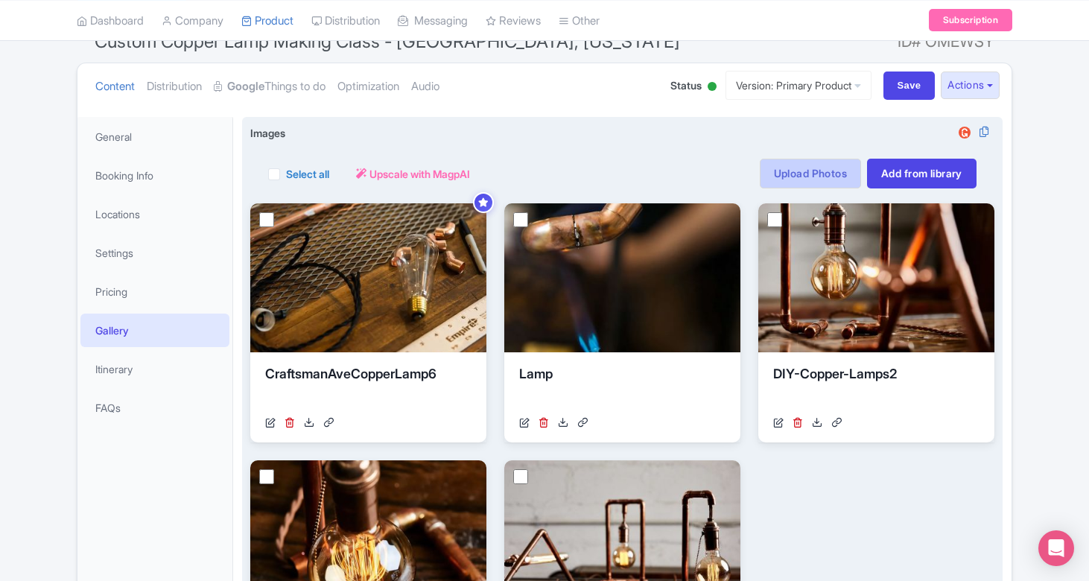
click at [808, 172] on link "Upload Photos" at bounding box center [810, 174] width 101 height 30
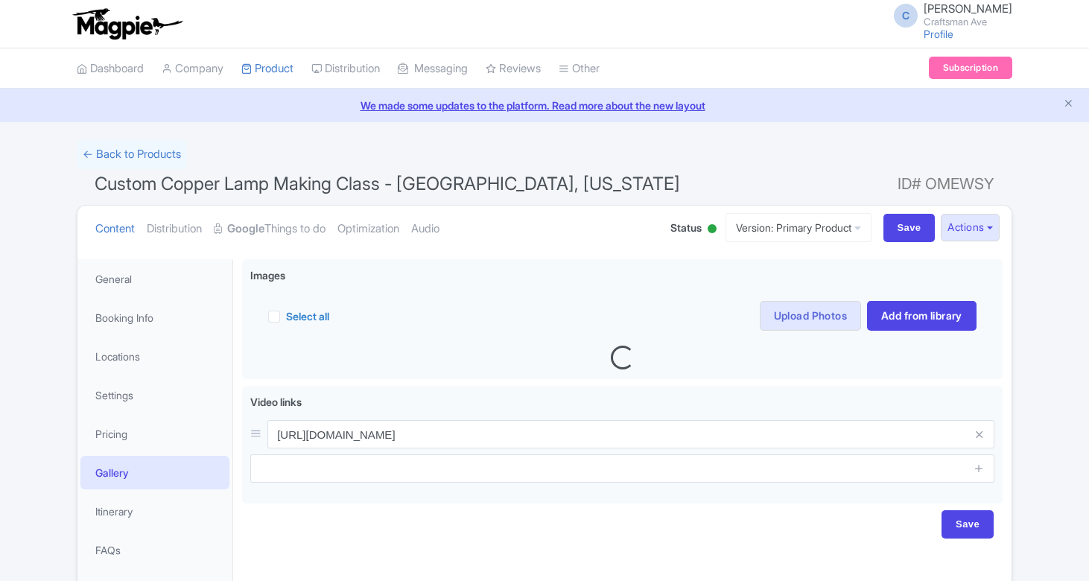
scroll to position [70, 0]
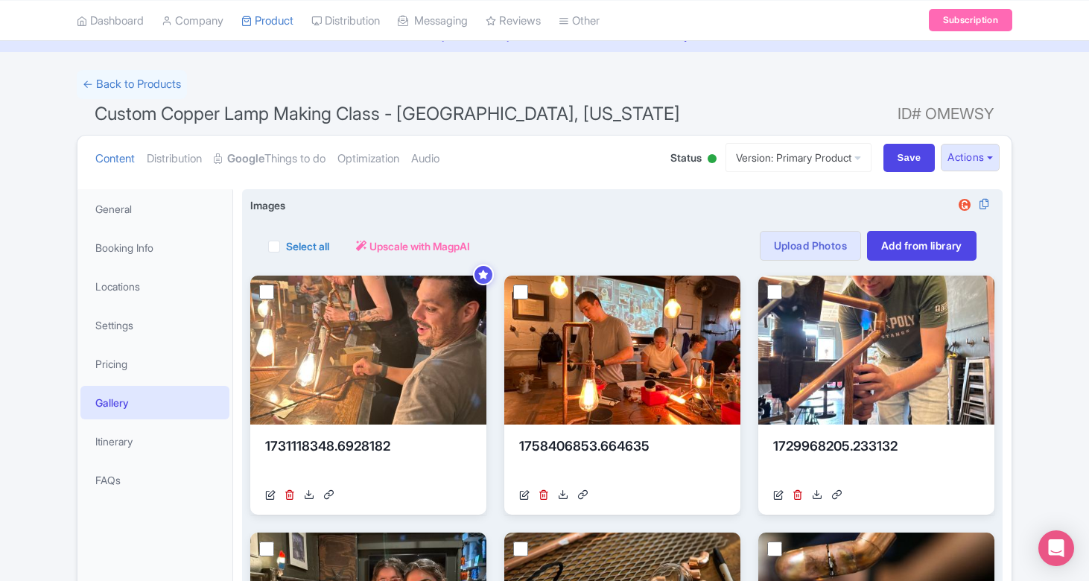
click at [286, 242] on label "Select all" at bounding box center [307, 246] width 43 height 16
click at [286, 242] on input "Select all" at bounding box center [291, 242] width 10 height 10
checkbox input "true"
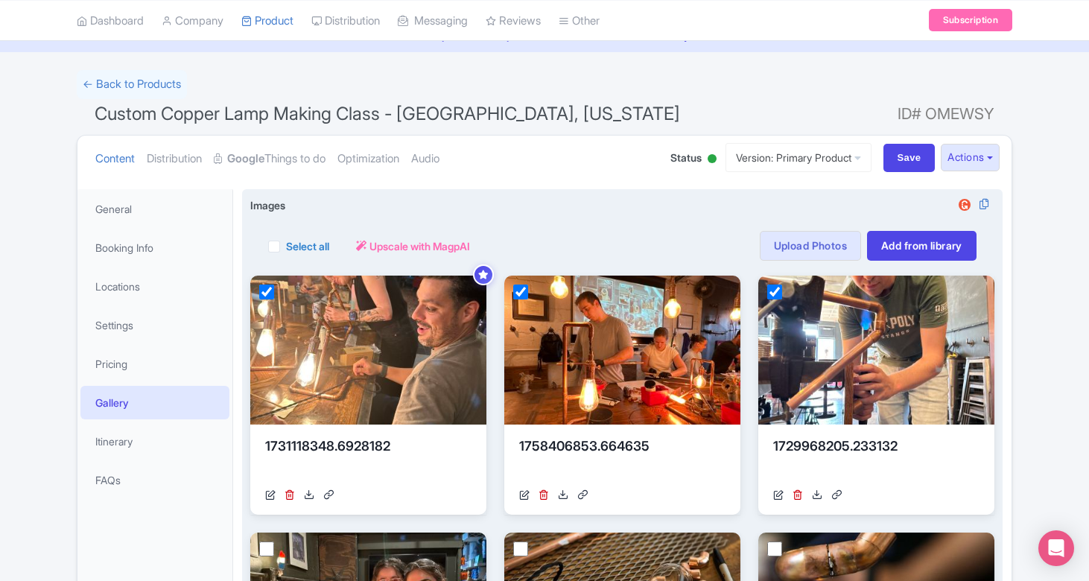
checkbox input "true"
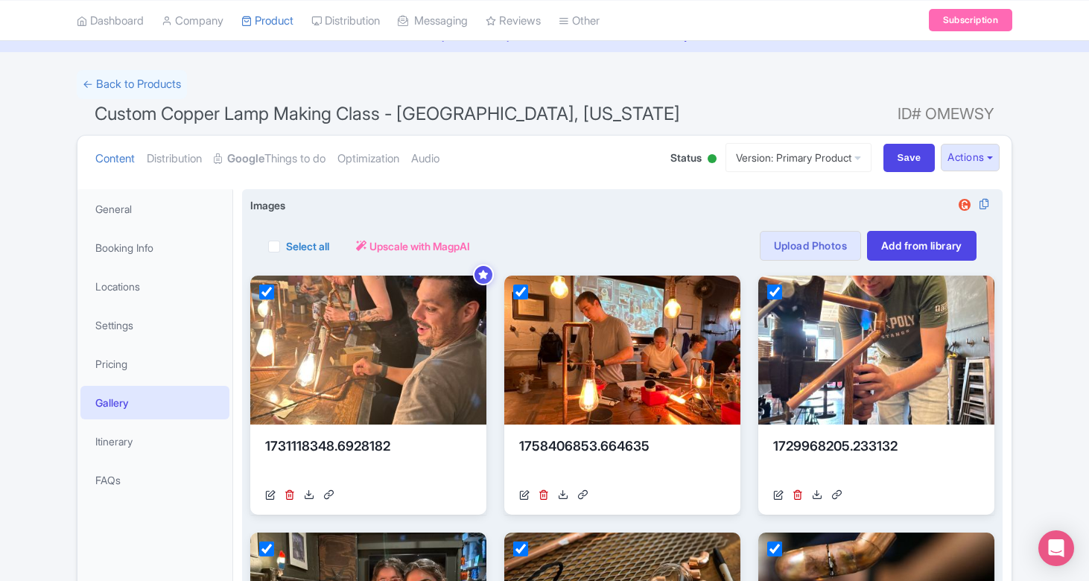
checkbox input "true"
click at [476, 239] on span "Upscale with MagpAI" at bounding box center [478, 246] width 101 height 16
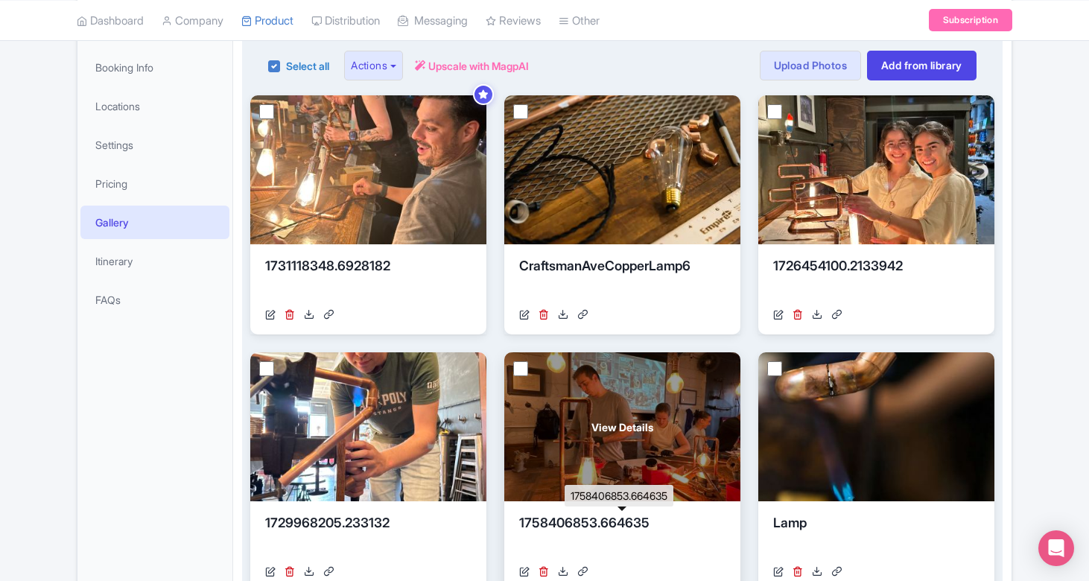
scroll to position [228, 0]
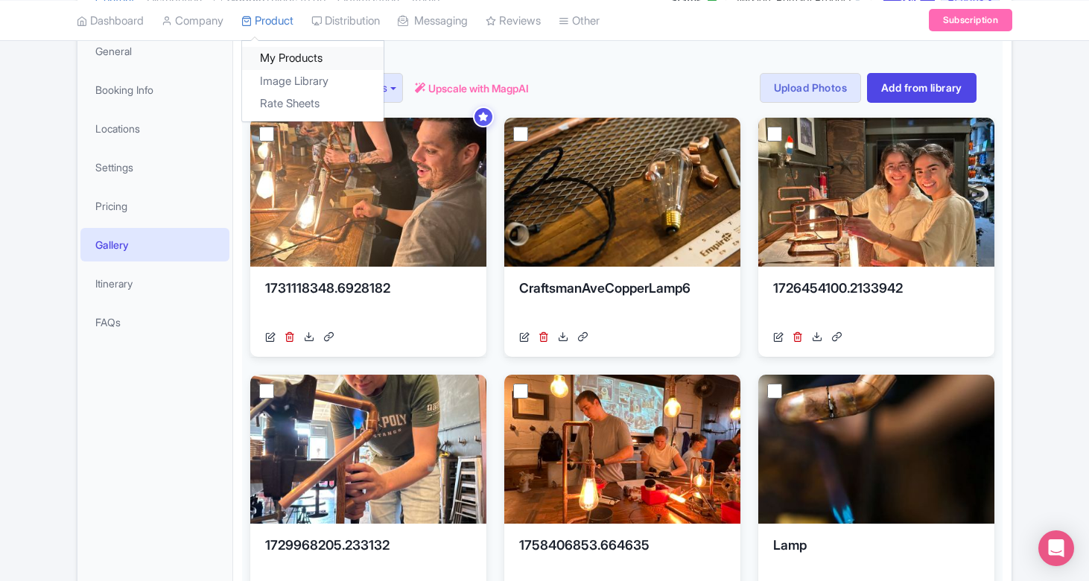
click at [288, 54] on link "My Products" at bounding box center [313, 58] width 142 height 23
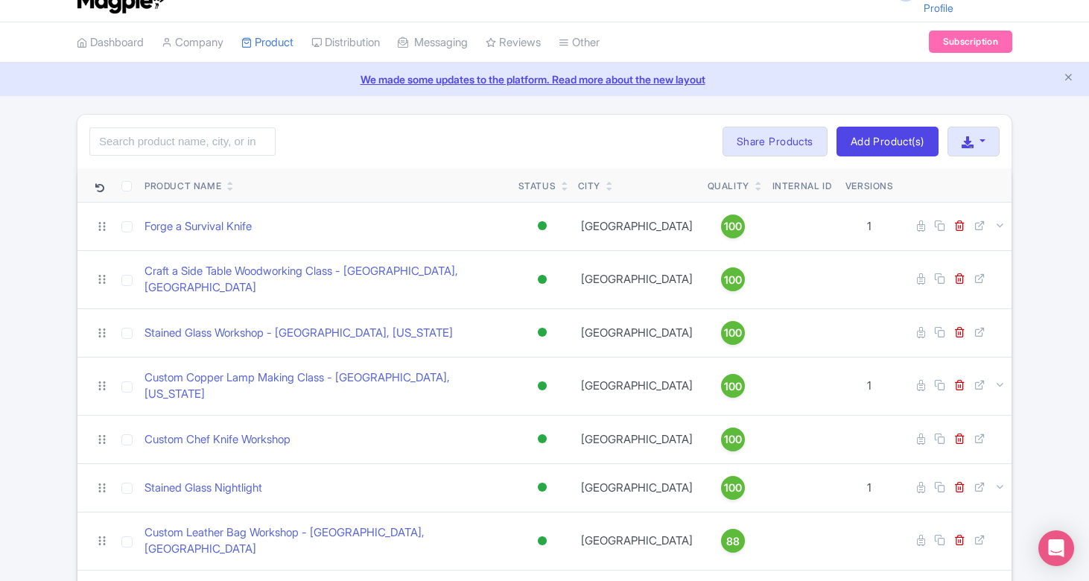
scroll to position [27, 0]
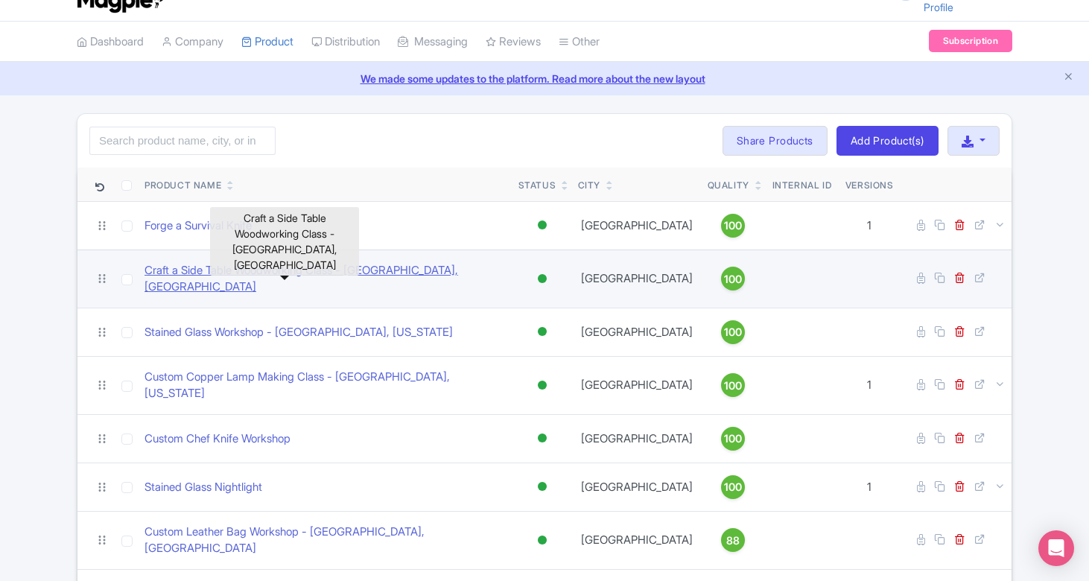
click at [408, 266] on link "Craft a Side Table Woodworking Class - [GEOGRAPHIC_DATA], [GEOGRAPHIC_DATA]" at bounding box center [325, 279] width 362 height 34
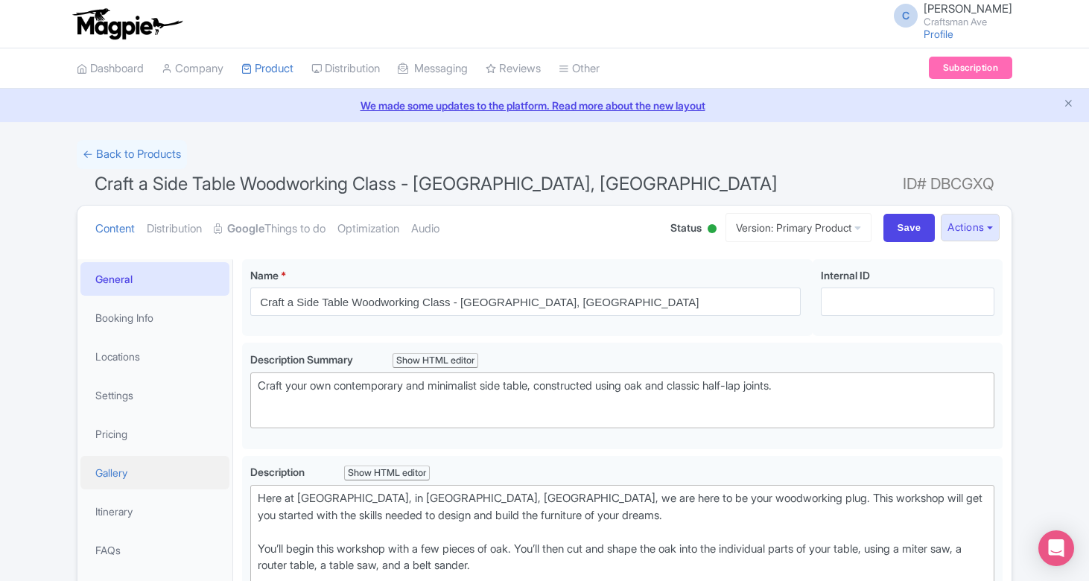
click at [125, 471] on link "Gallery" at bounding box center [154, 473] width 149 height 34
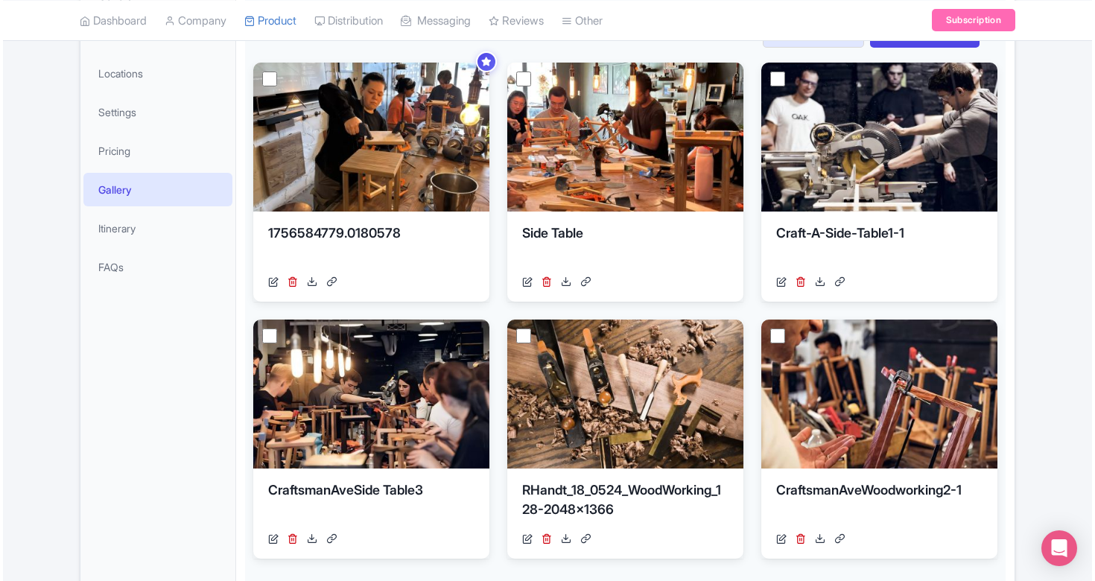
scroll to position [249, 0]
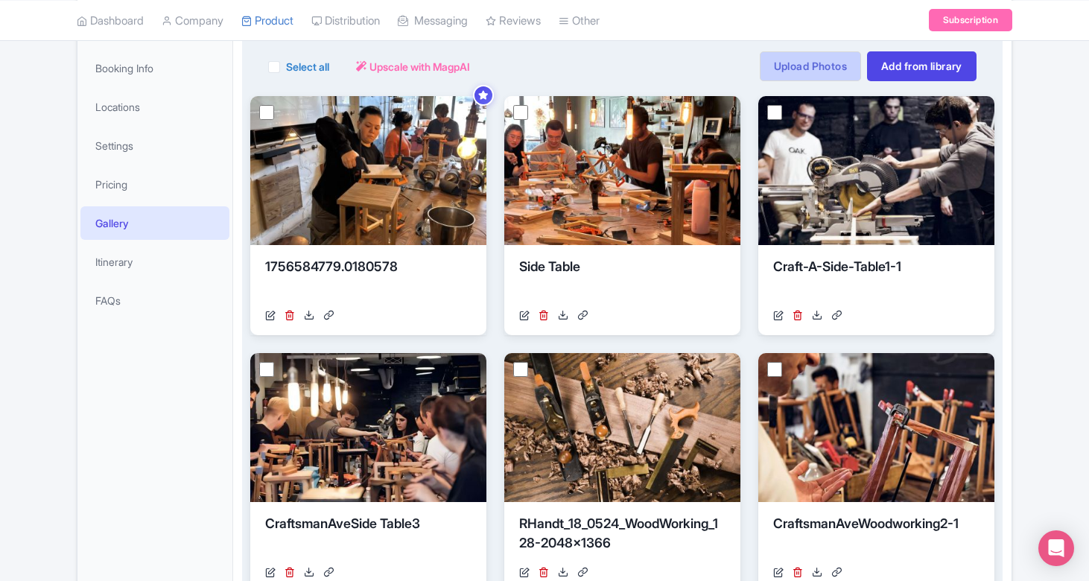
click at [813, 77] on link "Upload Photos" at bounding box center [810, 66] width 101 height 30
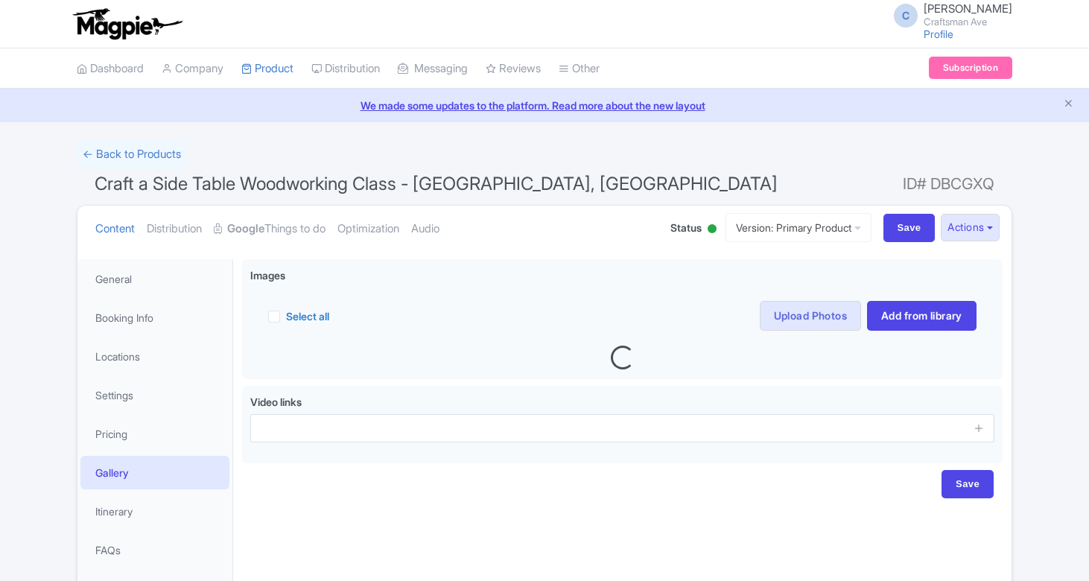
scroll to position [70, 0]
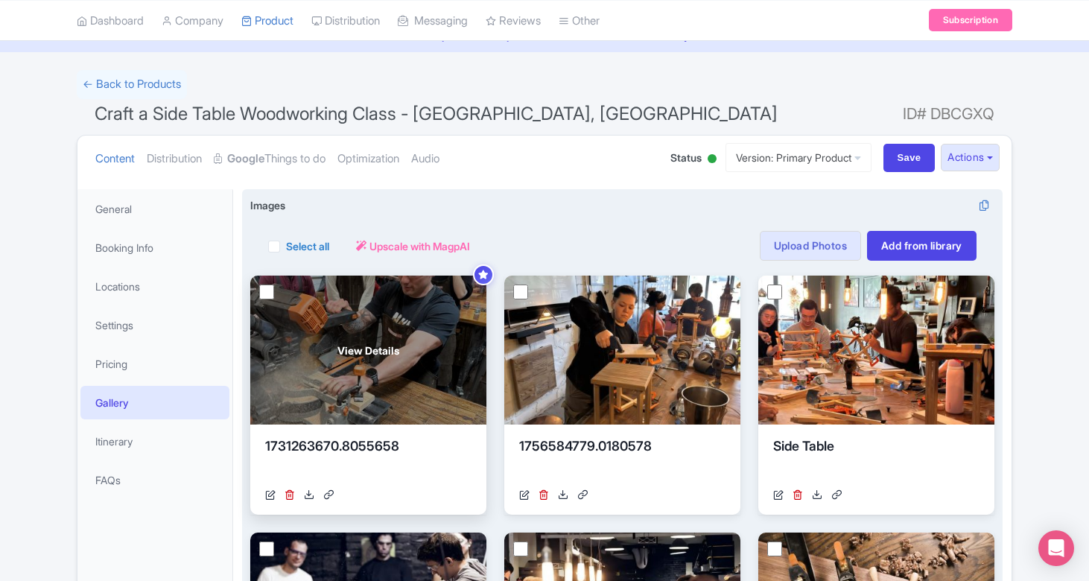
click at [263, 285] on input "checkbox" at bounding box center [266, 291] width 15 height 15
checkbox input "true"
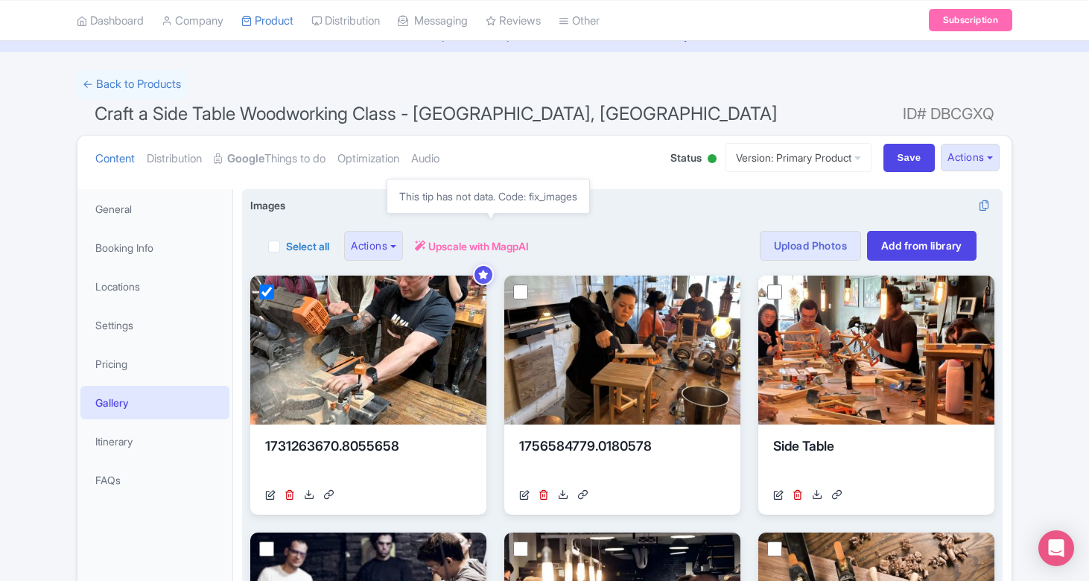
click at [503, 244] on span "Upscale with MagpAI" at bounding box center [478, 246] width 101 height 16
